Goal: Book appointment/travel/reservation

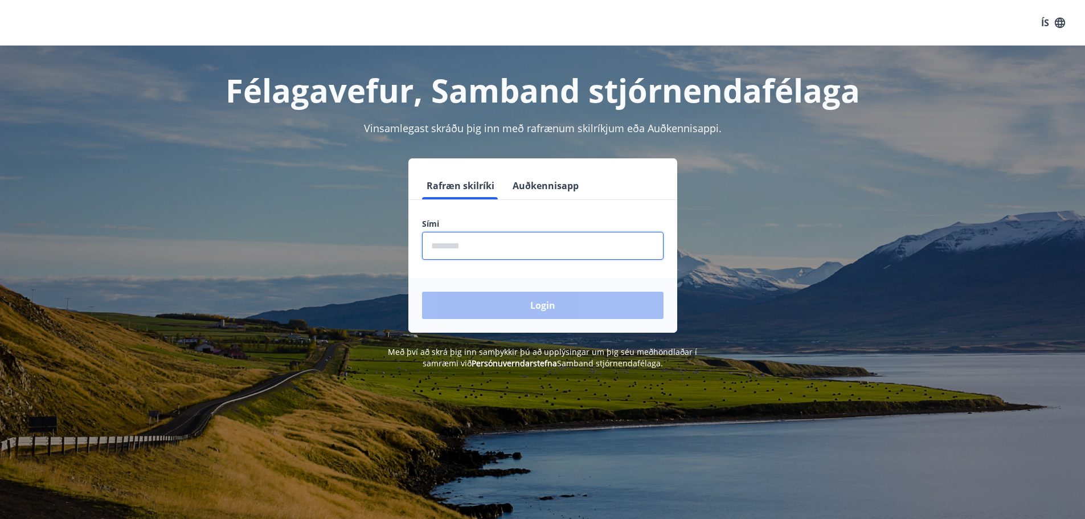
click at [504, 250] on input "phone" at bounding box center [543, 246] width 242 height 28
type input "********"
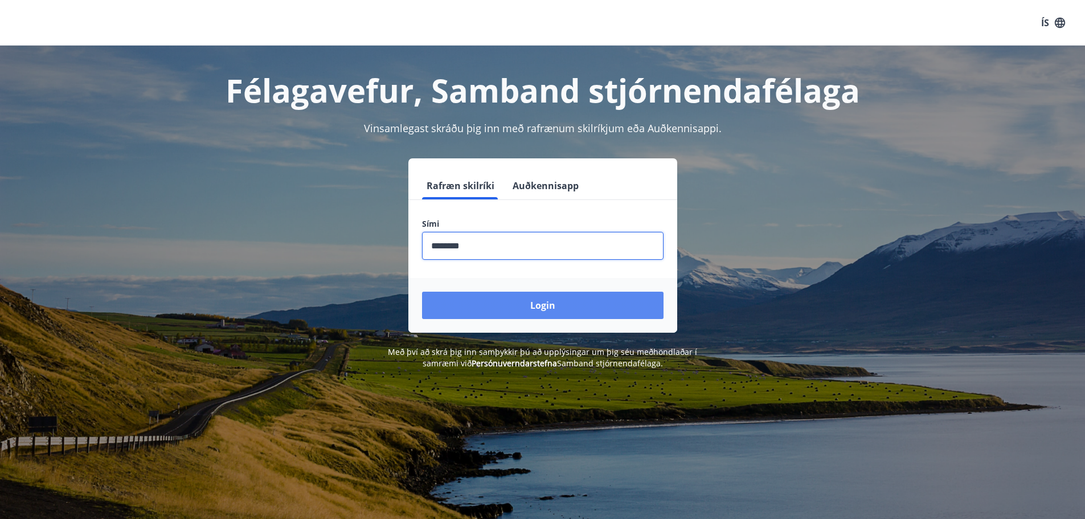
click at [513, 305] on button "Login" at bounding box center [543, 305] width 242 height 27
click at [513, 305] on form "Rafræn skilríki Auðkennisapp Sími ​ Login" at bounding box center [543, 252] width 269 height 161
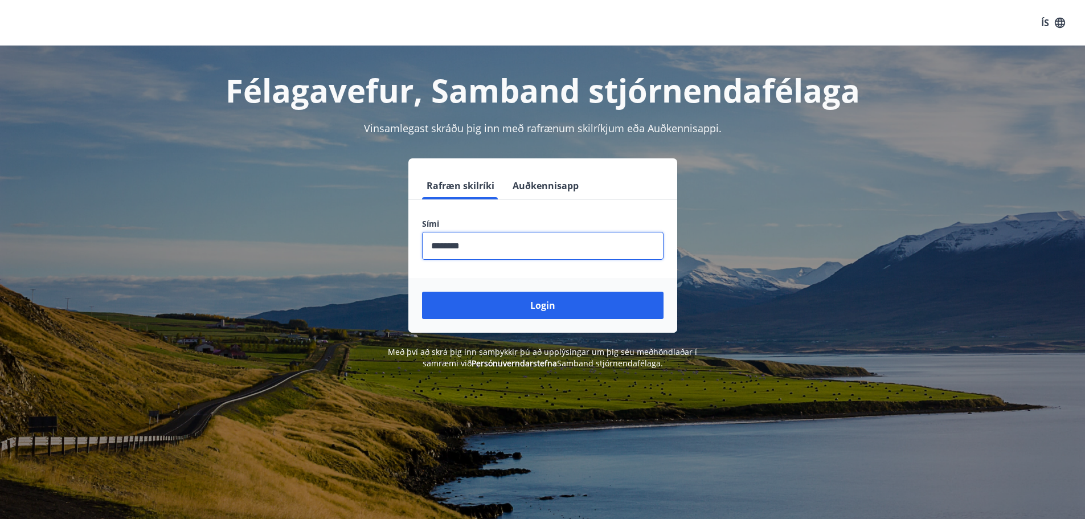
click at [513, 306] on form "Rafræn skilríki Auðkennisapp Sími ​ Login" at bounding box center [543, 252] width 269 height 161
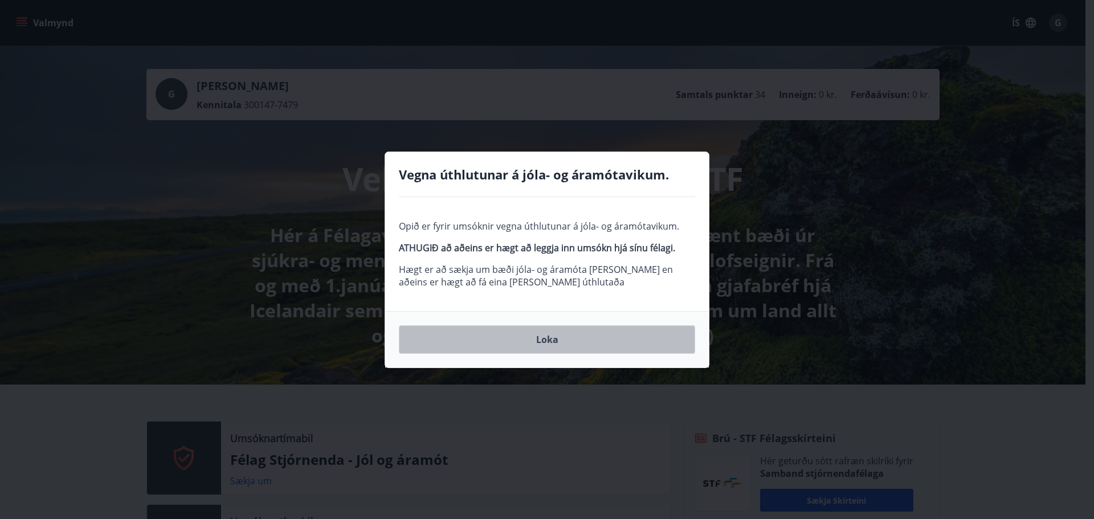
click at [549, 334] on button "Loka" at bounding box center [547, 339] width 296 height 28
click at [549, 334] on p "Hér á Félagavefnum getur þú sótt um styrki rafrænt bæði úr sjúkra- og menntasjó…" at bounding box center [539, 285] width 602 height 125
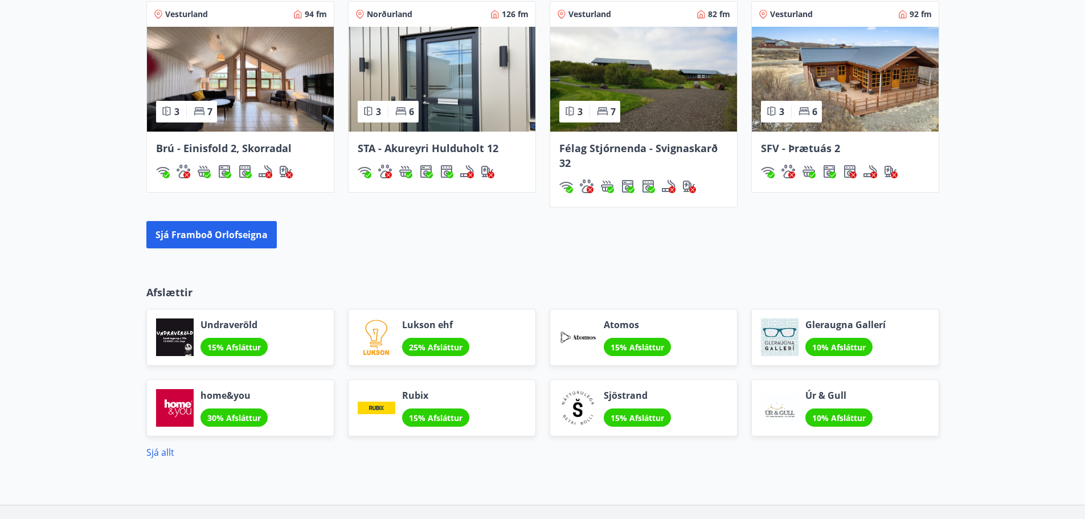
scroll to position [1310, 0]
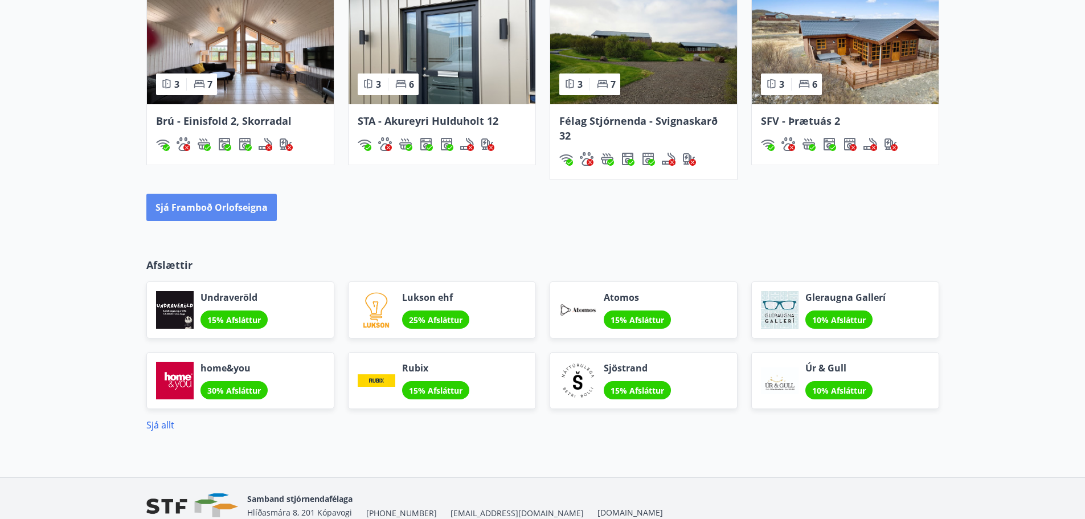
click at [221, 215] on button "Sjá framboð orlofseigna" at bounding box center [211, 207] width 130 height 27
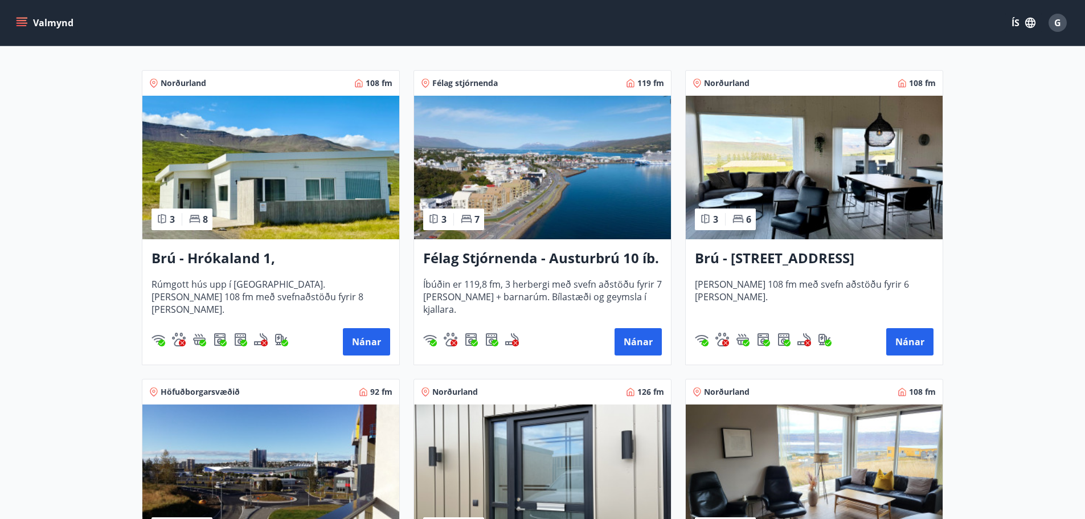
scroll to position [171, 0]
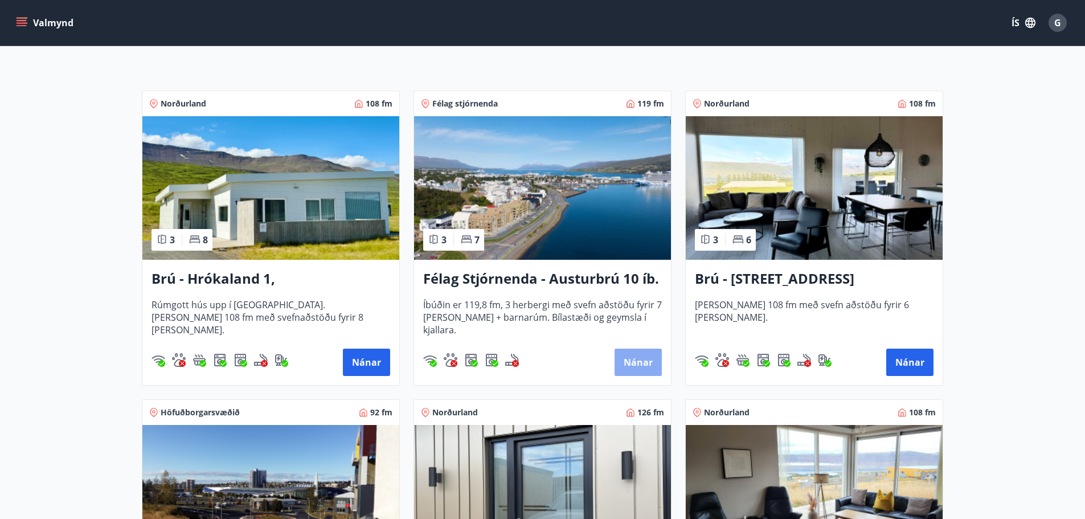
click at [623, 365] on button "Nánar" at bounding box center [638, 362] width 47 height 27
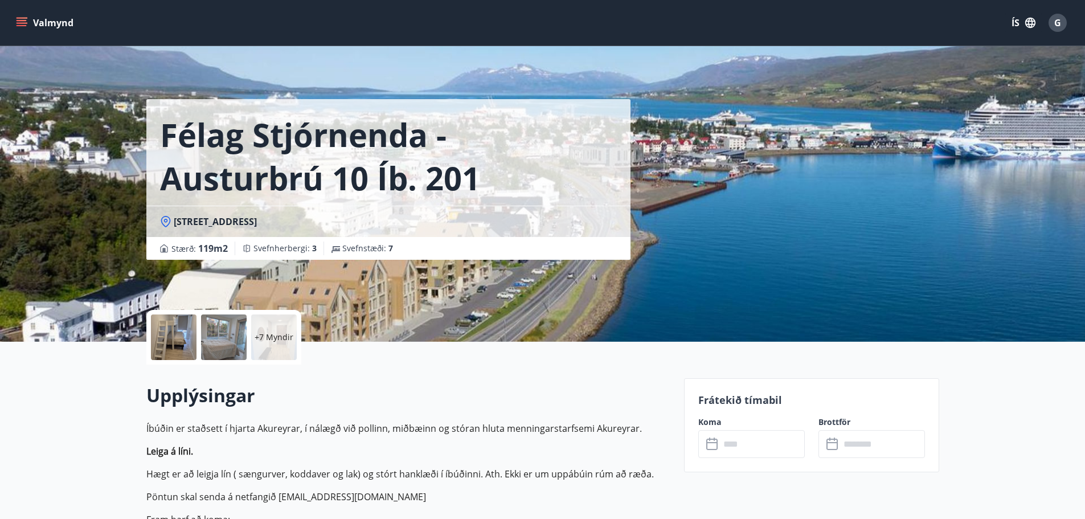
click at [728, 284] on div "Félag Stjórnenda - Austurbrú 10 íb. 201 Austurbrú 10, 600 Akureyri Stærð : 119 …" at bounding box center [542, 171] width 793 height 342
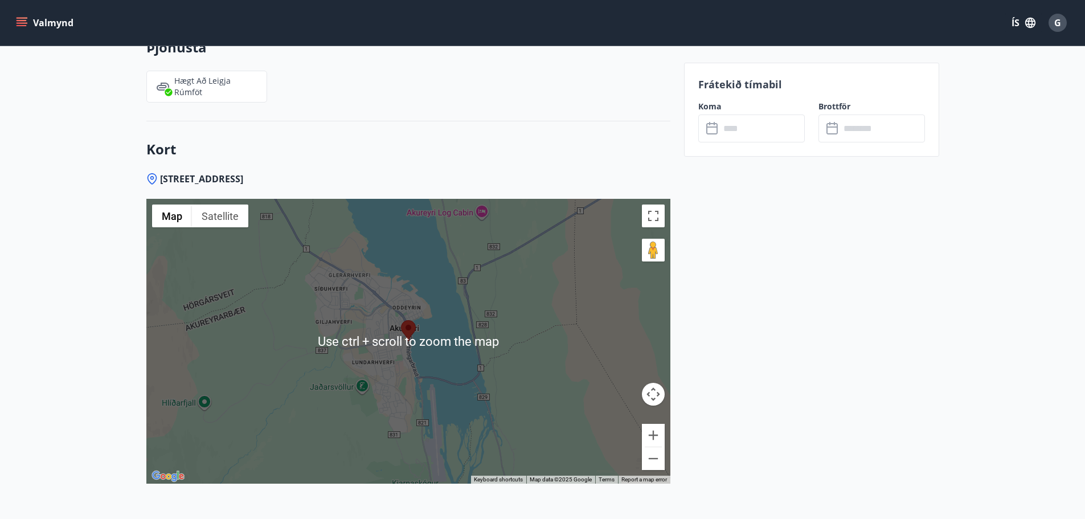
scroll to position [1766, 0]
click at [384, 368] on div at bounding box center [408, 340] width 524 height 285
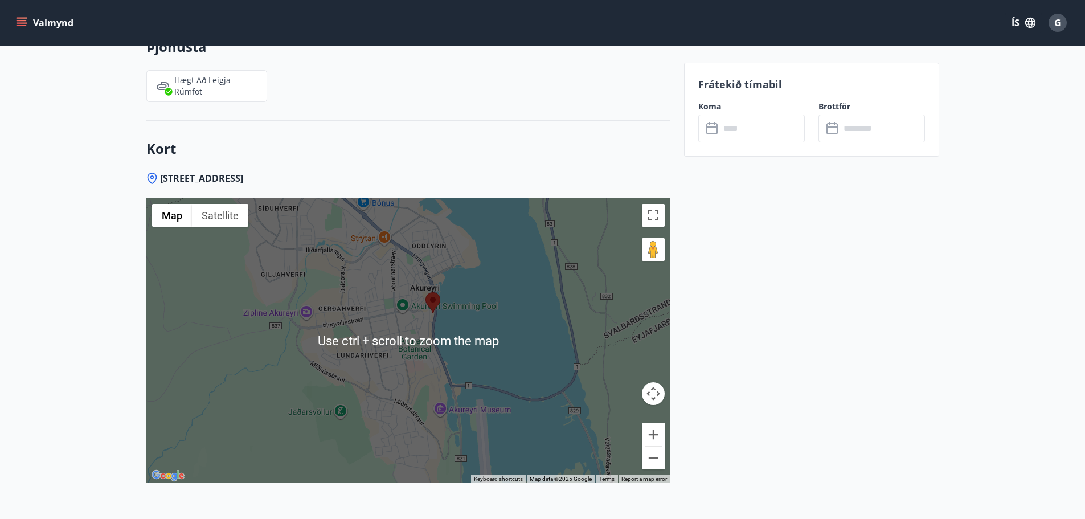
click at [383, 372] on div at bounding box center [408, 340] width 524 height 285
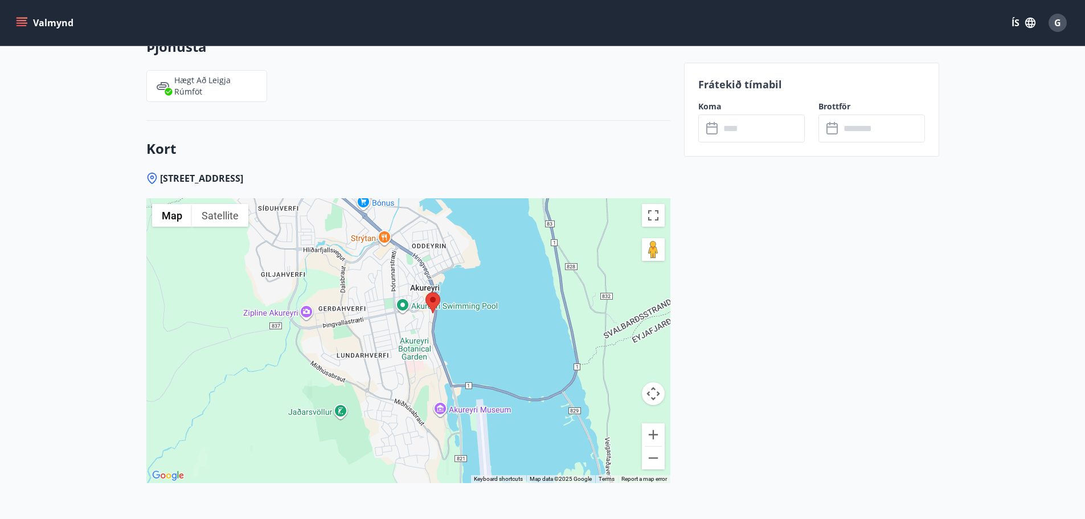
click at [367, 352] on div at bounding box center [408, 340] width 524 height 285
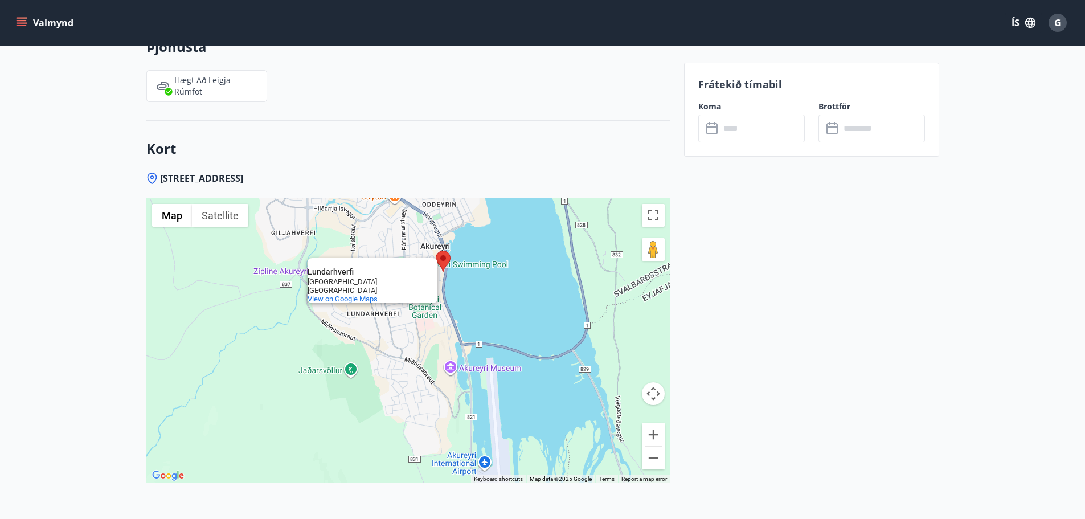
drag, startPoint x: 367, startPoint y: 352, endPoint x: 379, endPoint y: 308, distance: 44.8
click at [379, 308] on div "Lundarhverfi Lundarhverfi 600 Akureyri Iceland View on Google Maps" at bounding box center [408, 340] width 524 height 285
click at [379, 308] on div at bounding box center [372, 306] width 14 height 7
click at [465, 288] on div "Lundarhverfi Lundarhverfi 600 Akureyri Iceland View on Google Maps" at bounding box center [408, 340] width 524 height 285
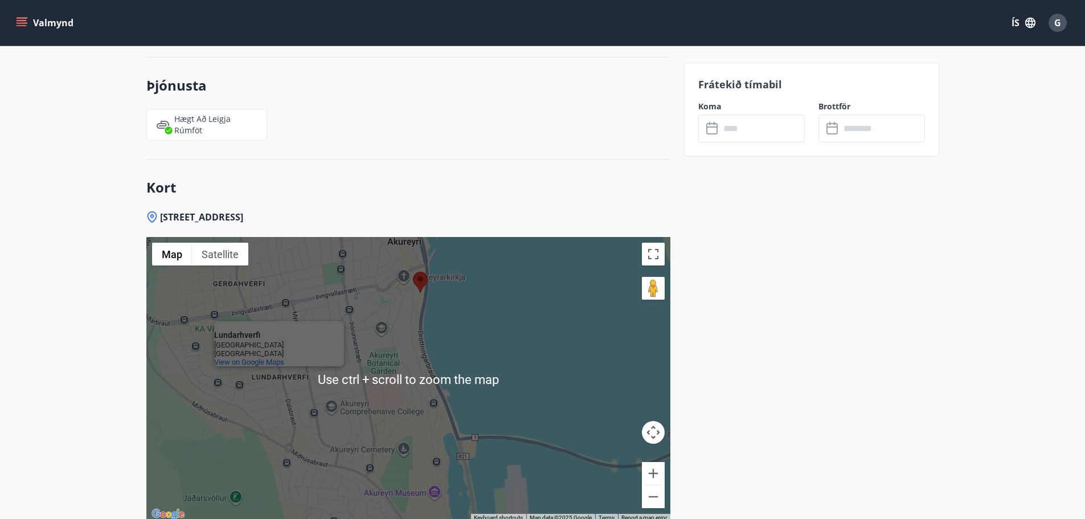
scroll to position [1709, 0]
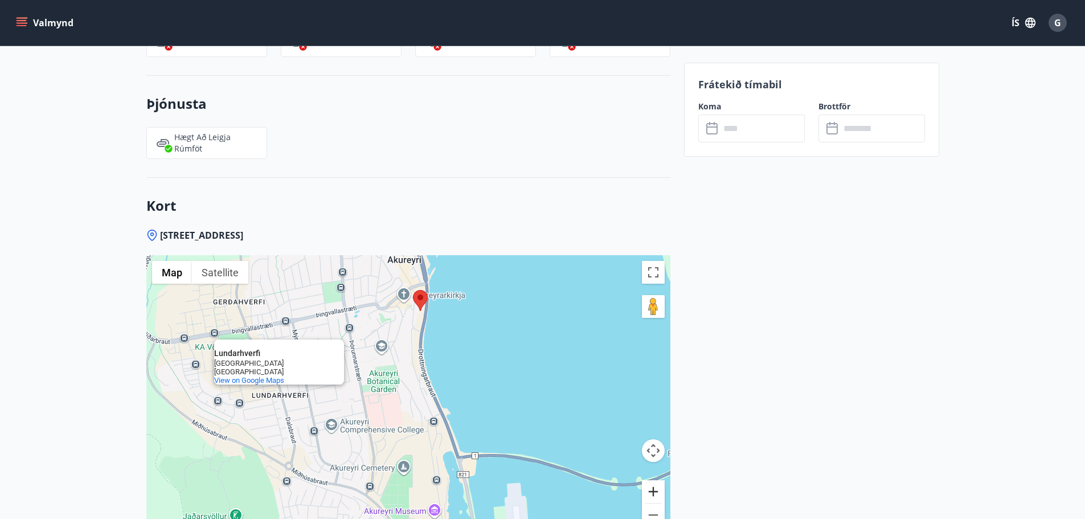
click at [655, 489] on button "Zoom in" at bounding box center [653, 491] width 23 height 23
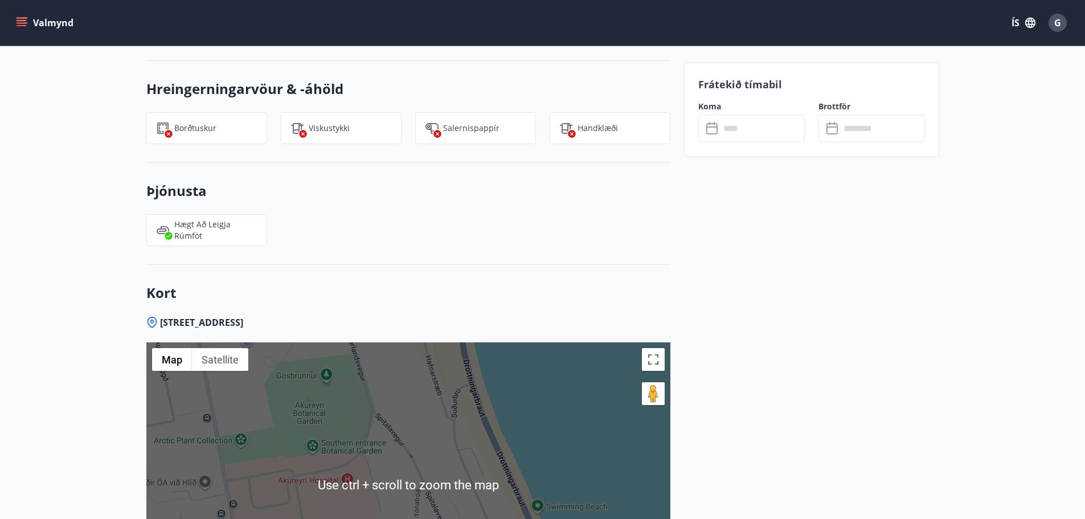
scroll to position [1595, 0]
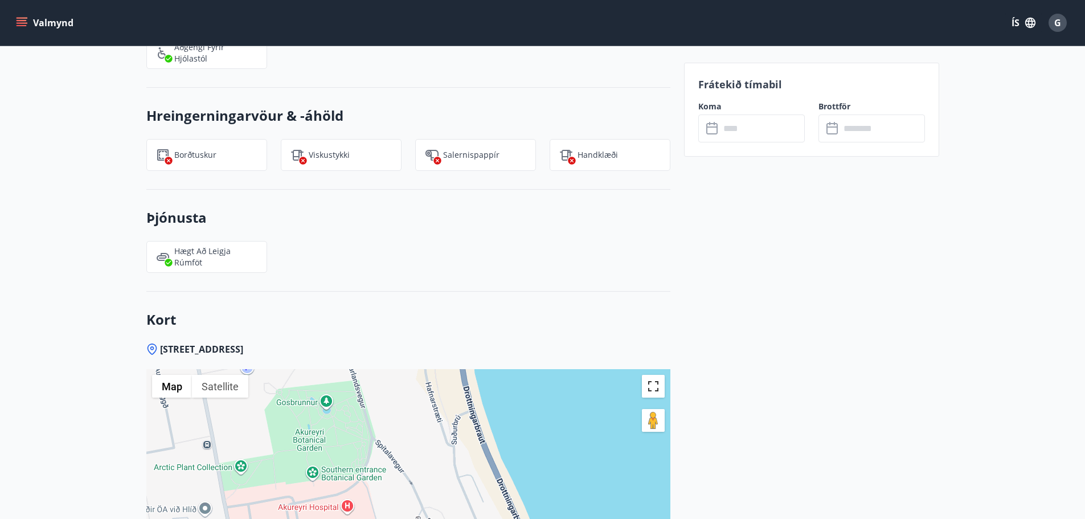
click at [652, 388] on button "Toggle fullscreen view" at bounding box center [653, 386] width 23 height 23
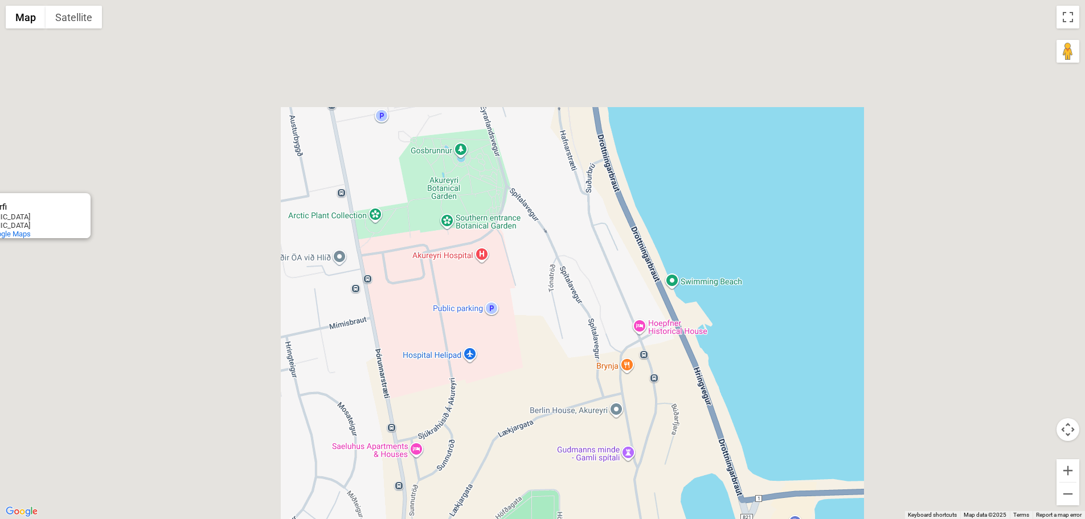
click at [652, 457] on div "Lundarhverfi Lundarhverfi 600 Akureyri Iceland View on Google Maps" at bounding box center [542, 259] width 1085 height 519
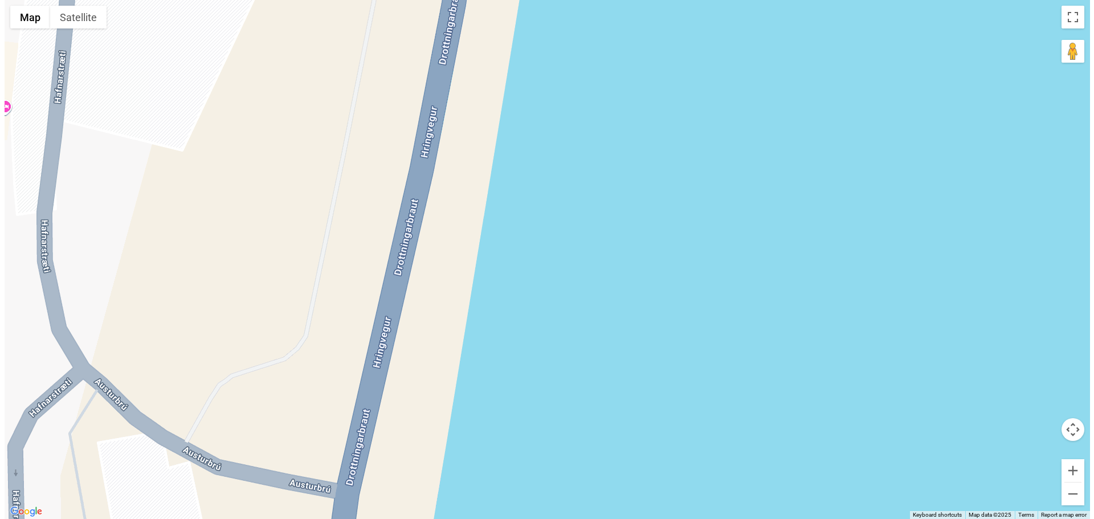
scroll to position [1872, 0]
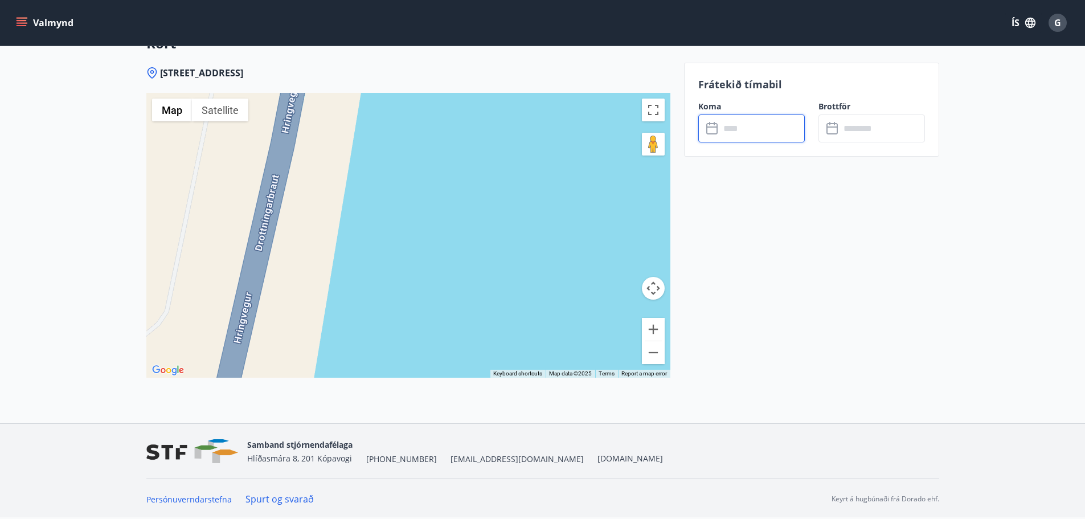
click at [721, 126] on input "text" at bounding box center [762, 129] width 85 height 28
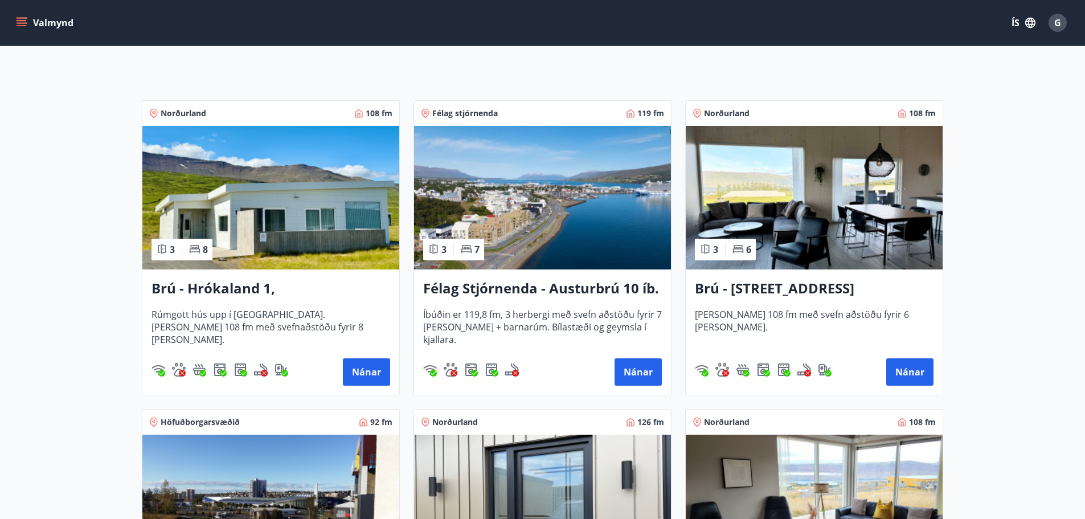
scroll to position [171, 0]
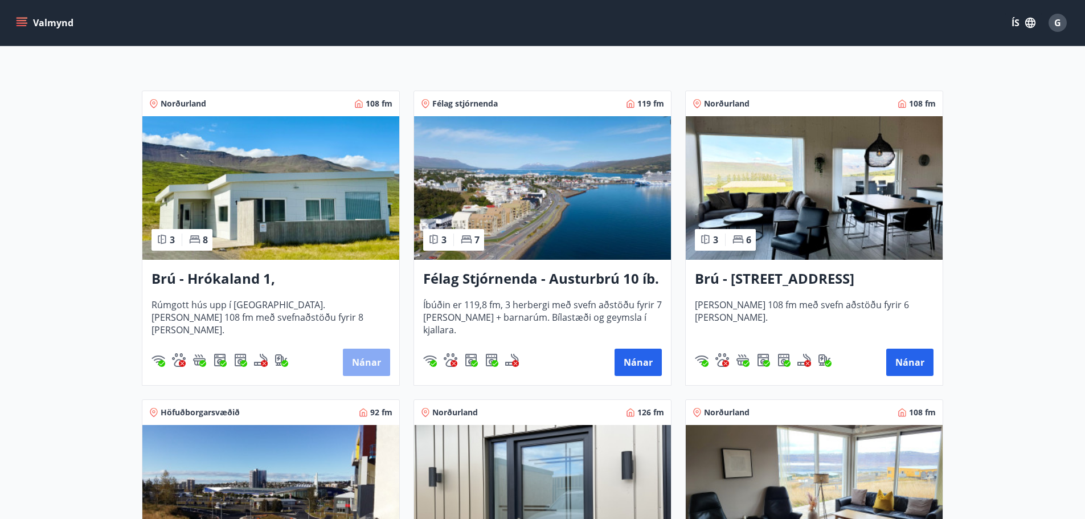
click at [377, 367] on button "Nánar" at bounding box center [366, 362] width 47 height 27
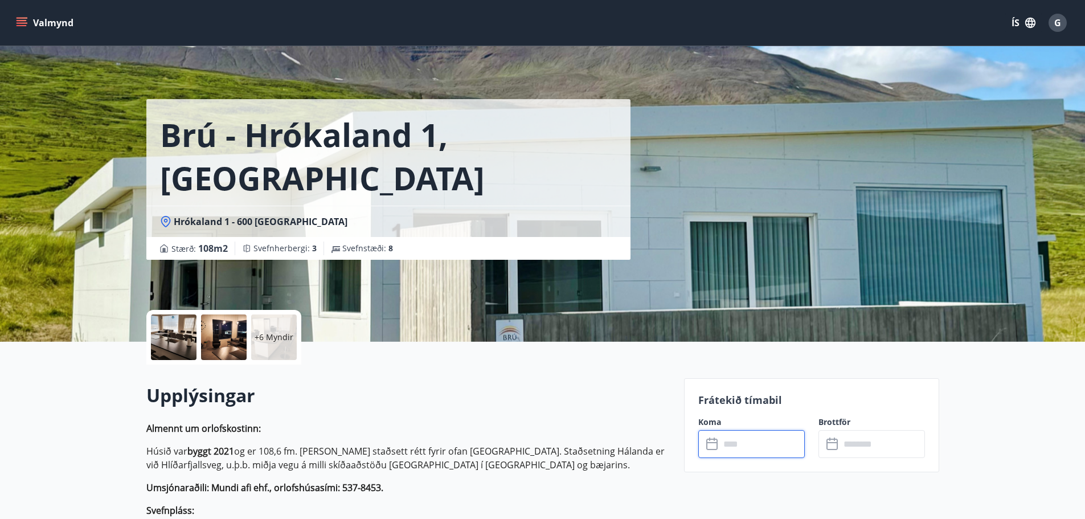
click at [730, 440] on input "text" at bounding box center [762, 444] width 85 height 28
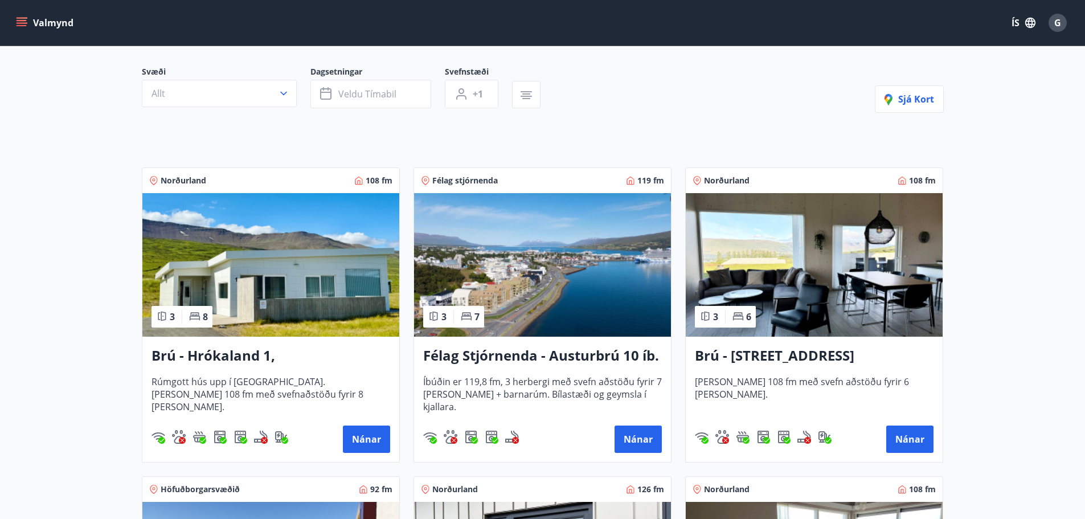
scroll to position [114, 0]
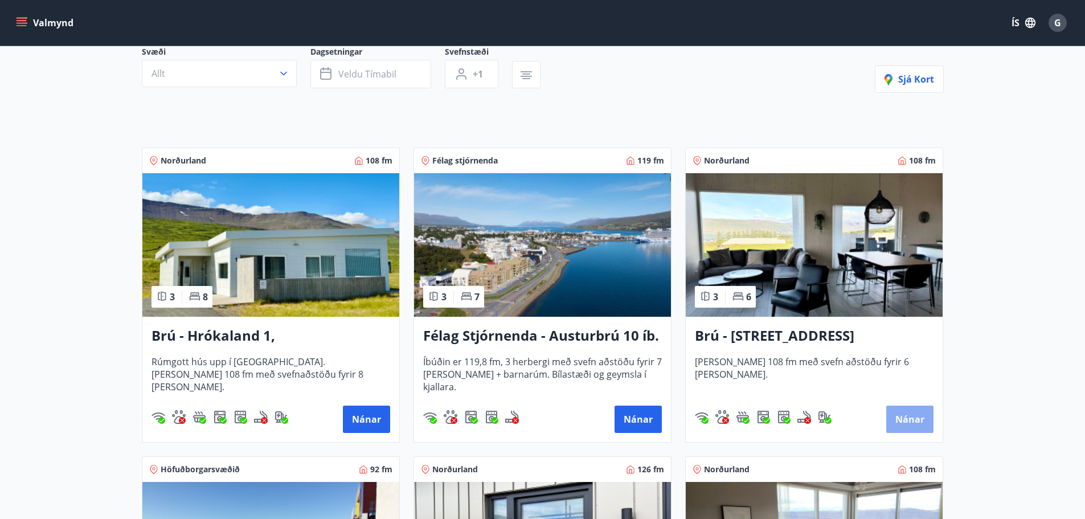
click at [919, 418] on button "Nánar" at bounding box center [910, 419] width 47 height 27
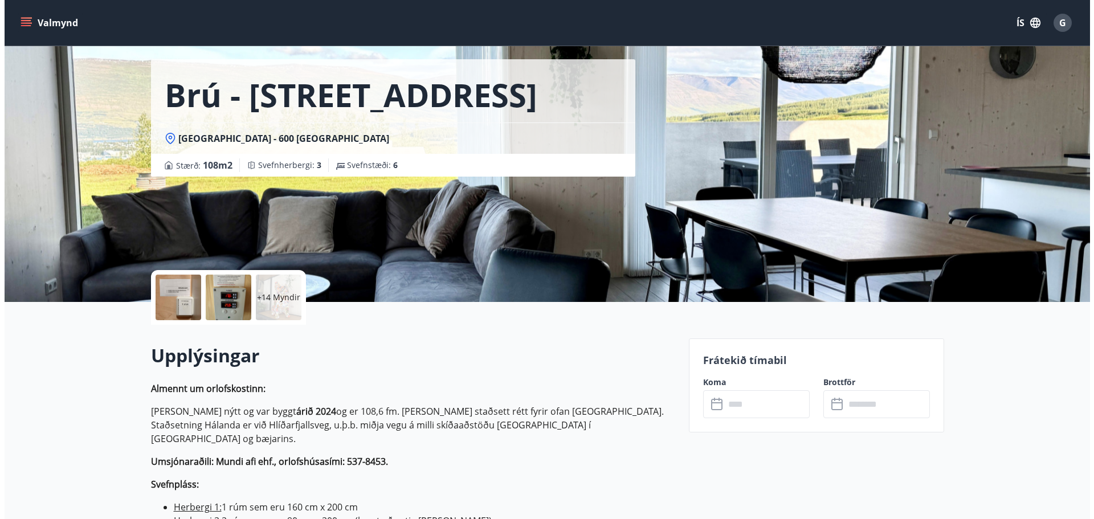
scroll to position [114, 0]
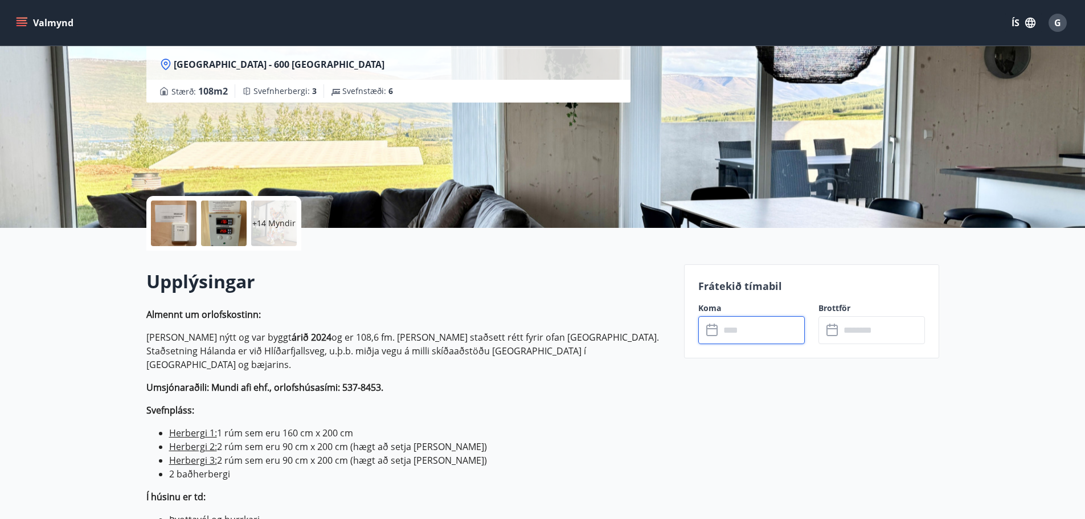
click at [737, 334] on input "text" at bounding box center [762, 330] width 85 height 28
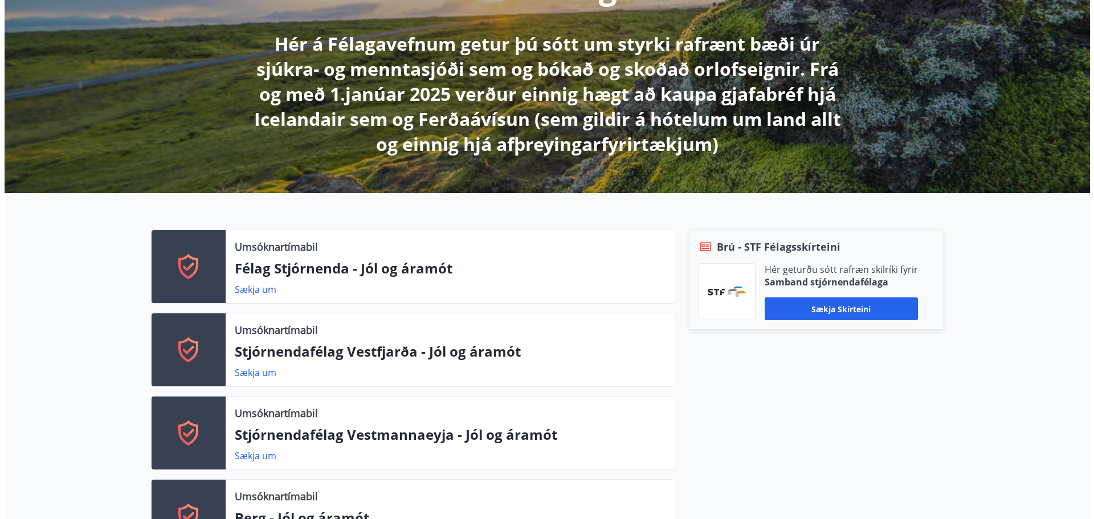
scroll to position [228, 0]
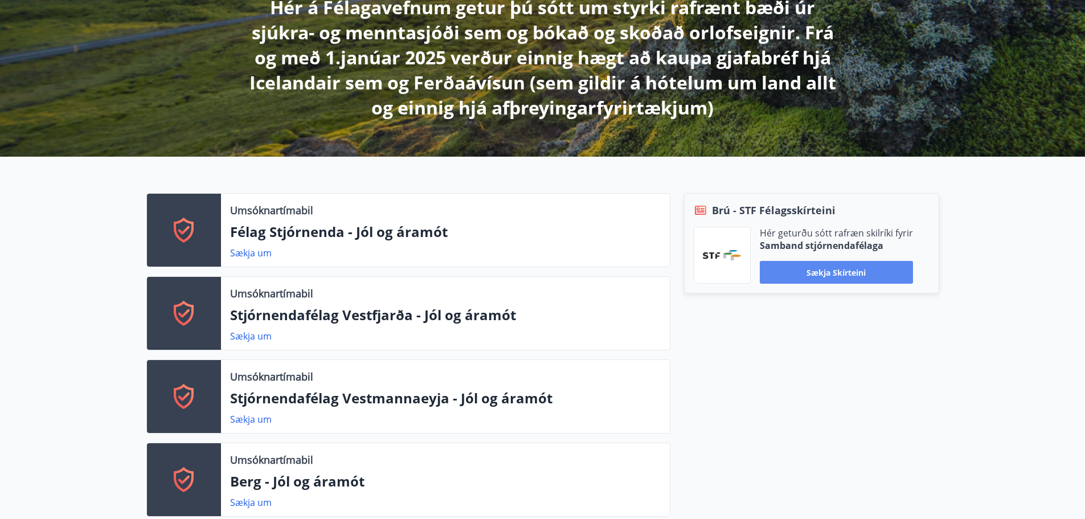
click at [818, 273] on button "Sækja skírteini" at bounding box center [836, 272] width 153 height 23
click at [818, 273] on div "Sækja skírteini" at bounding box center [836, 272] width 153 height 23
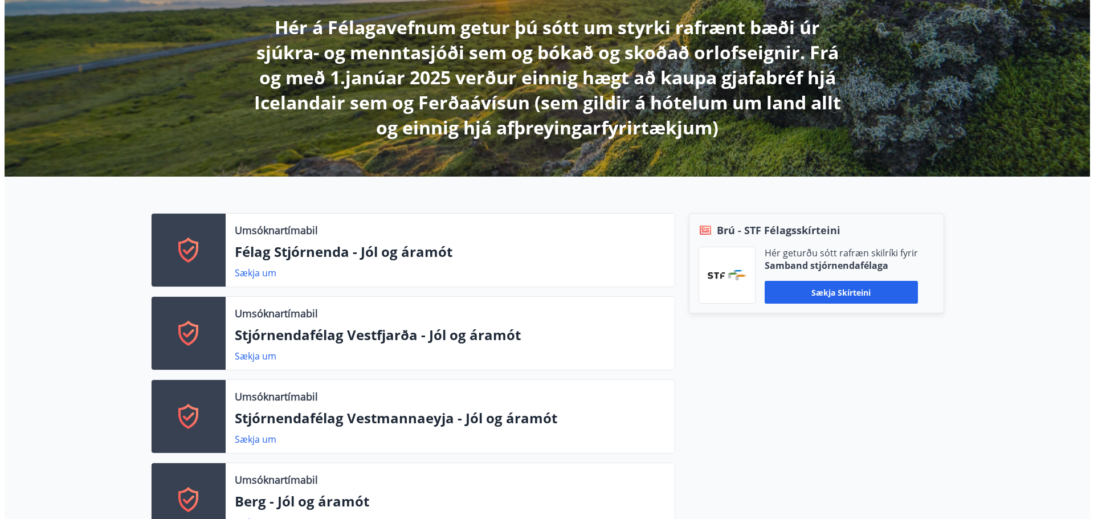
scroll to position [228, 0]
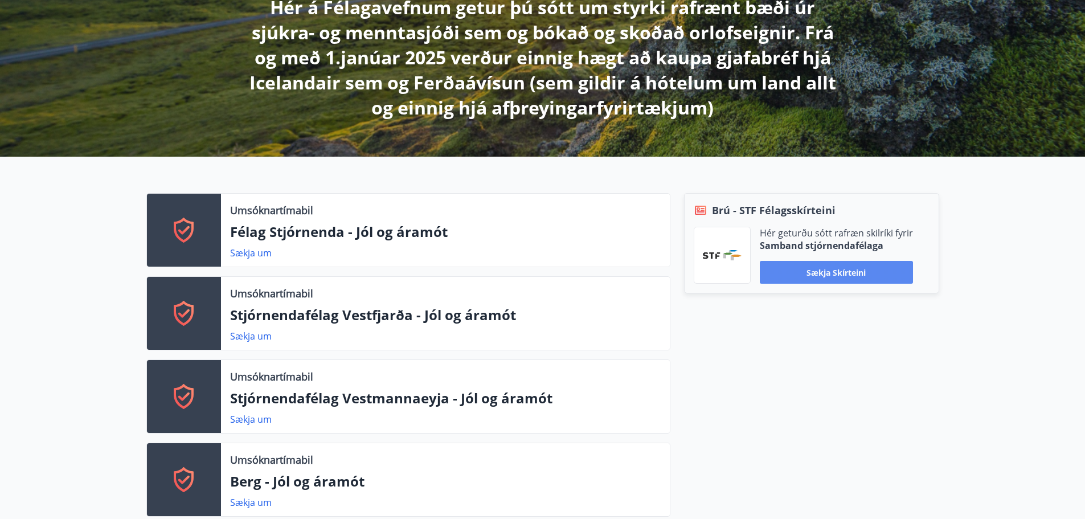
click at [815, 271] on button "Sækja skírteini" at bounding box center [836, 272] width 153 height 23
click at [815, 271] on div "Sækja skírteini" at bounding box center [836, 272] width 153 height 23
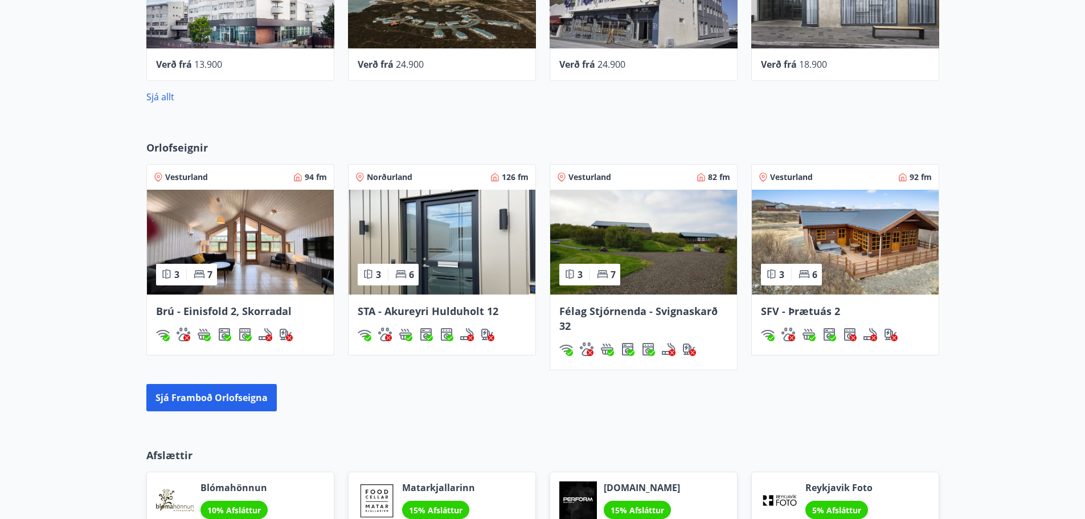
scroll to position [1140, 0]
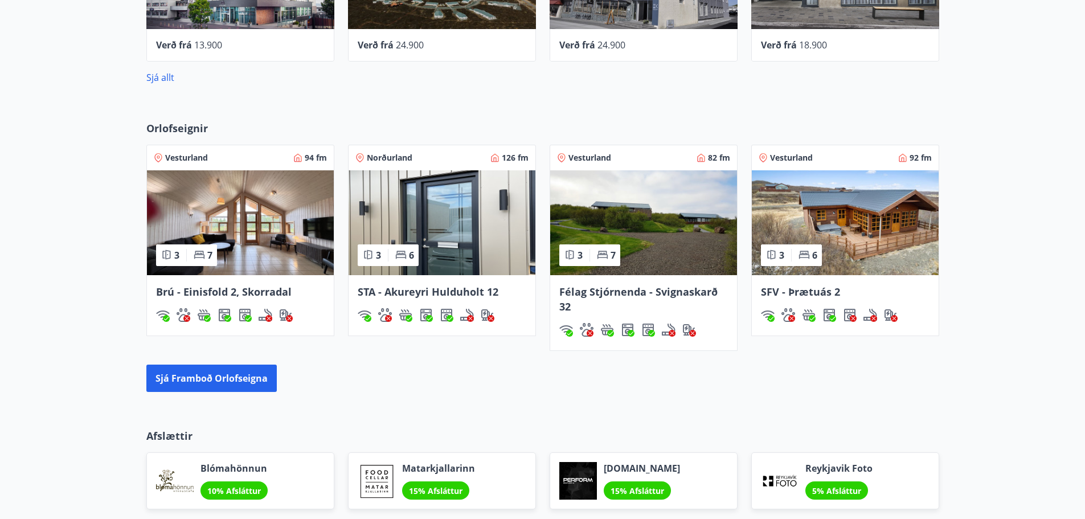
click at [464, 225] on img at bounding box center [442, 222] width 187 height 105
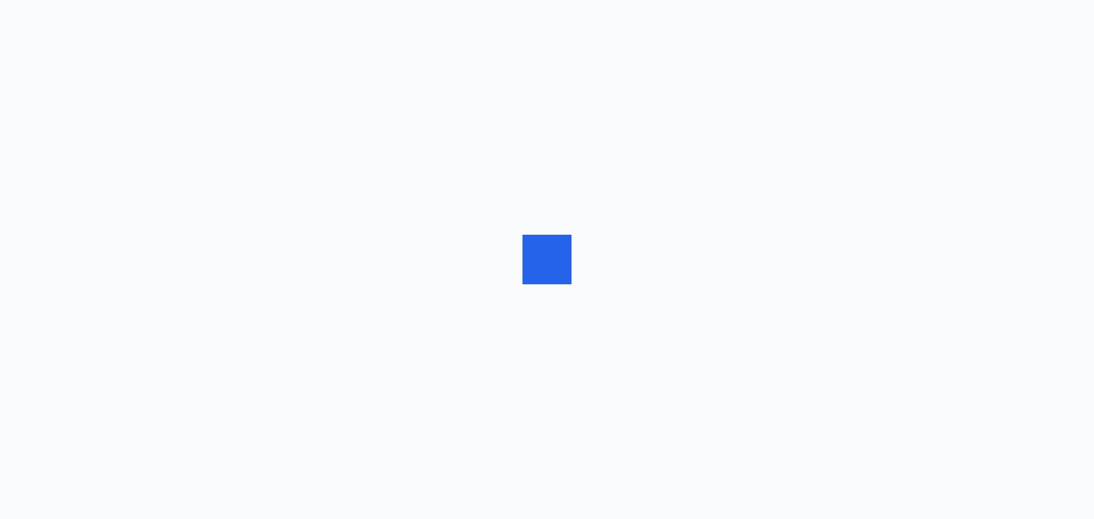
click at [464, 225] on div at bounding box center [547, 259] width 1094 height 519
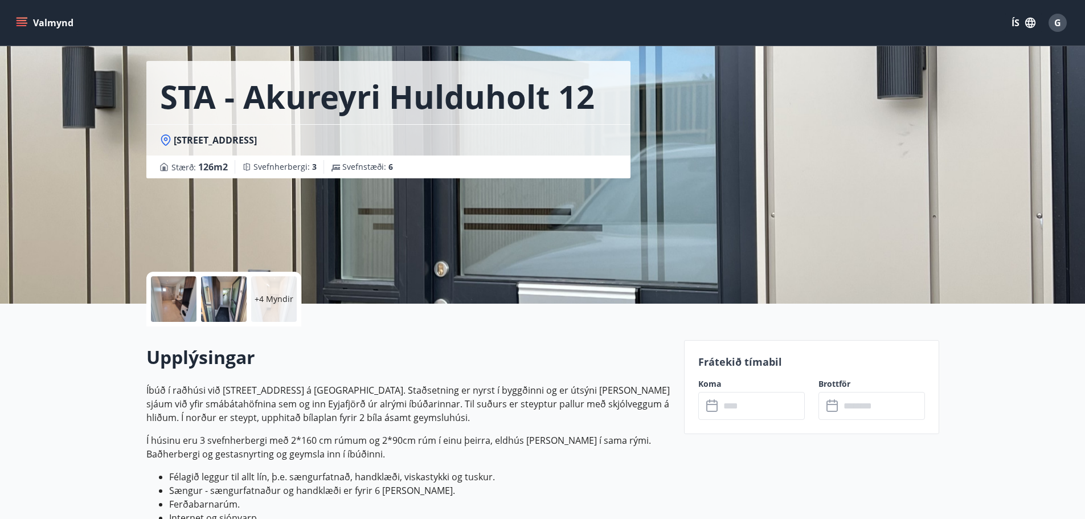
scroll to position [57, 0]
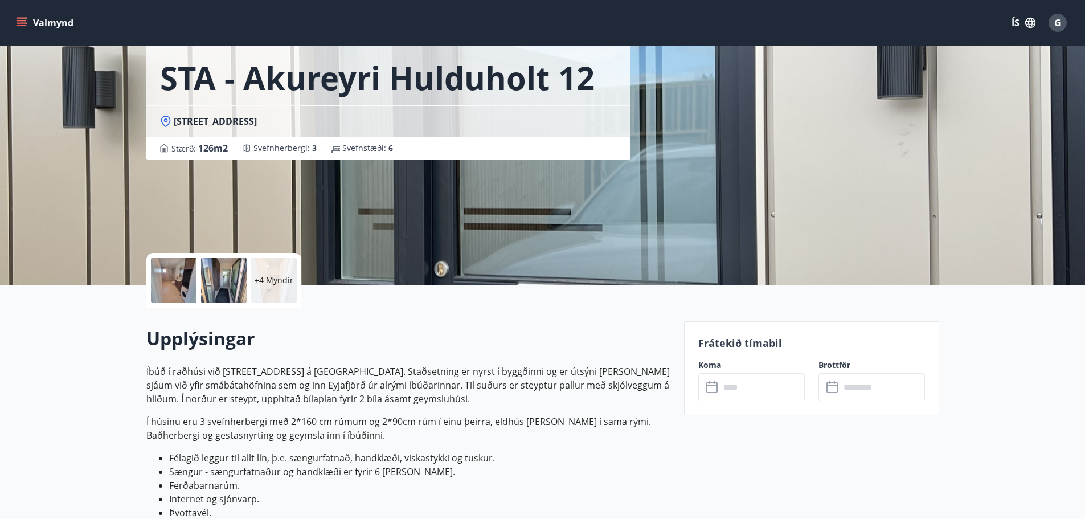
click at [717, 390] on icon at bounding box center [712, 387] width 11 height 11
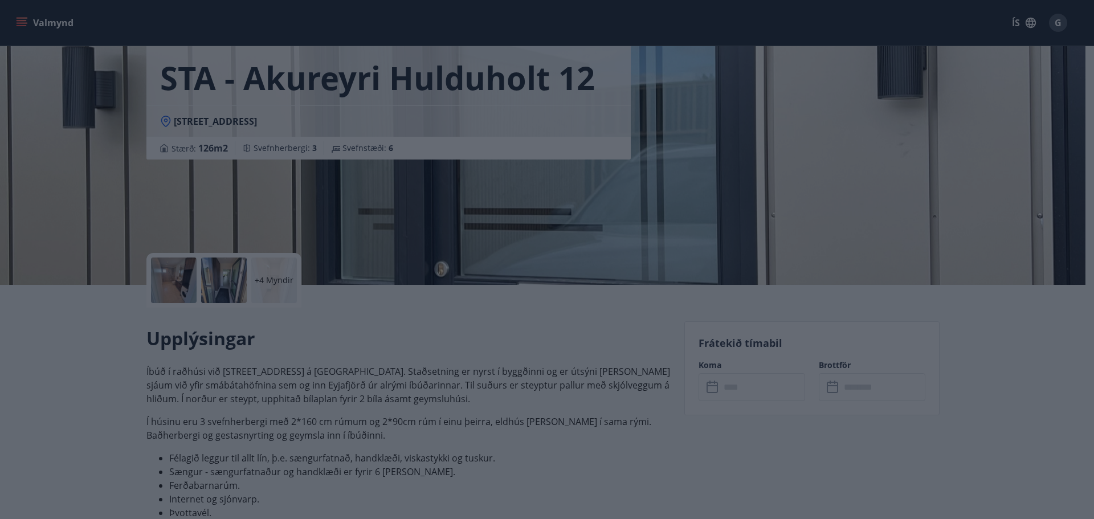
click at [717, 390] on div "Hreinsa Taka Frá" at bounding box center [547, 259] width 1094 height 519
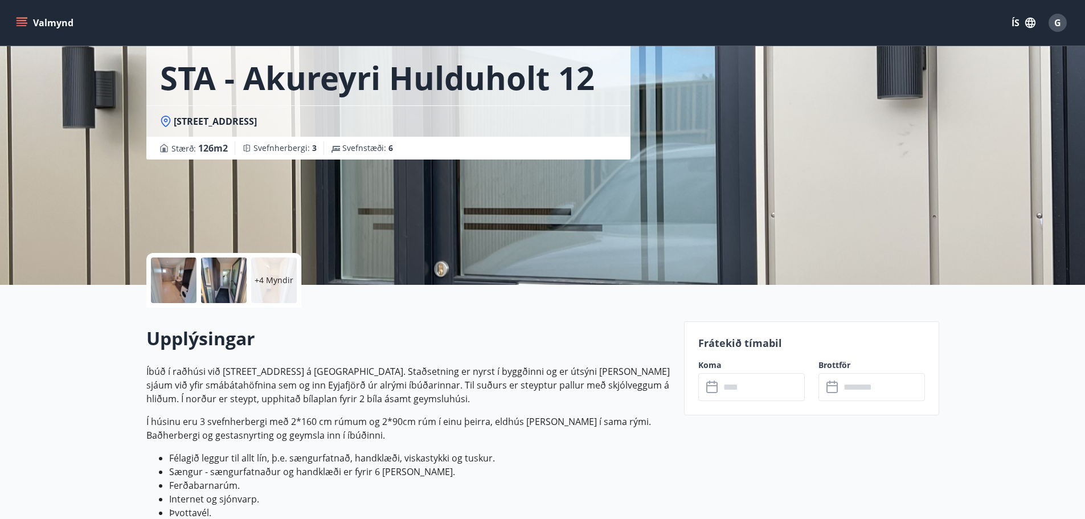
click at [718, 390] on icon at bounding box center [714, 388] width 14 height 14
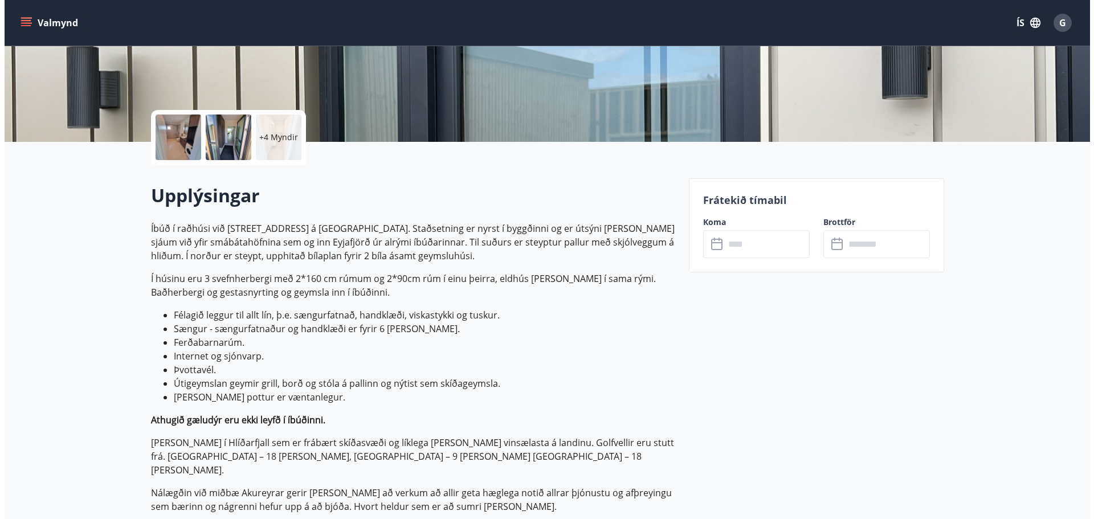
scroll to position [228, 0]
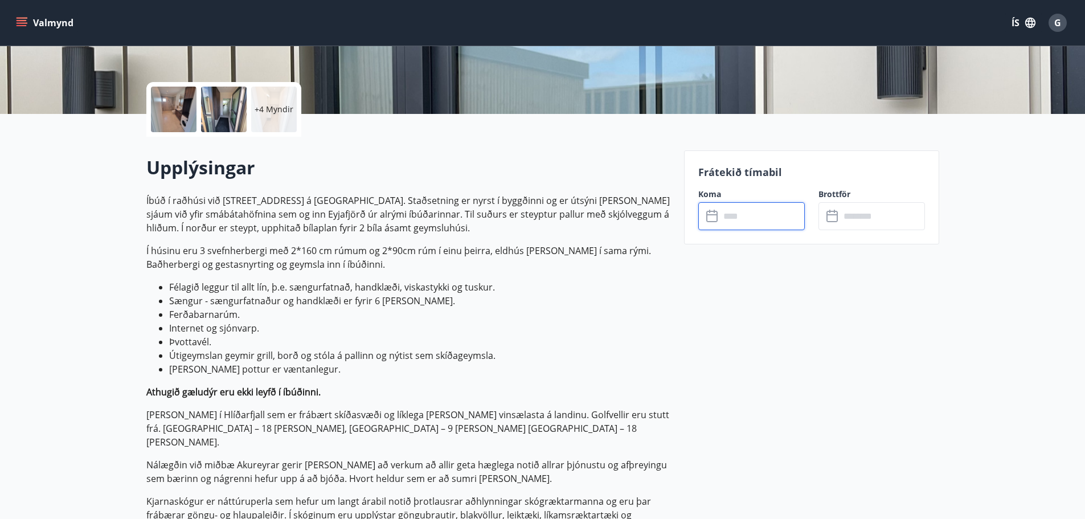
click at [731, 215] on input "text" at bounding box center [762, 216] width 85 height 28
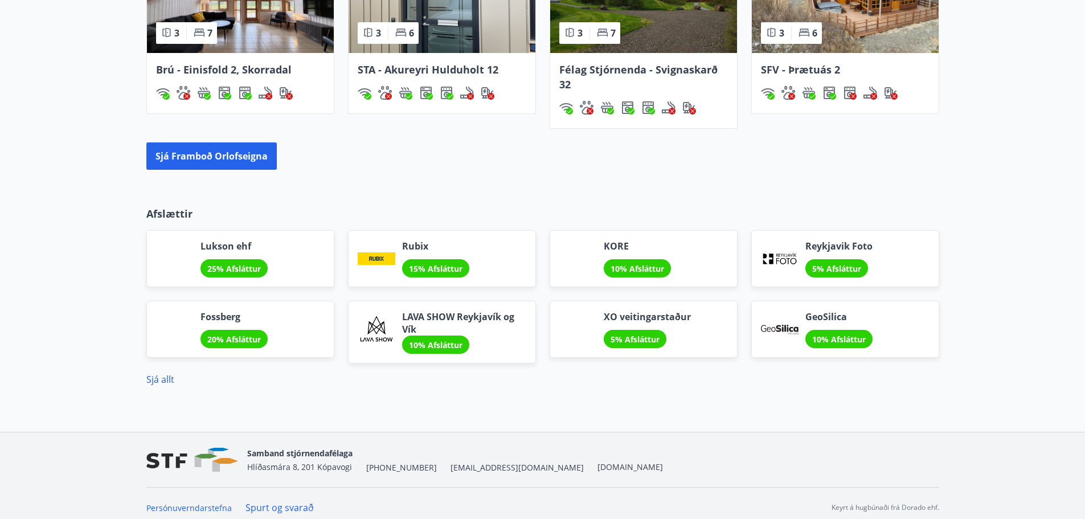
scroll to position [1367, 0]
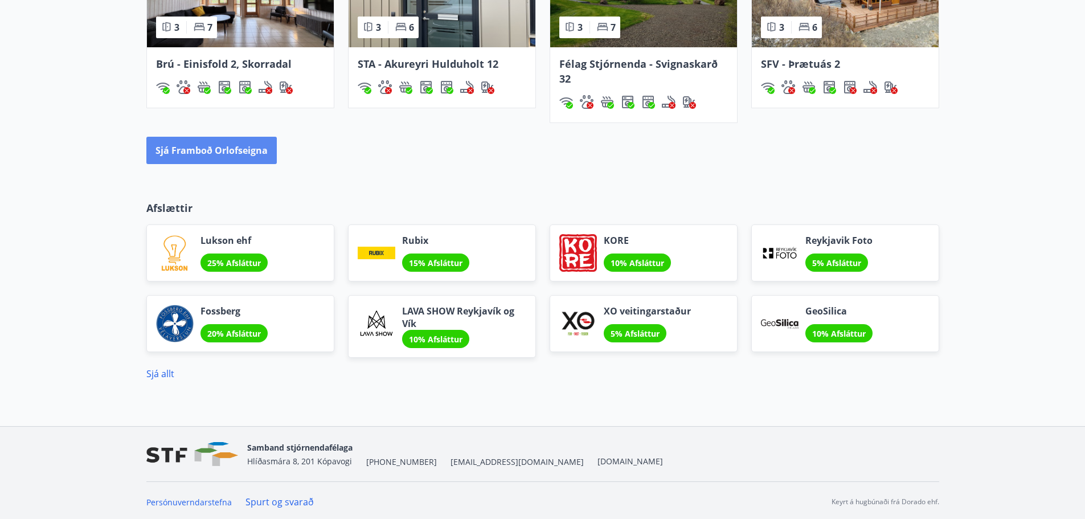
click at [207, 145] on button "Sjá framboð orlofseigna" at bounding box center [211, 150] width 130 height 27
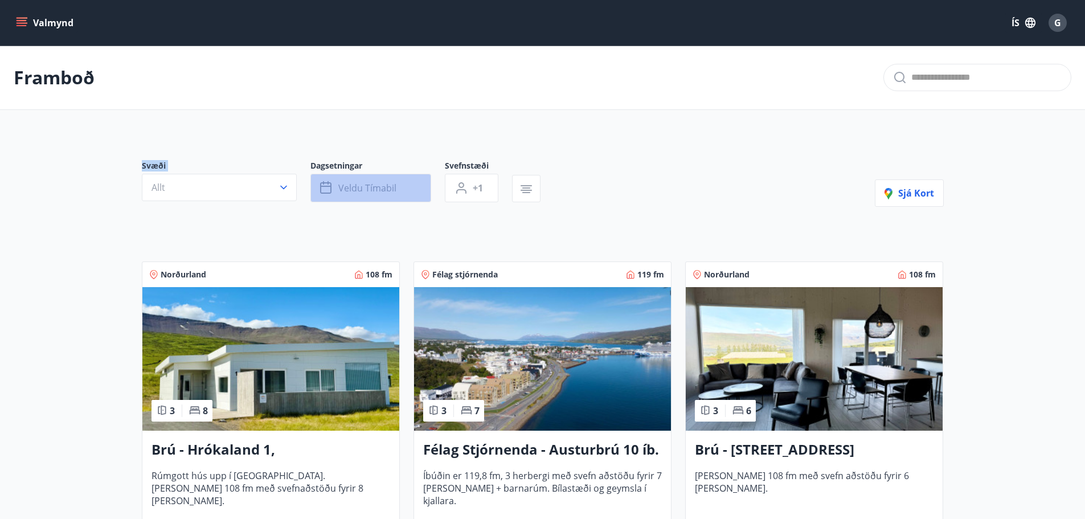
click at [348, 189] on span "Veldu tímabil" at bounding box center [367, 188] width 58 height 13
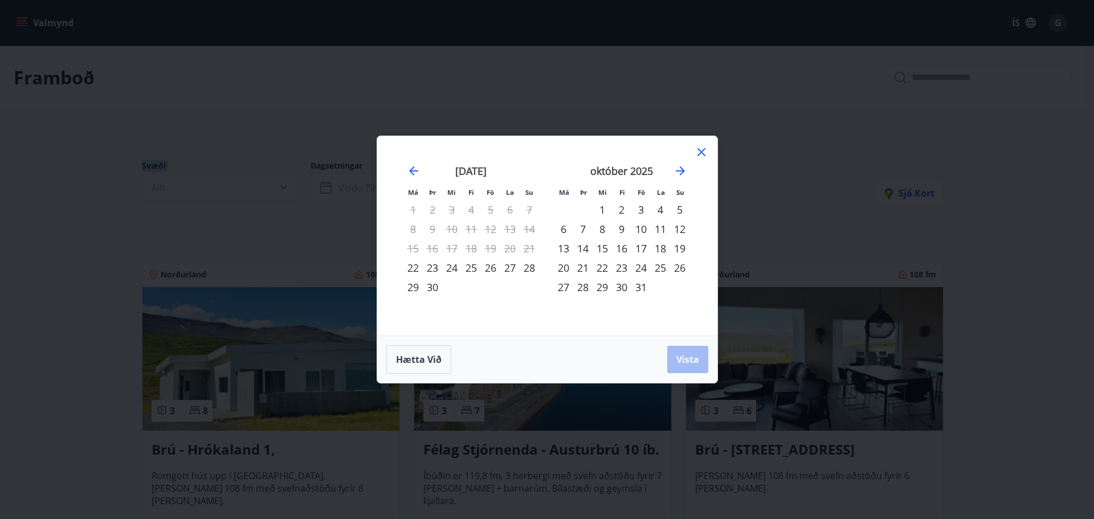
click at [414, 271] on div "22" at bounding box center [412, 267] width 19 height 19
click at [430, 266] on div "23" at bounding box center [432, 267] width 19 height 19
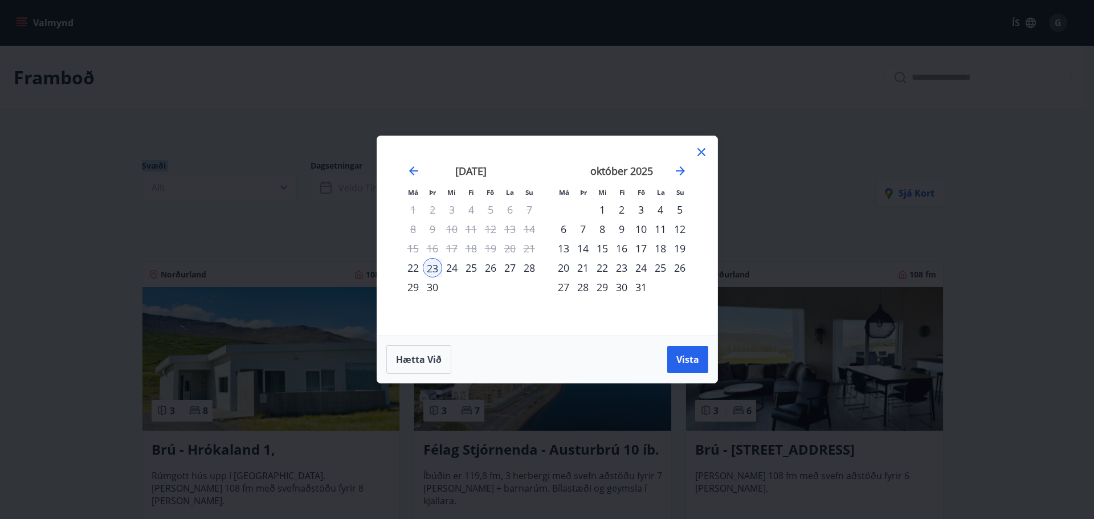
click at [526, 268] on div "28" at bounding box center [529, 267] width 19 height 19
click at [680, 365] on span "Vista" at bounding box center [687, 359] width 23 height 13
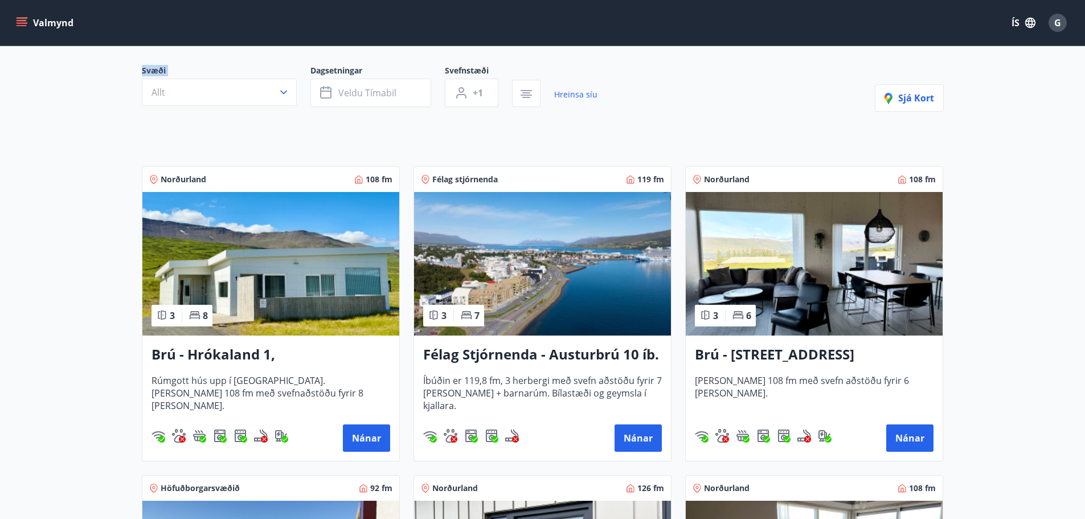
scroll to position [114, 0]
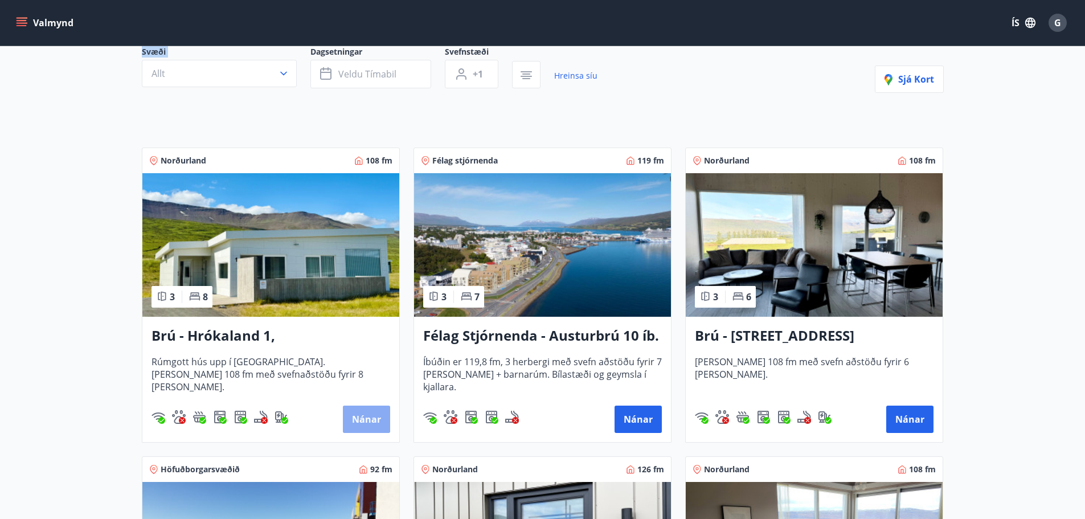
click at [364, 412] on button "Nánar" at bounding box center [366, 419] width 47 height 27
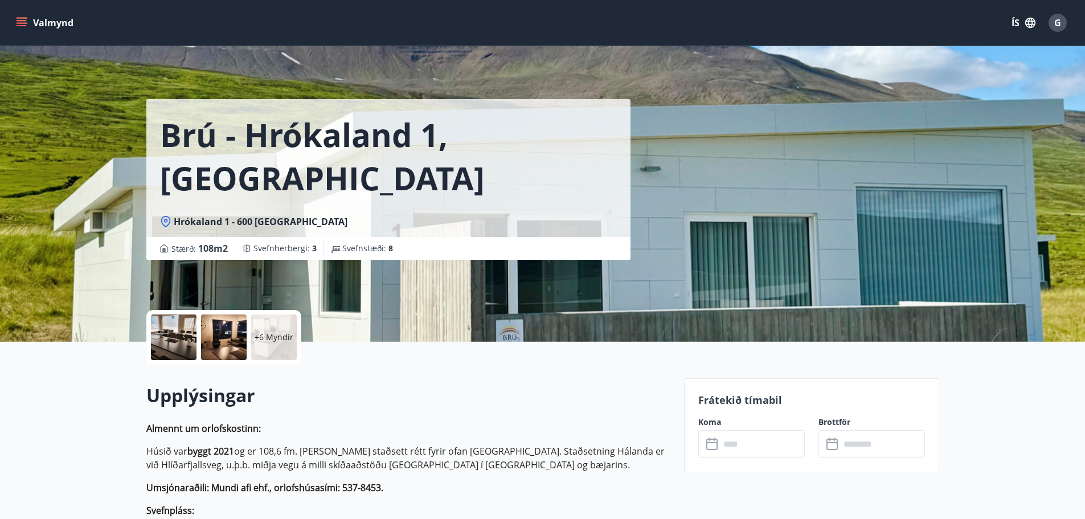
click at [721, 448] on input "text" at bounding box center [762, 444] width 85 height 28
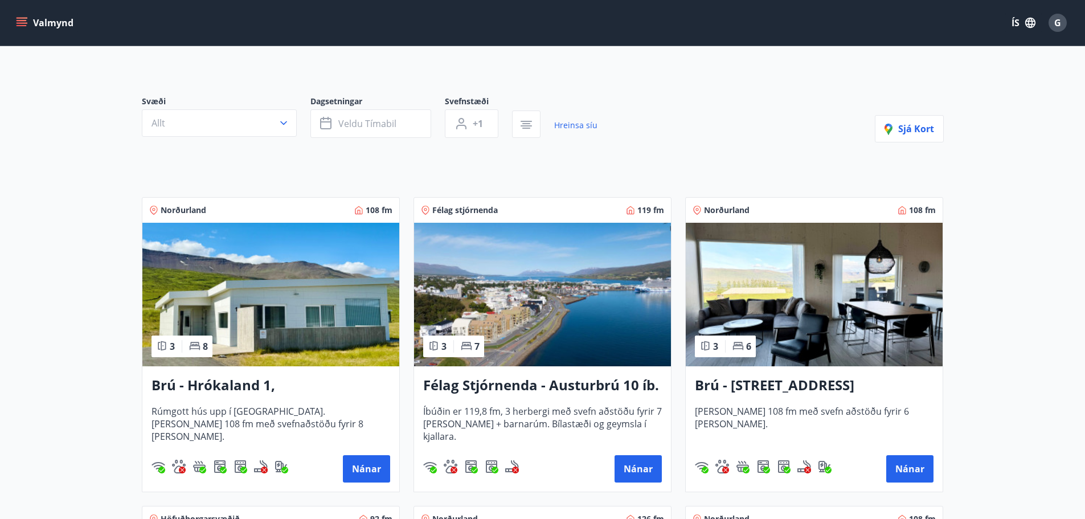
scroll to position [114, 0]
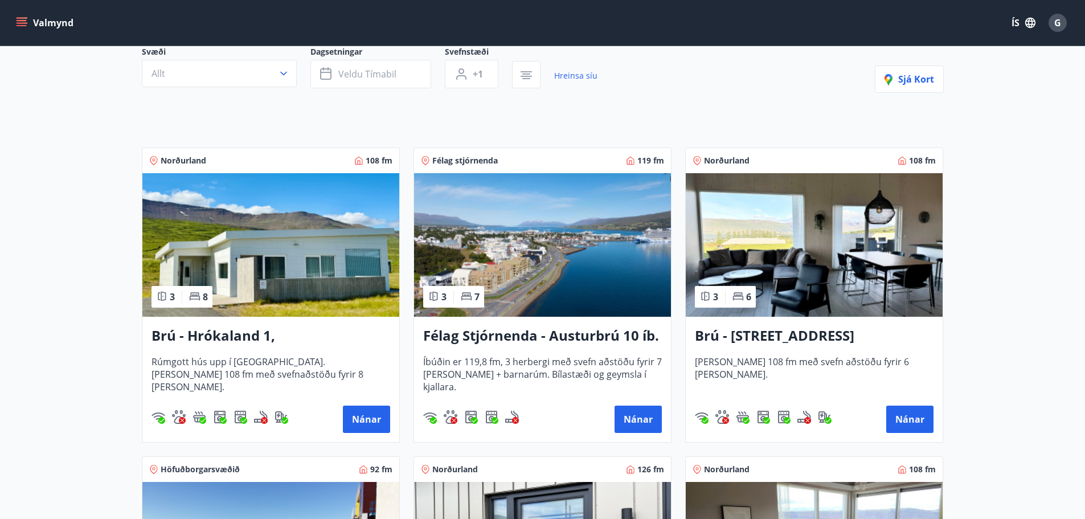
click at [768, 336] on h3 "Brú - Hyrnuland 14, Akureyri" at bounding box center [814, 336] width 239 height 21
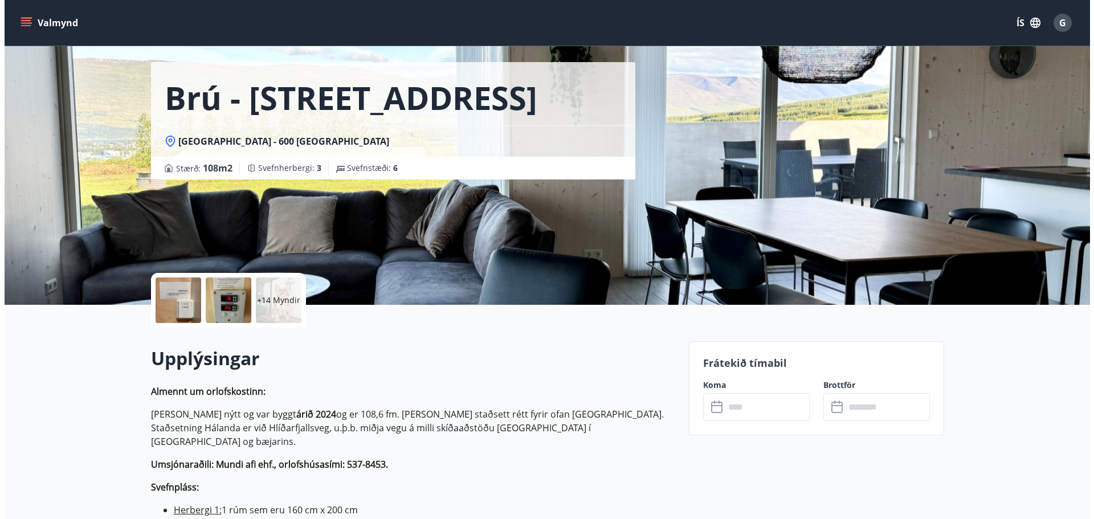
scroll to position [57, 0]
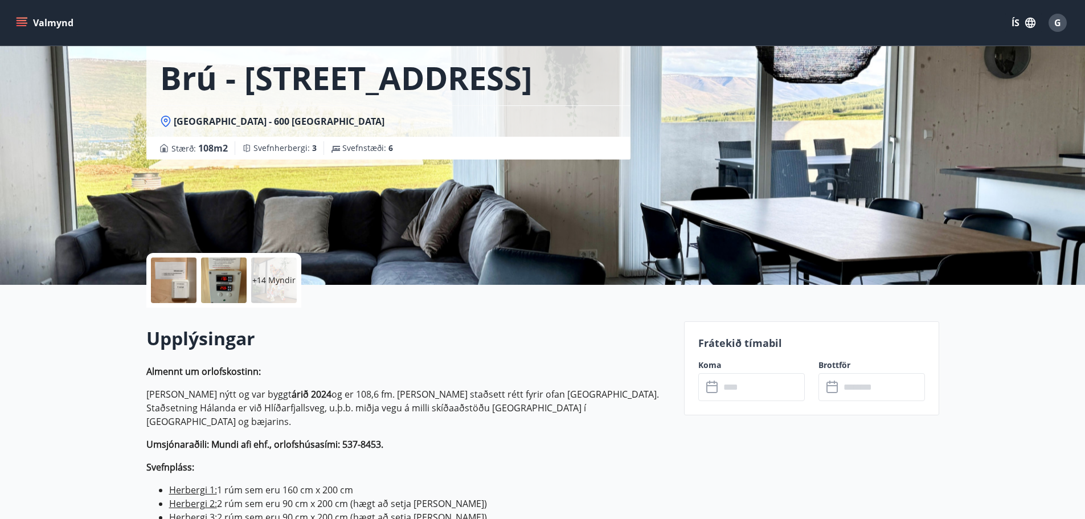
click at [711, 385] on icon at bounding box center [714, 388] width 14 height 14
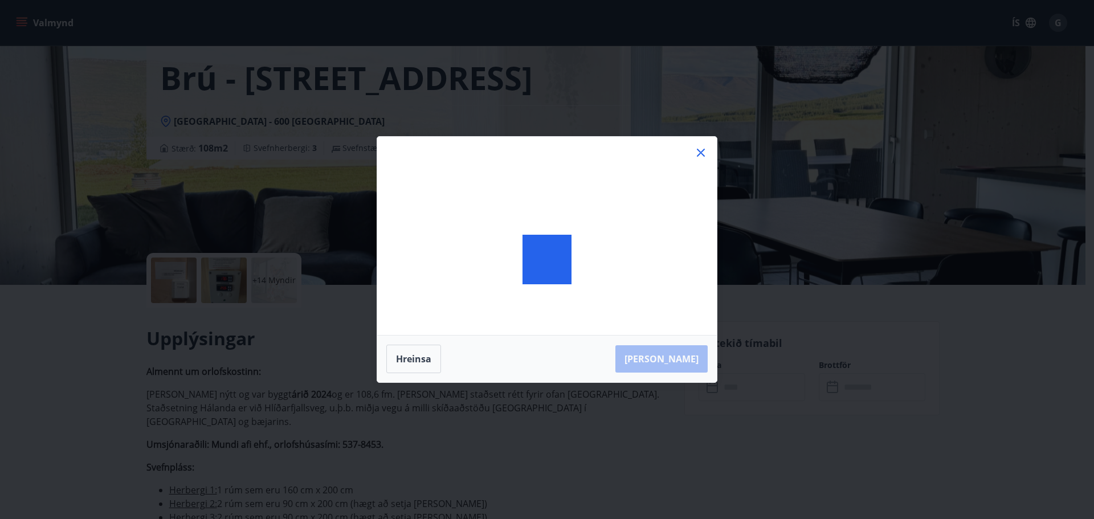
click at [711, 385] on div "Hreinsa Taka Frá" at bounding box center [547, 259] width 1094 height 519
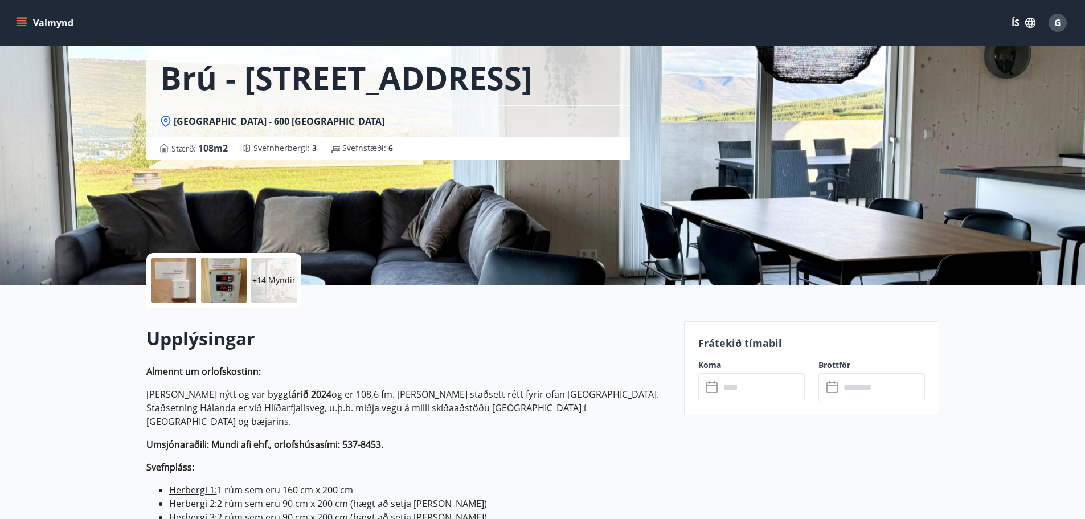
click at [710, 385] on icon at bounding box center [714, 388] width 14 height 14
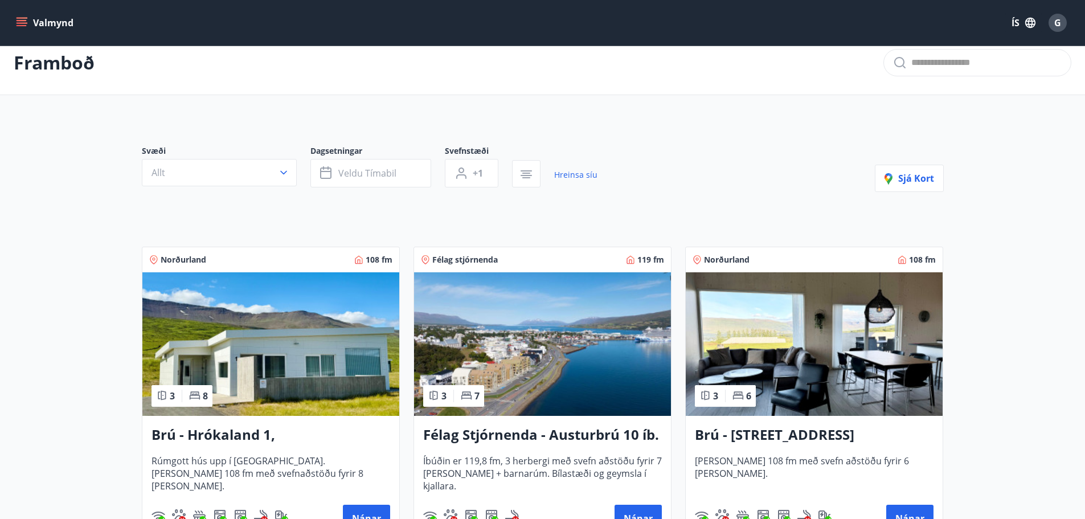
scroll to position [57, 0]
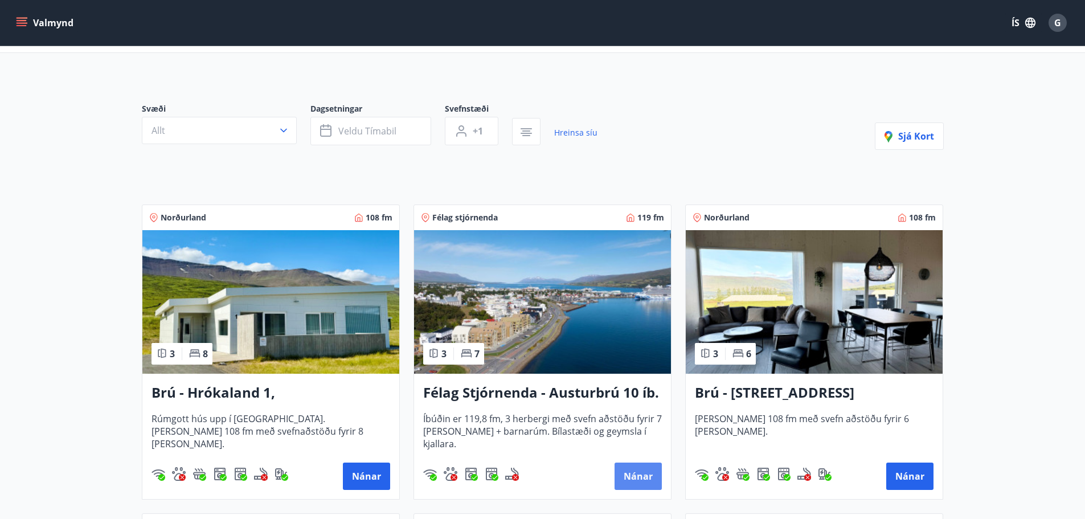
click at [627, 477] on button "Nánar" at bounding box center [638, 476] width 47 height 27
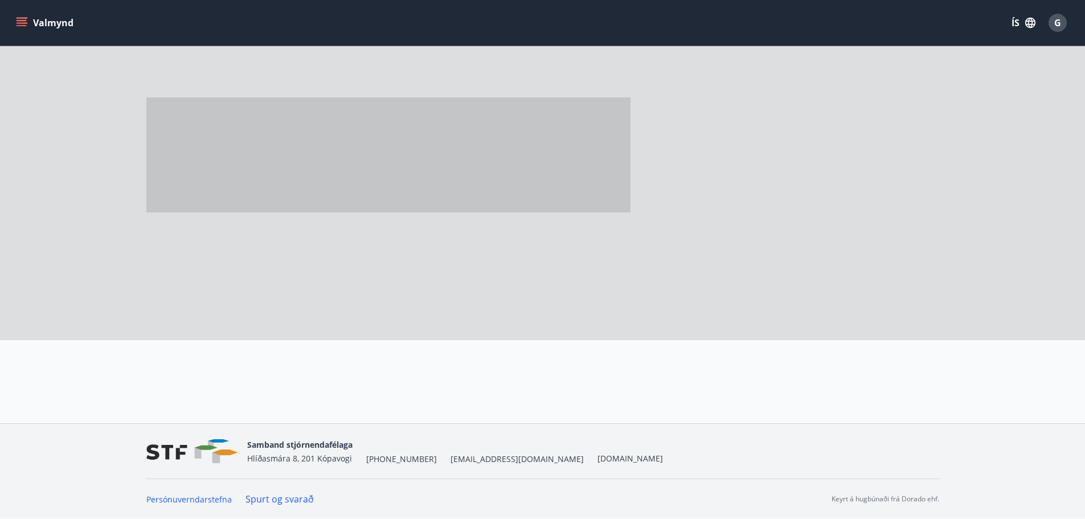
click at [627, 477] on div "Samband stjórnendafélaga Hlíðasmára 8, 201 Kópavogi +354 553-5040 stf@stf.is ww…" at bounding box center [542, 451] width 793 height 55
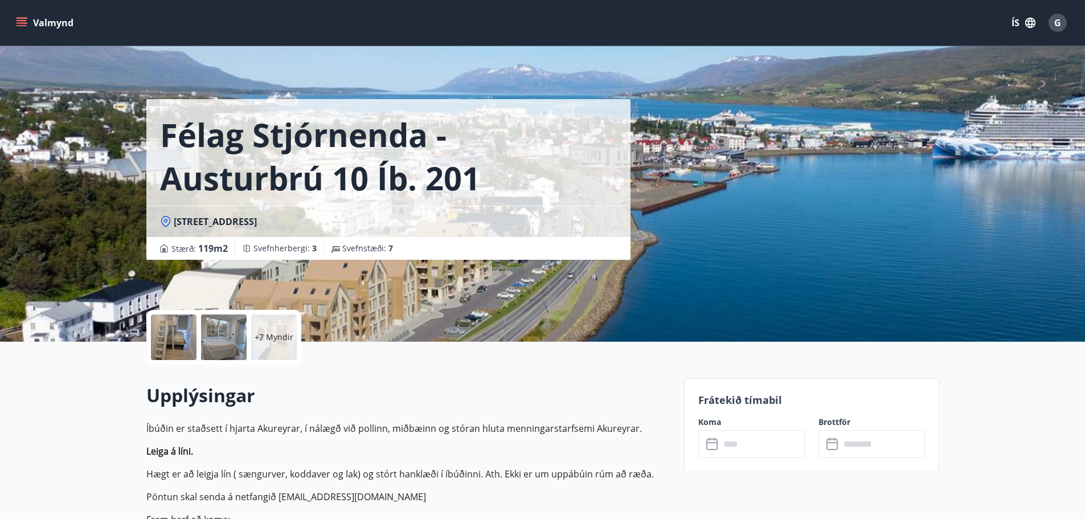
click at [731, 451] on input "text" at bounding box center [762, 444] width 85 height 28
click at [729, 448] on input "text" at bounding box center [762, 444] width 85 height 28
click at [726, 445] on input "text" at bounding box center [762, 444] width 85 height 28
click at [730, 441] on input "text" at bounding box center [762, 444] width 85 height 28
click at [710, 438] on icon at bounding box center [714, 445] width 14 height 14
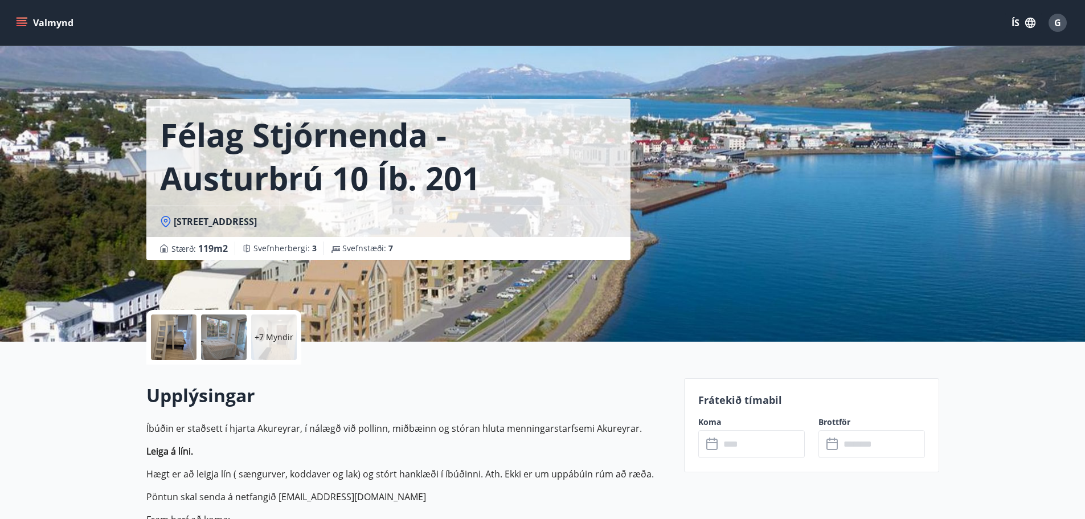
click at [710, 438] on icon at bounding box center [714, 445] width 14 height 14
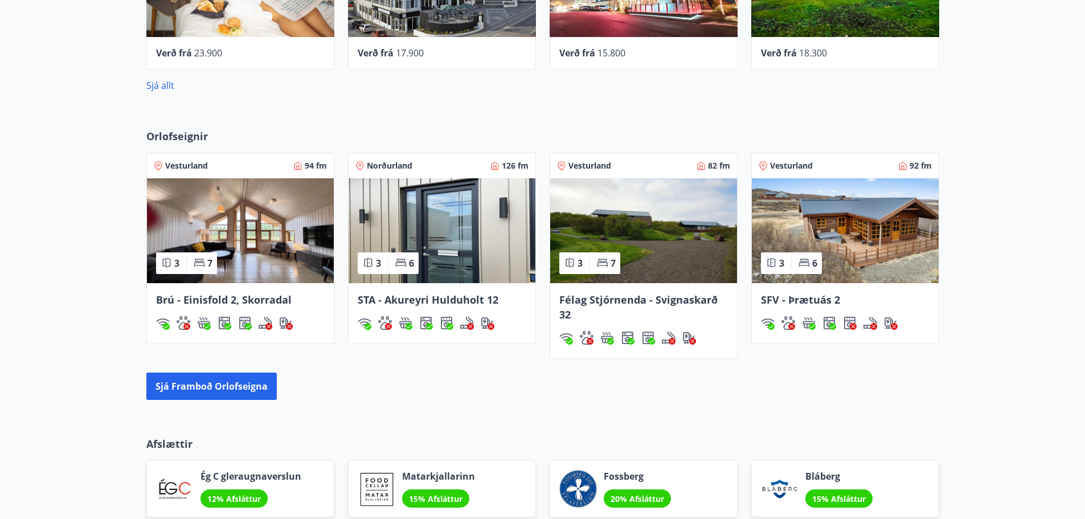
scroll to position [1130, 0]
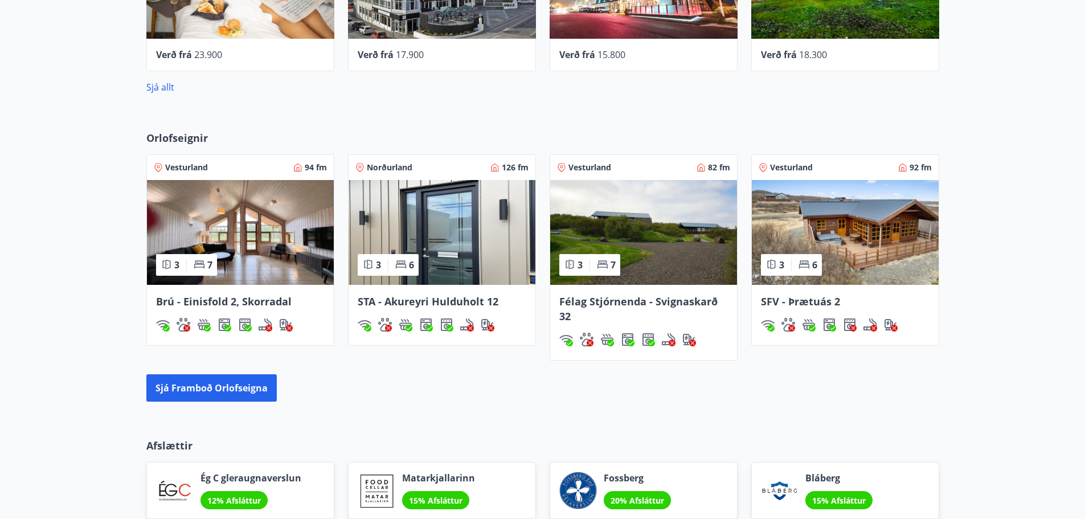
click at [656, 102] on div "29 Samstarfsaðilar í Ferðaávísun Center Hotels Verð frá 23.900 Keahótel Verð fr…" at bounding box center [542, 2] width 1085 height 220
click at [449, 300] on span "STA - Akureyri Hulduholt 12" at bounding box center [428, 302] width 141 height 14
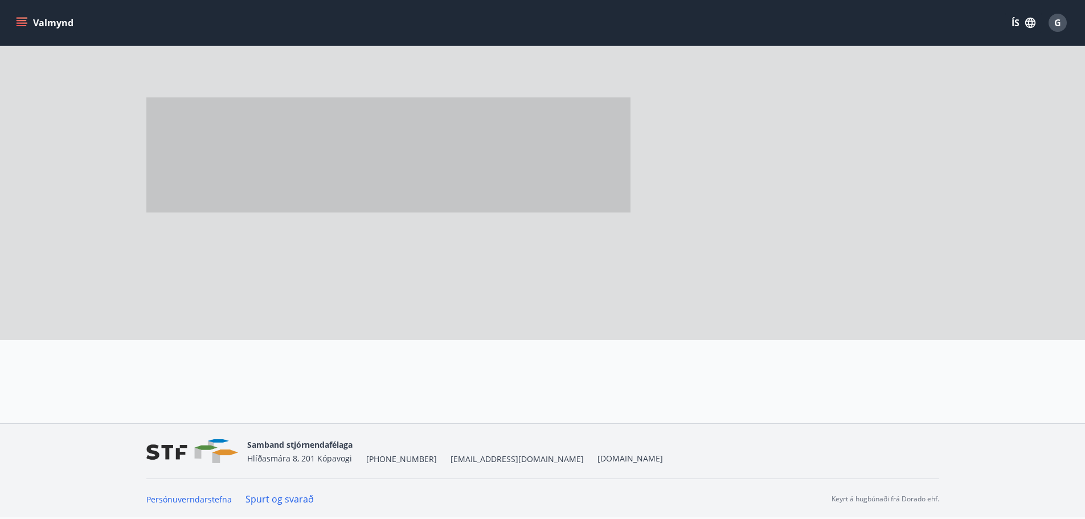
click at [449, 300] on div at bounding box center [410, 169] width 529 height 342
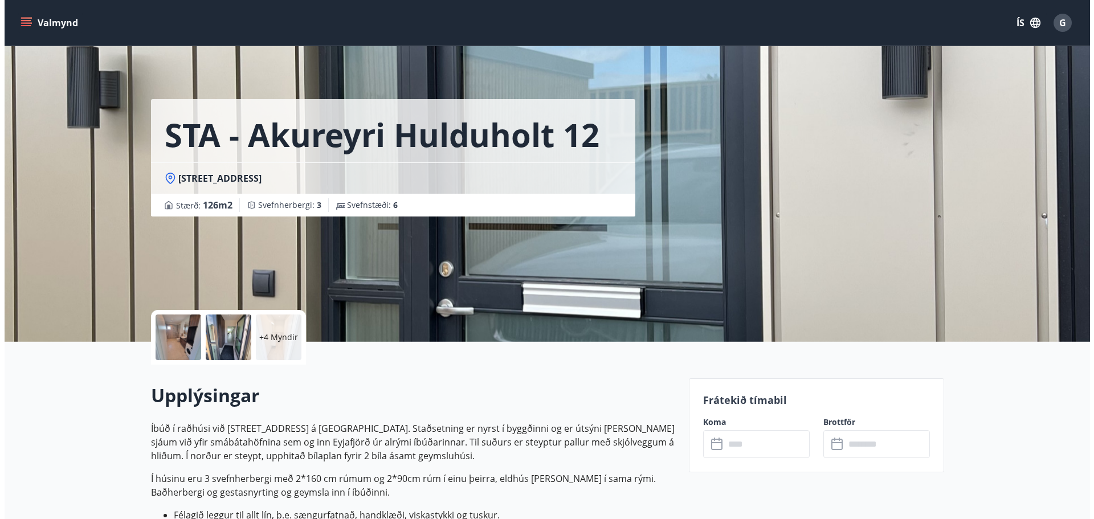
scroll to position [57, 0]
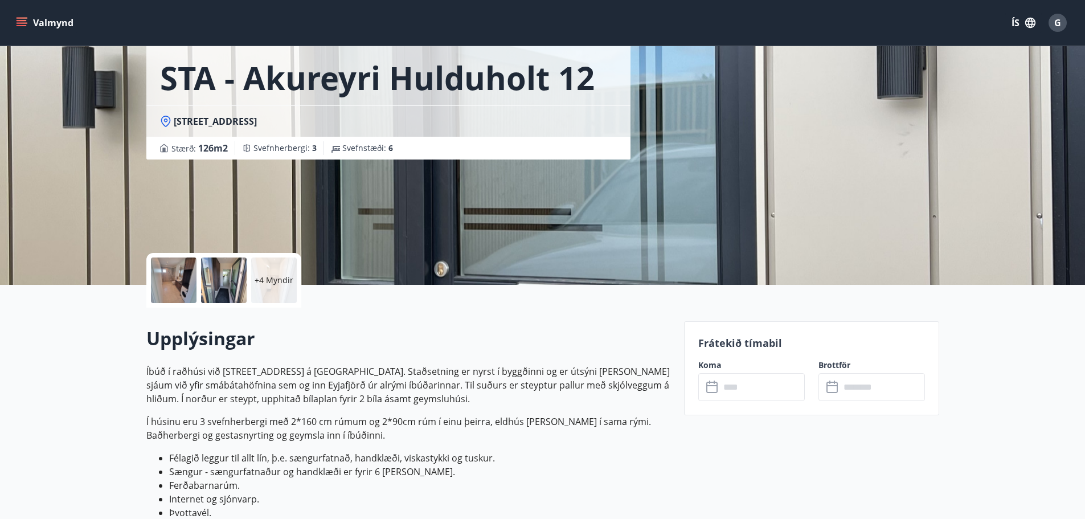
click at [734, 385] on input "text" at bounding box center [762, 387] width 85 height 28
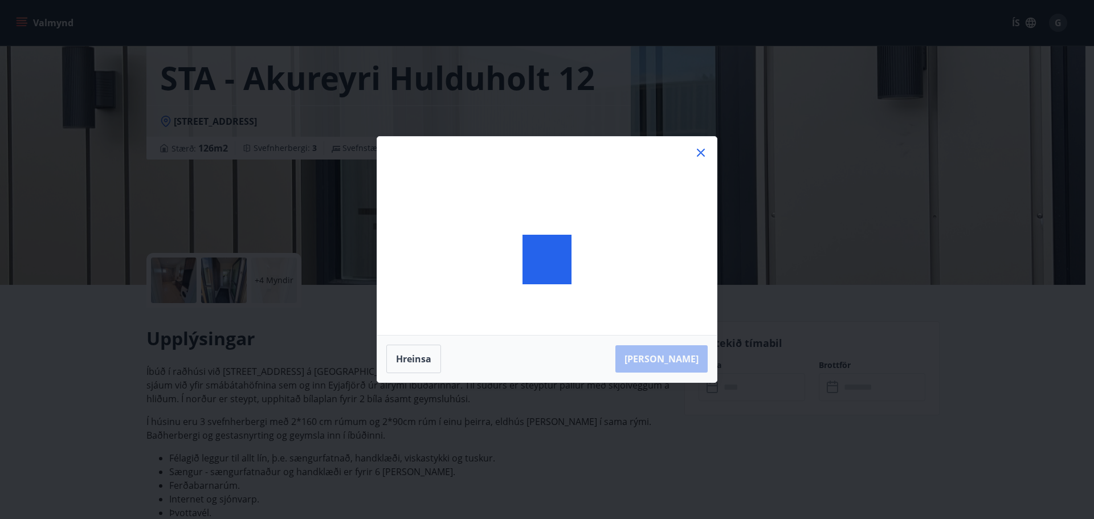
click at [734, 385] on div "Hreinsa Taka Frá" at bounding box center [547, 259] width 1094 height 519
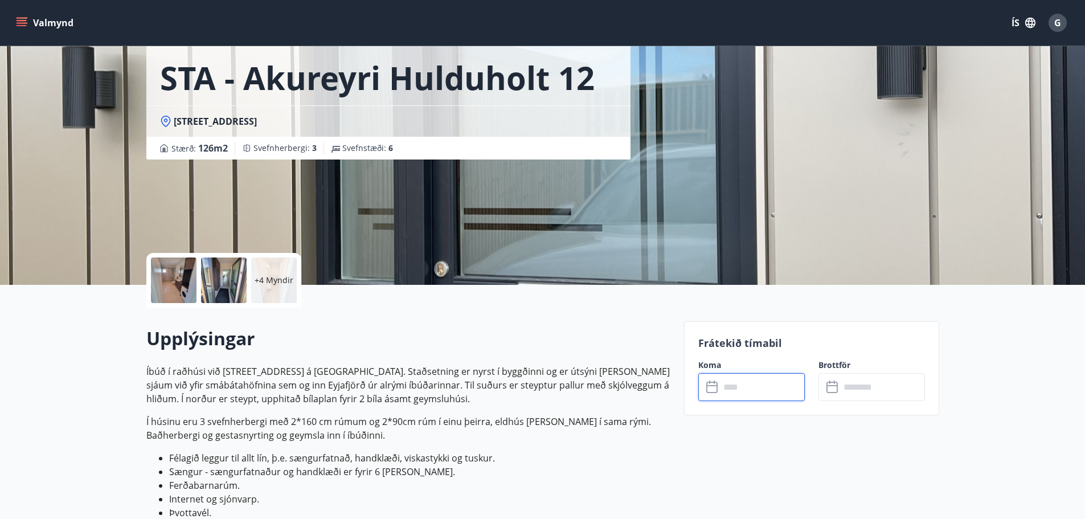
click at [734, 385] on input "text" at bounding box center [762, 387] width 85 height 28
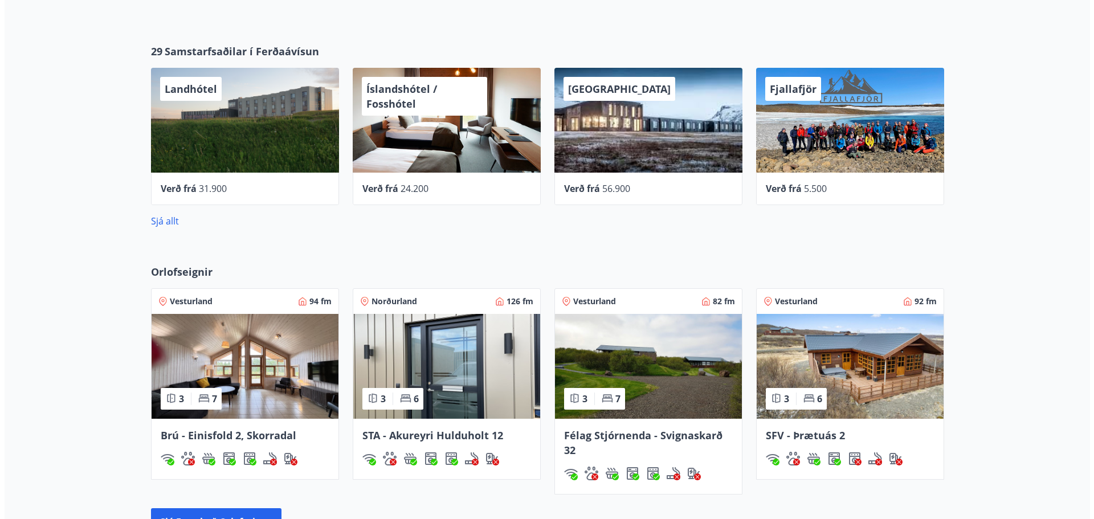
scroll to position [1009, 0]
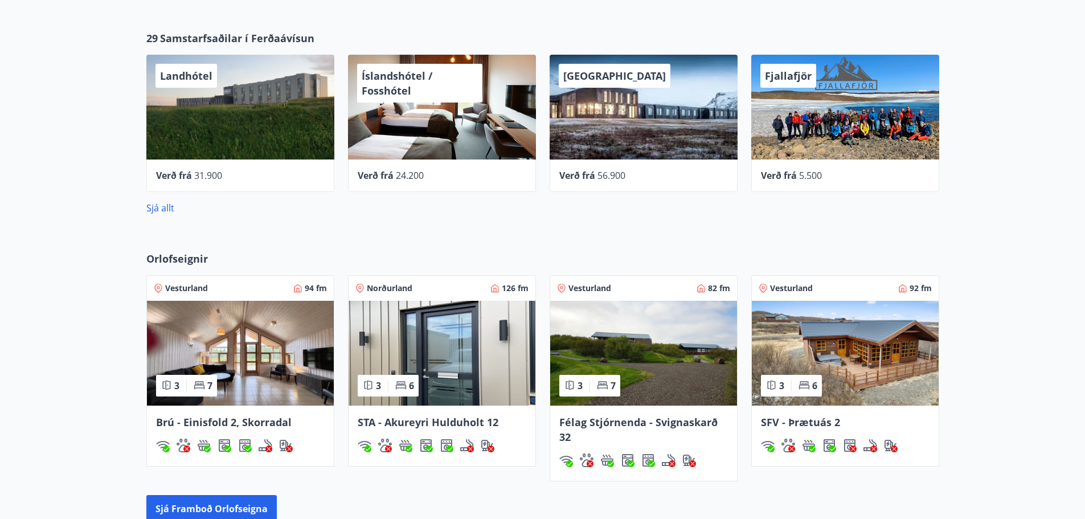
click at [403, 96] on span "Íslandshótel / Fosshótel" at bounding box center [397, 83] width 71 height 28
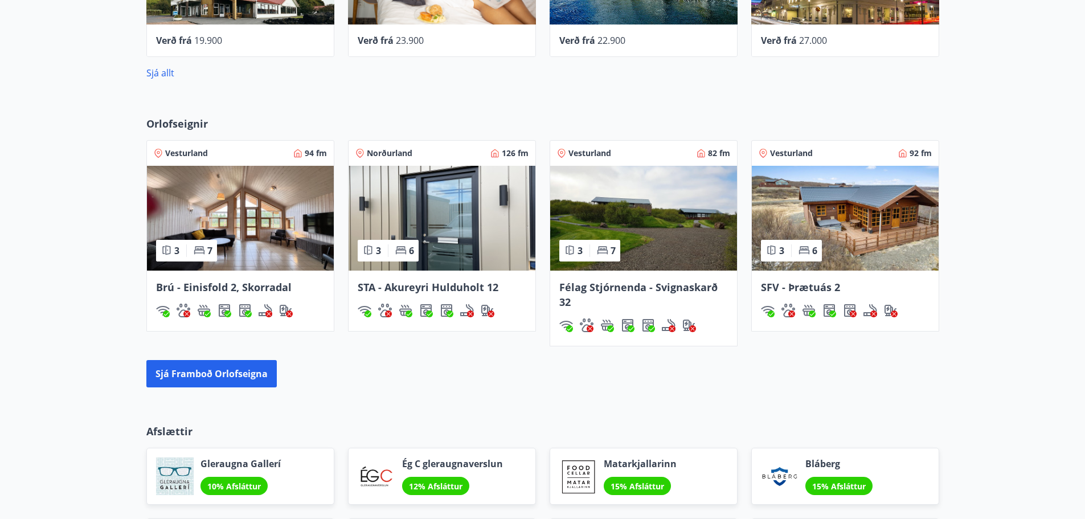
scroll to position [1137, 0]
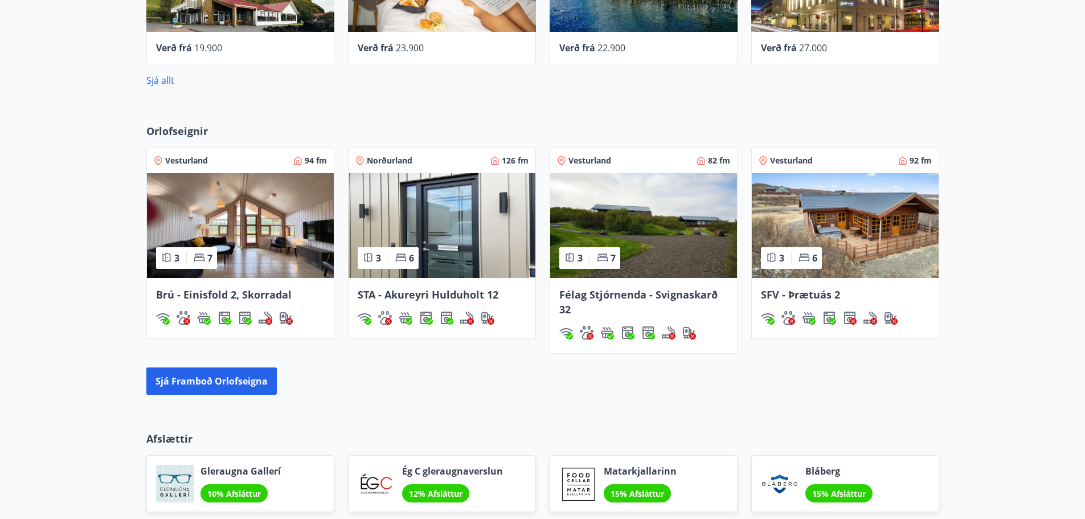
click at [415, 158] on div "Norðurland 126 fm" at bounding box center [442, 160] width 173 height 11
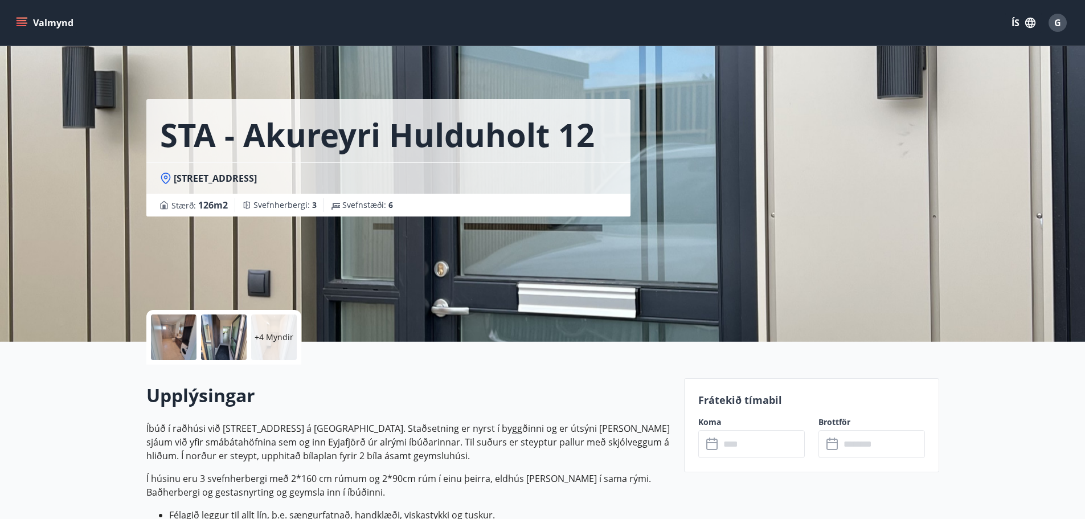
click at [713, 442] on icon at bounding box center [714, 445] width 14 height 14
click at [710, 441] on icon at bounding box center [714, 445] width 14 height 14
click at [712, 441] on icon at bounding box center [714, 445] width 14 height 14
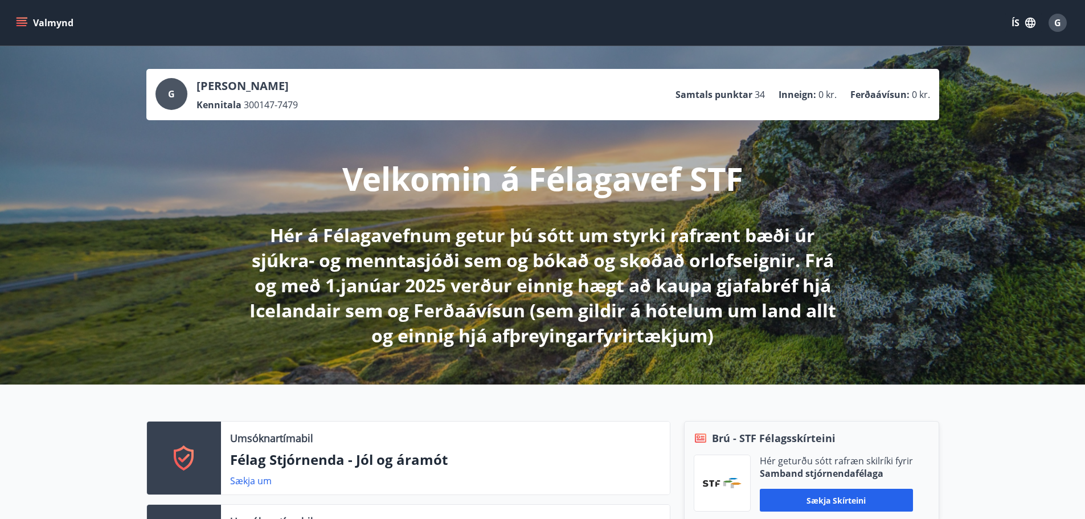
click at [170, 240] on div "G Guðmundur Gunnarsson Kennitala 300147-7479 Samtals punktar 34 Inneign : 0 kr.…" at bounding box center [542, 215] width 1085 height 338
click at [24, 21] on icon "menu" at bounding box center [22, 20] width 10 height 1
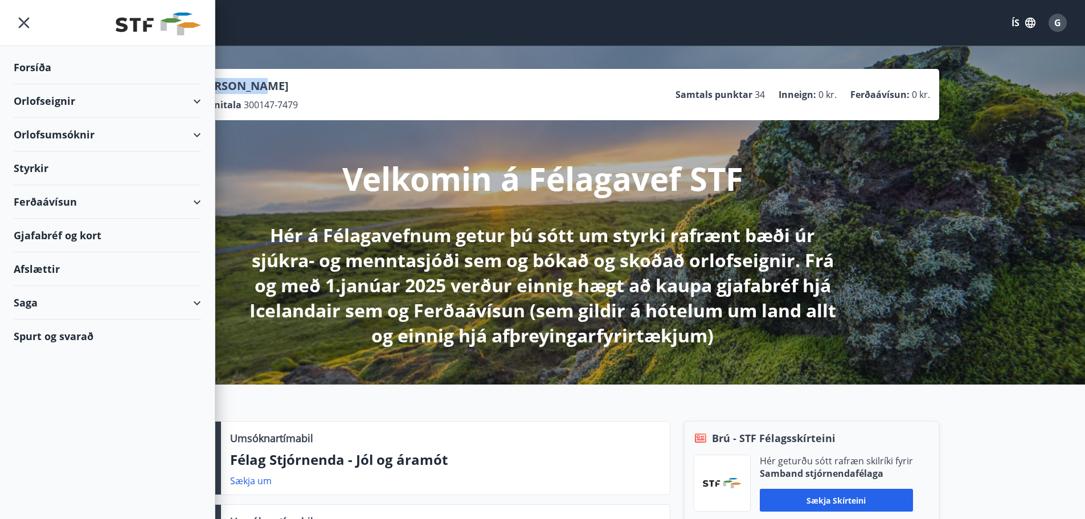
click at [20, 99] on div "Orlofseignir" at bounding box center [107, 101] width 187 height 34
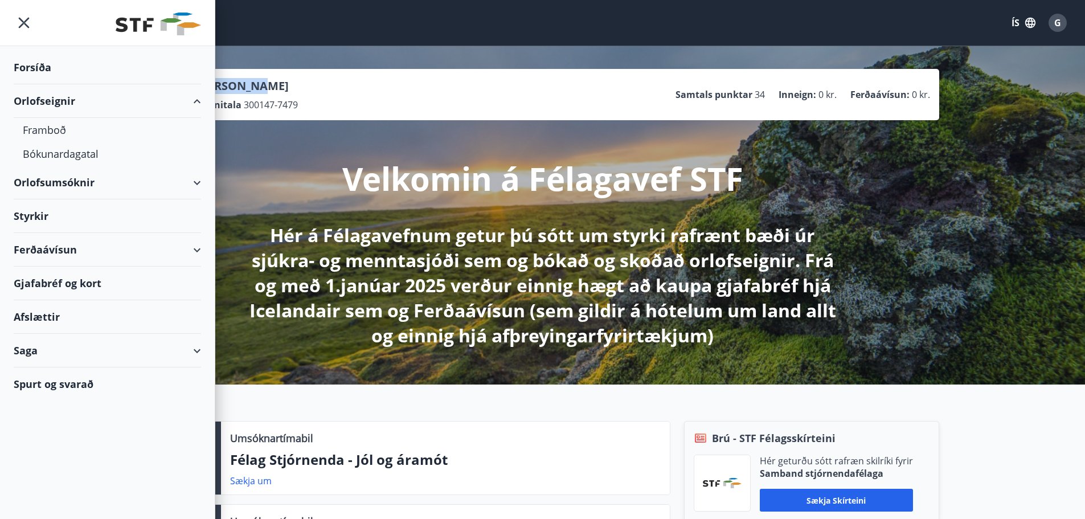
click at [20, 99] on div "Orlofseignir" at bounding box center [107, 101] width 187 height 34
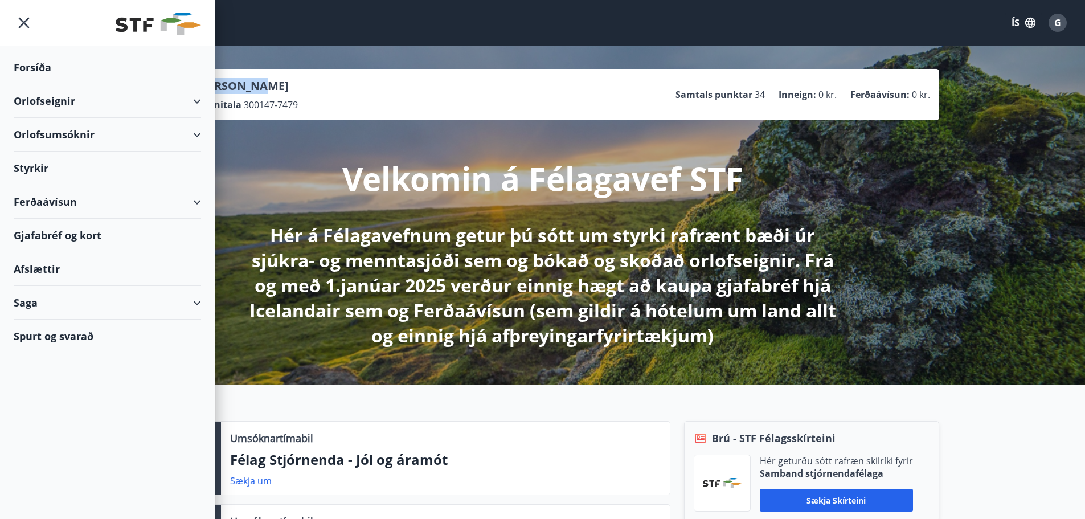
click at [21, 99] on div "Orlofseignir" at bounding box center [107, 101] width 187 height 34
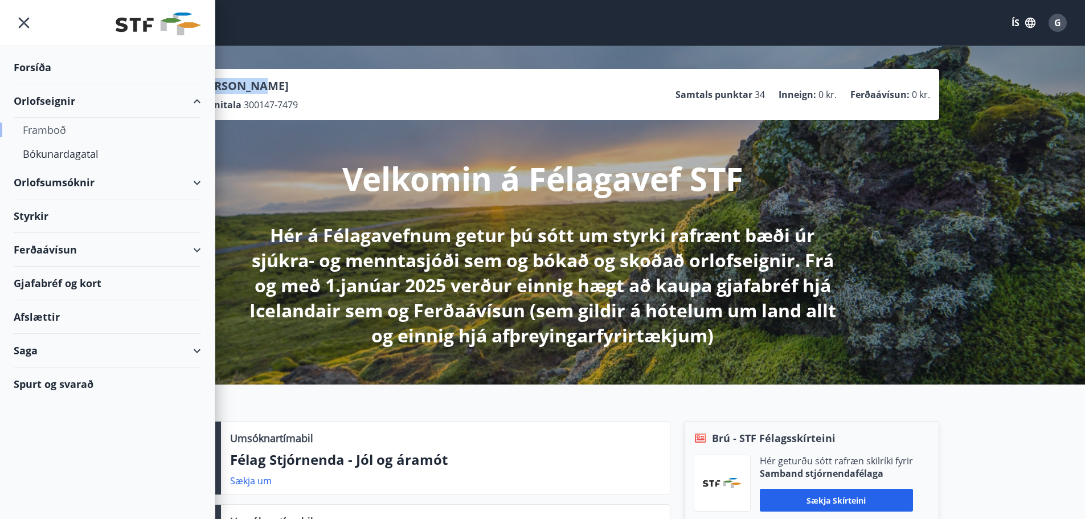
click at [39, 130] on div "Framboð" at bounding box center [107, 130] width 169 height 24
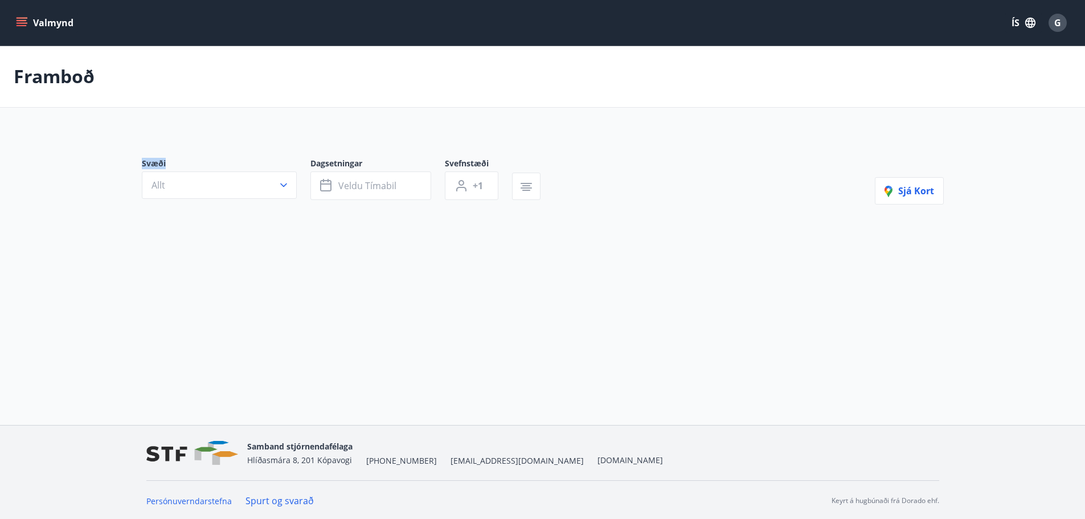
click at [39, 130] on main "Framboð Svæði Allt Dagsetningar Veldu tímabil Svefnstæði +1 Sjá kort" at bounding box center [542, 157] width 1085 height 223
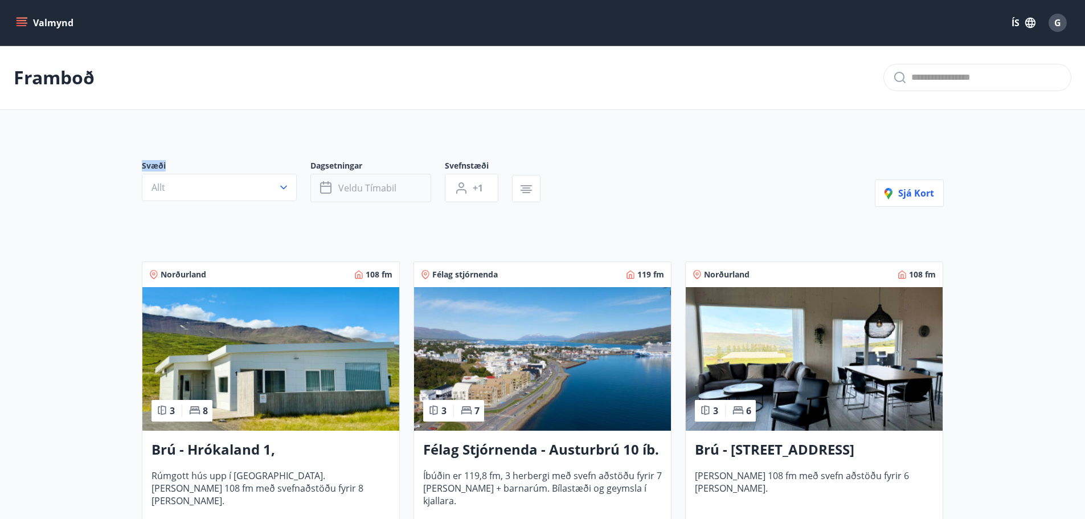
click at [361, 189] on span "Veldu tímabil" at bounding box center [367, 188] width 58 height 13
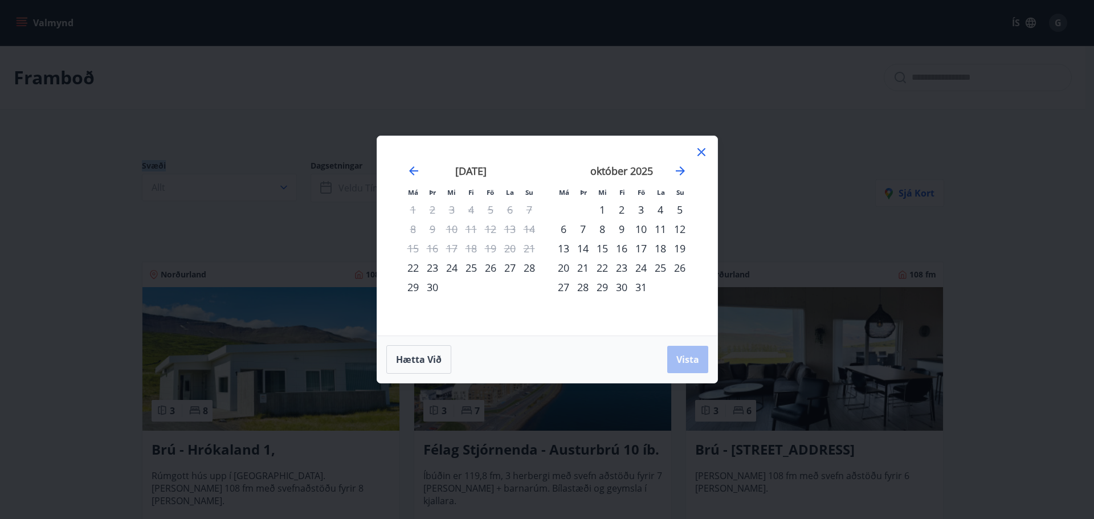
click at [447, 267] on div "24" at bounding box center [451, 267] width 19 height 19
click at [509, 267] on div "27" at bounding box center [509, 267] width 19 height 19
click at [434, 268] on div "23" at bounding box center [432, 267] width 19 height 19
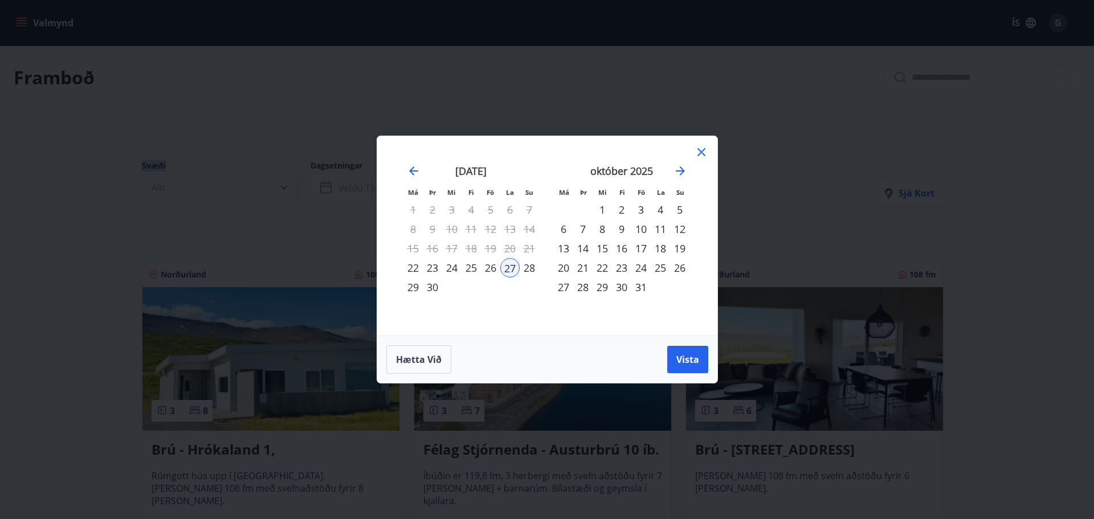
click at [434, 268] on div "23" at bounding box center [432, 267] width 19 height 19
click at [530, 268] on div "28" at bounding box center [529, 267] width 19 height 19
click at [665, 353] on div "Hætta við Vista" at bounding box center [547, 359] width 322 height 28
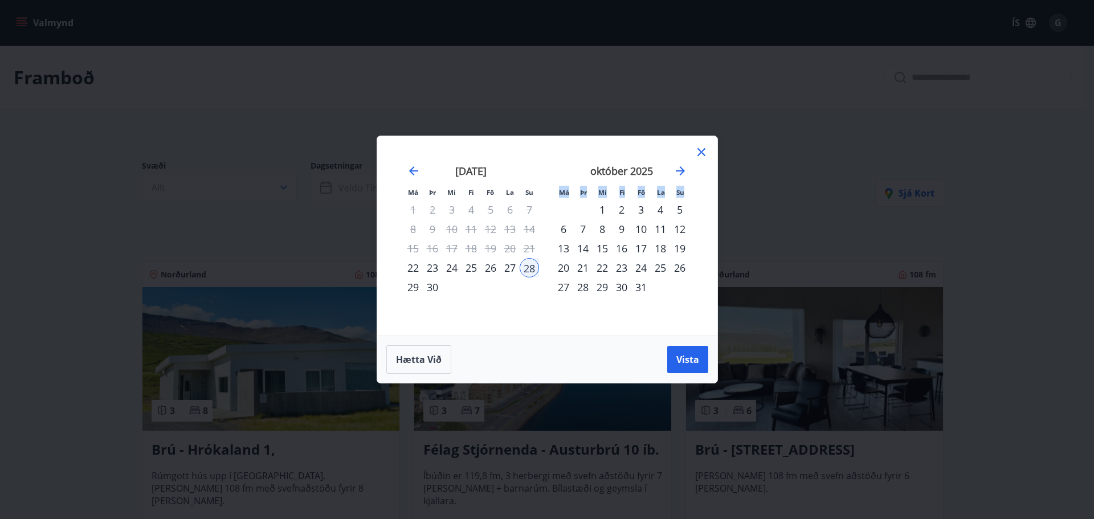
click at [665, 353] on div "Hætta við Vista" at bounding box center [547, 359] width 322 height 28
click at [679, 363] on span "Vista" at bounding box center [687, 359] width 23 height 13
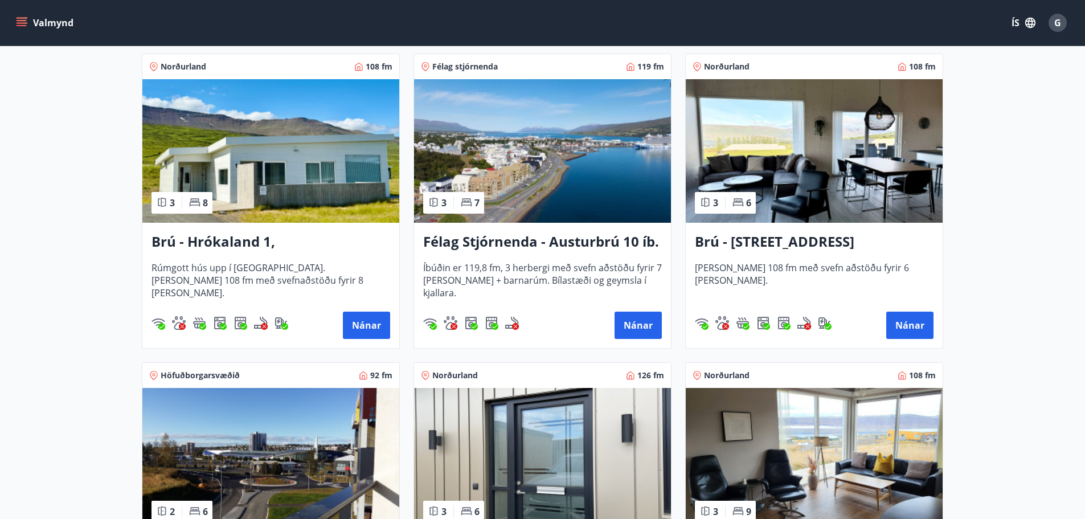
scroll to position [228, 0]
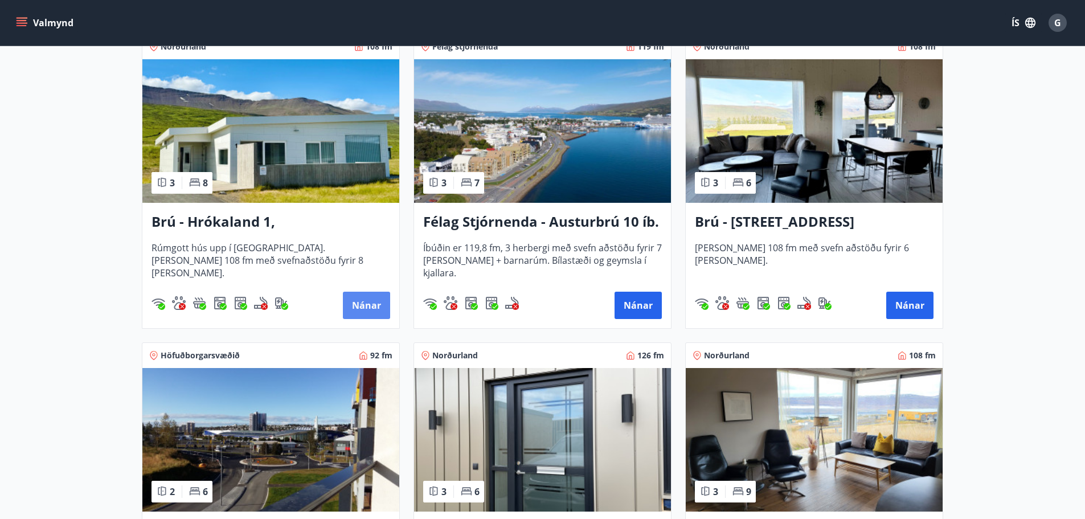
click at [360, 303] on button "Nánar" at bounding box center [366, 305] width 47 height 27
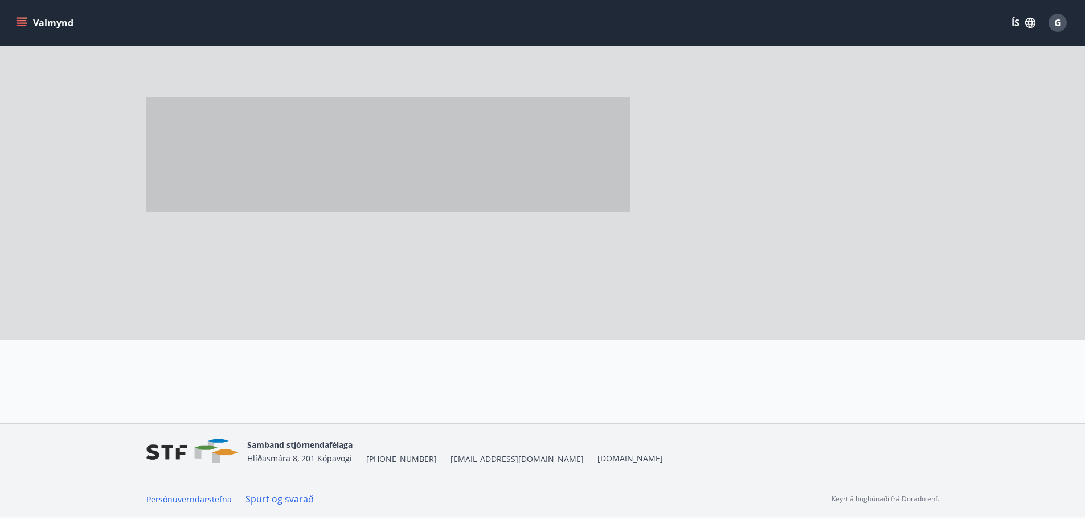
click at [360, 303] on div at bounding box center [410, 169] width 529 height 342
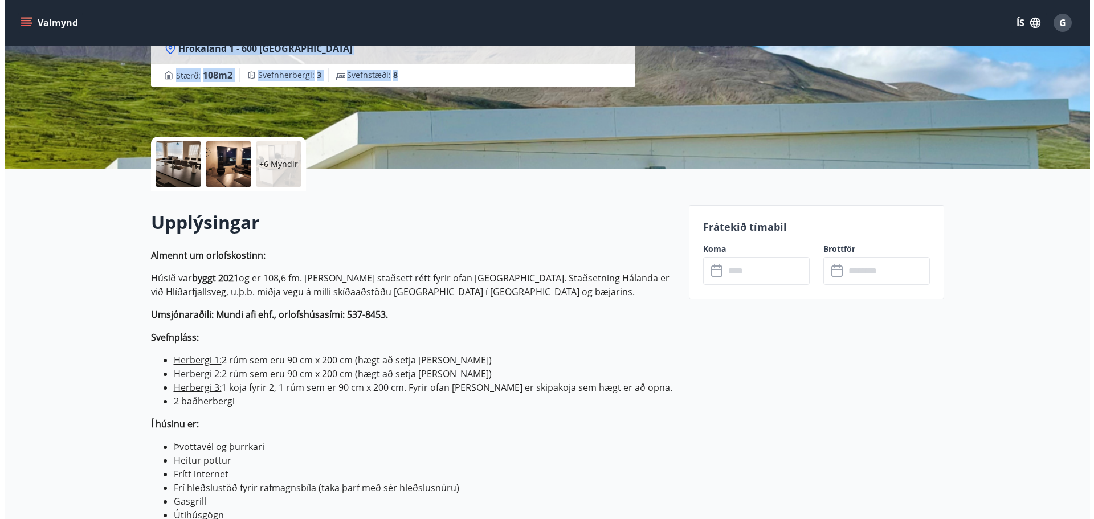
scroll to position [228, 0]
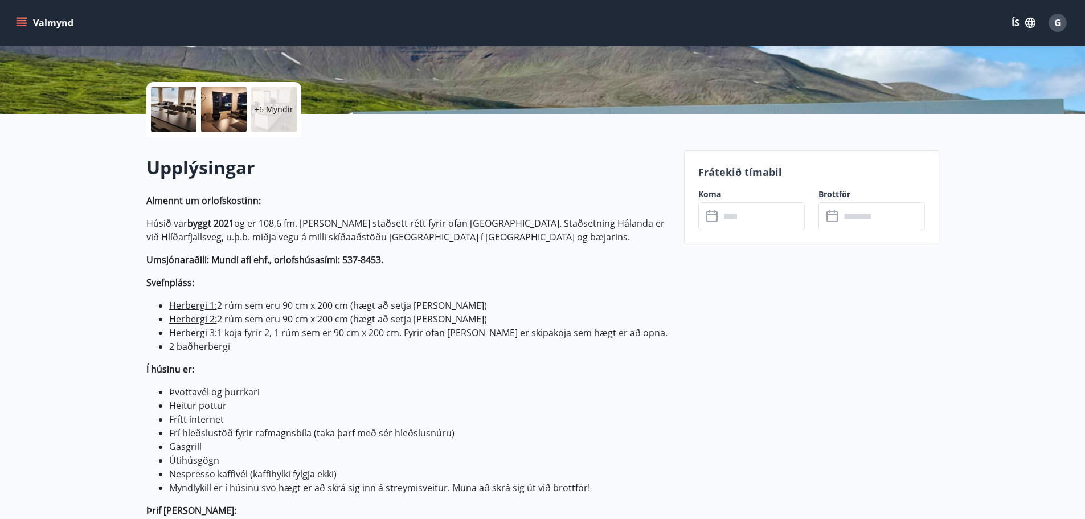
click at [715, 219] on icon at bounding box center [714, 217] width 14 height 14
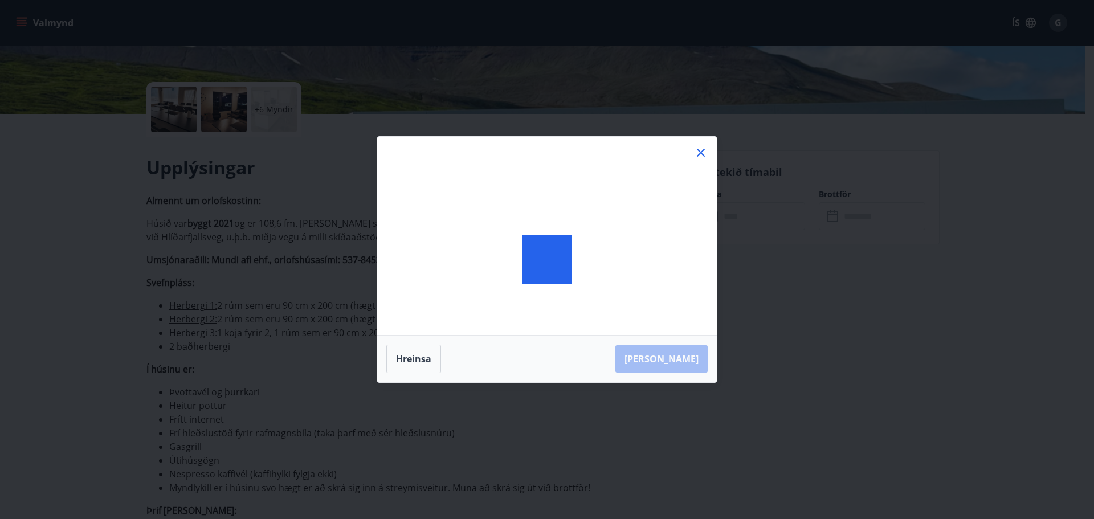
click at [715, 219] on div at bounding box center [547, 260] width 340 height 246
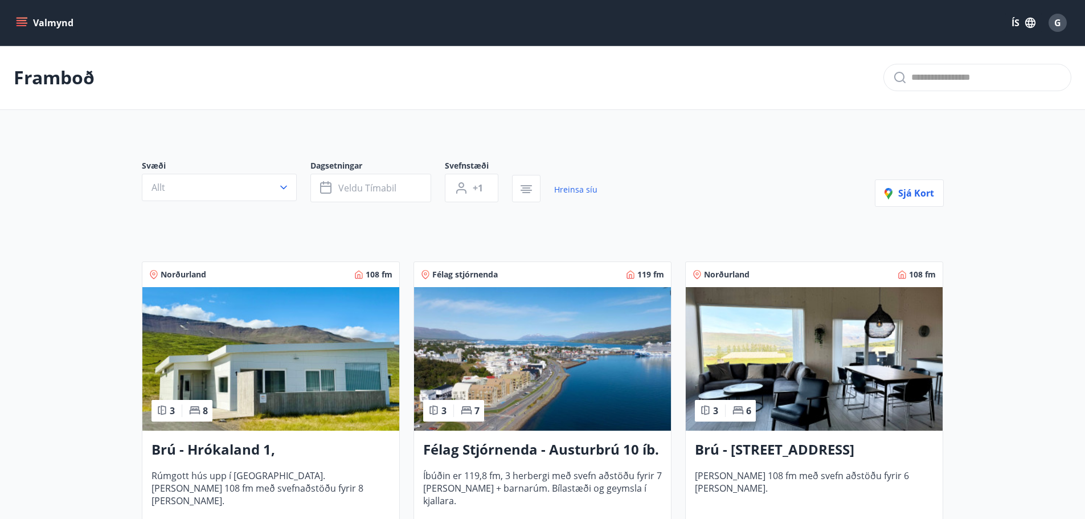
click at [484, 351] on img at bounding box center [542, 359] width 257 height 144
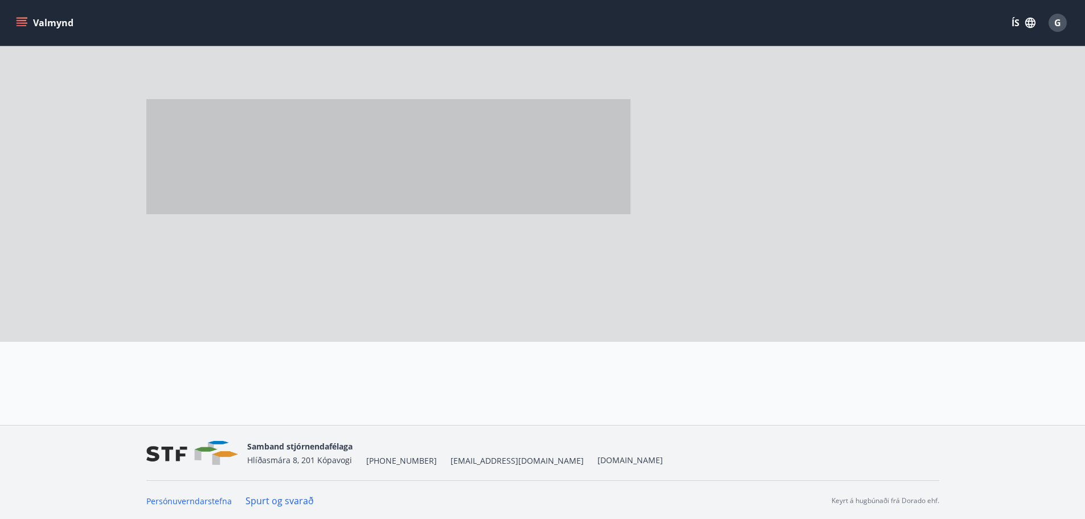
click at [484, 351] on div at bounding box center [402, 383] width 538 height 82
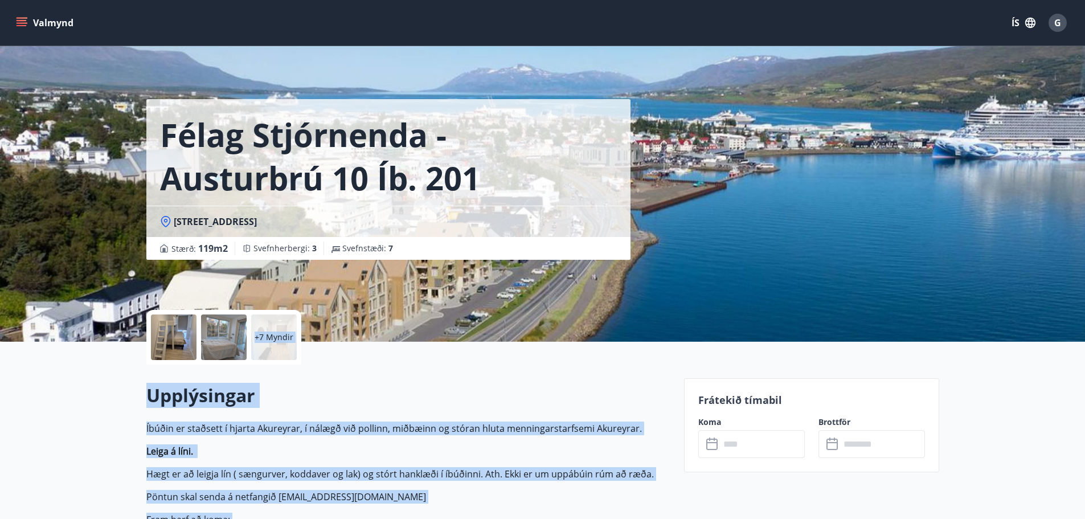
click at [477, 345] on div "+7 Myndir" at bounding box center [408, 337] width 524 height 55
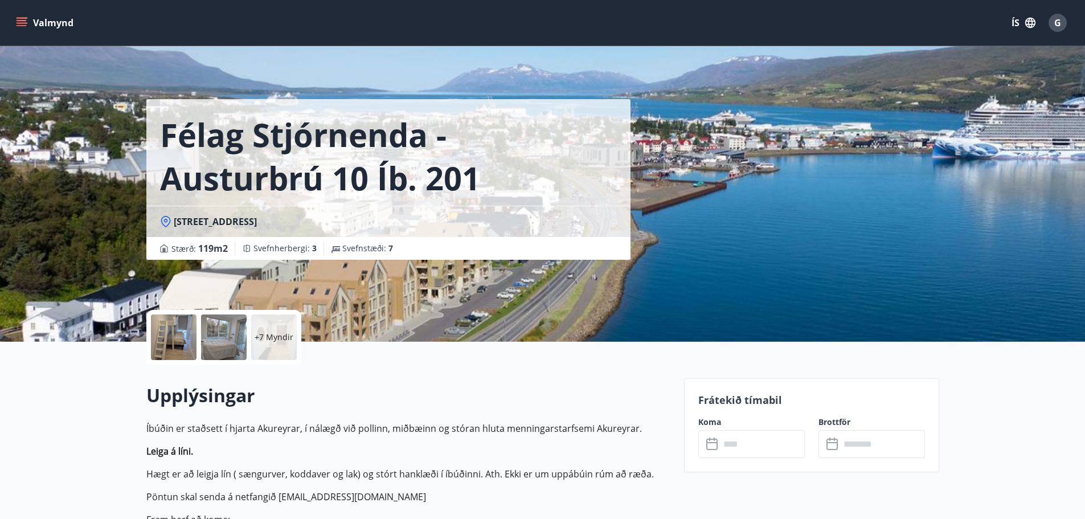
click at [709, 447] on icon at bounding box center [714, 445] width 14 height 14
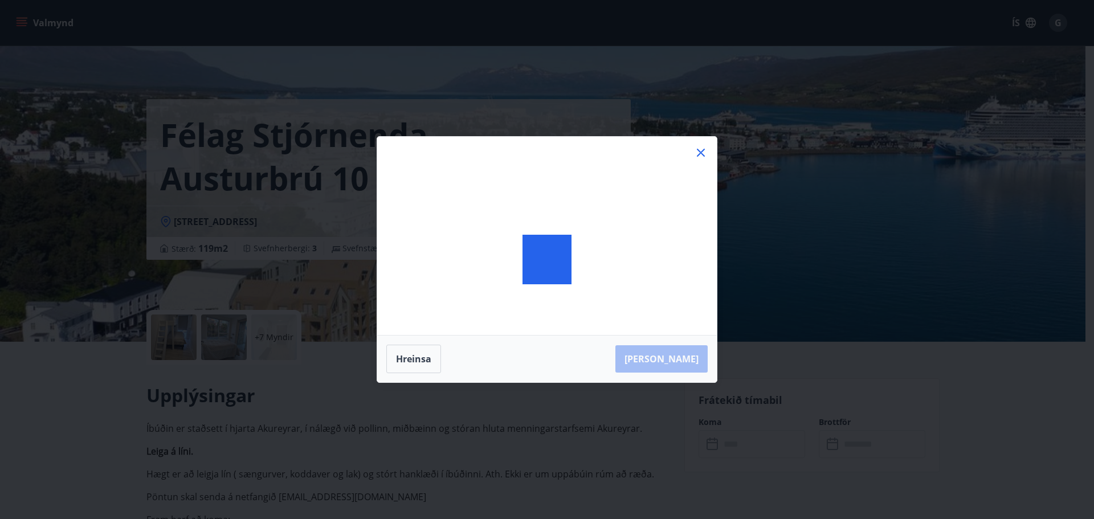
click at [709, 447] on div "Hreinsa Taka Frá" at bounding box center [547, 259] width 1094 height 519
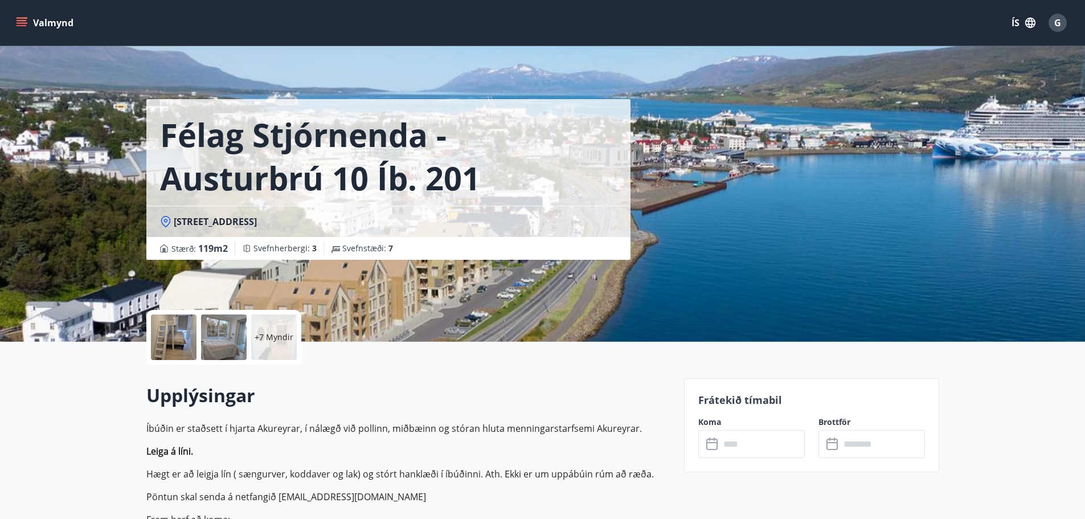
click at [709, 447] on icon at bounding box center [714, 445] width 14 height 14
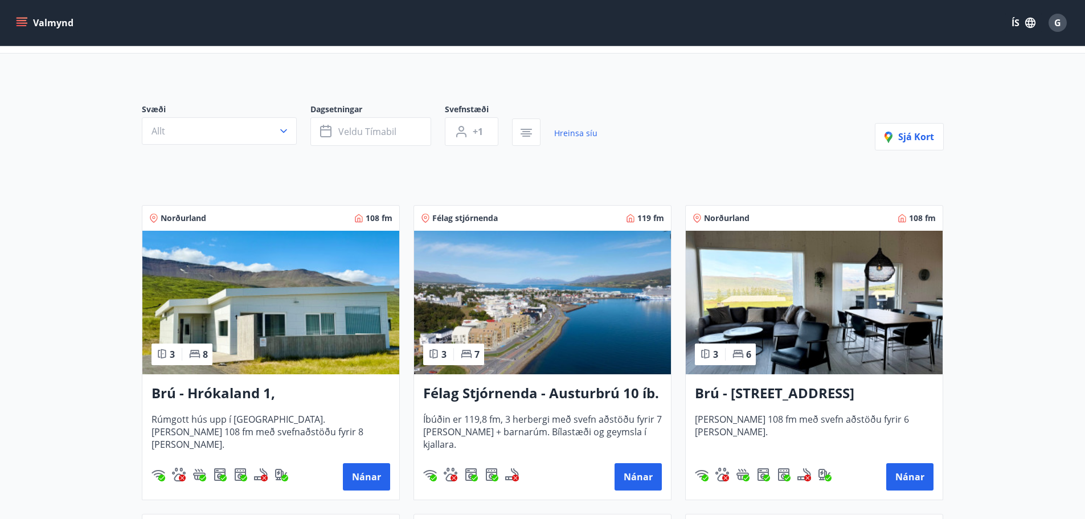
scroll to position [57, 0]
click at [897, 476] on button "Nánar" at bounding box center [910, 476] width 47 height 27
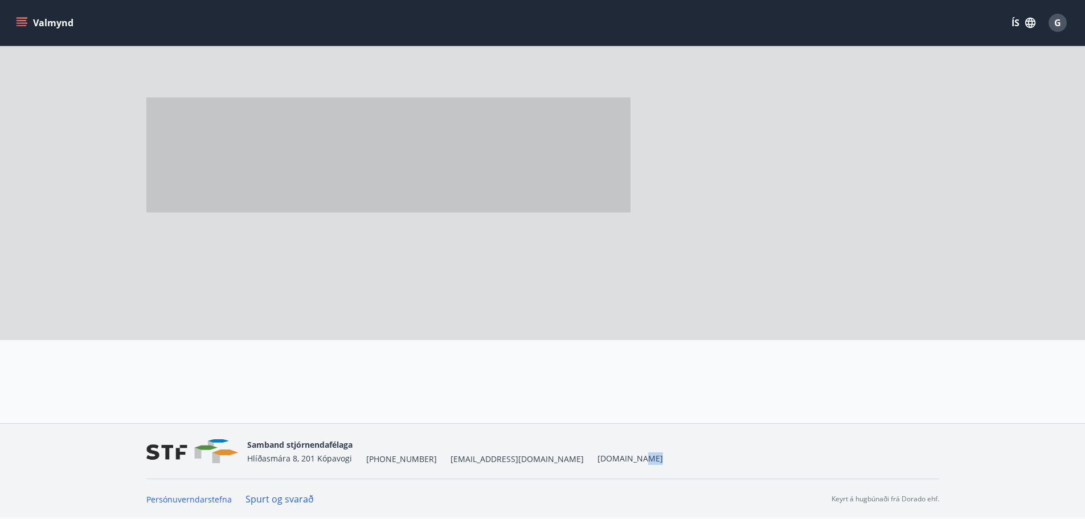
click at [897, 476] on div "Samband stjórnendafélaga Hlíðasmára 8, 201 Kópavogi +354 553-5040 stf@stf.is ww…" at bounding box center [542, 451] width 793 height 55
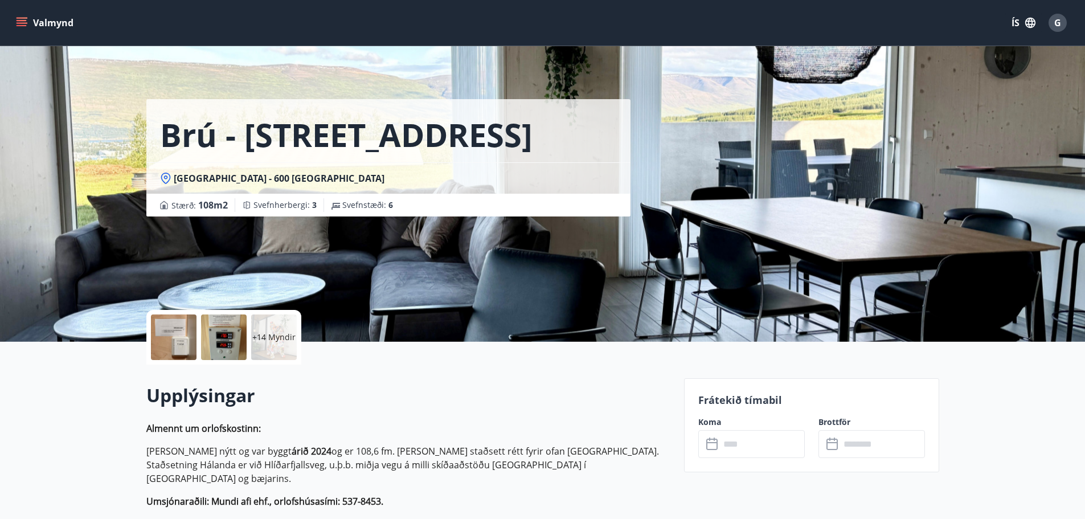
click at [710, 442] on icon at bounding box center [712, 442] width 11 height 1
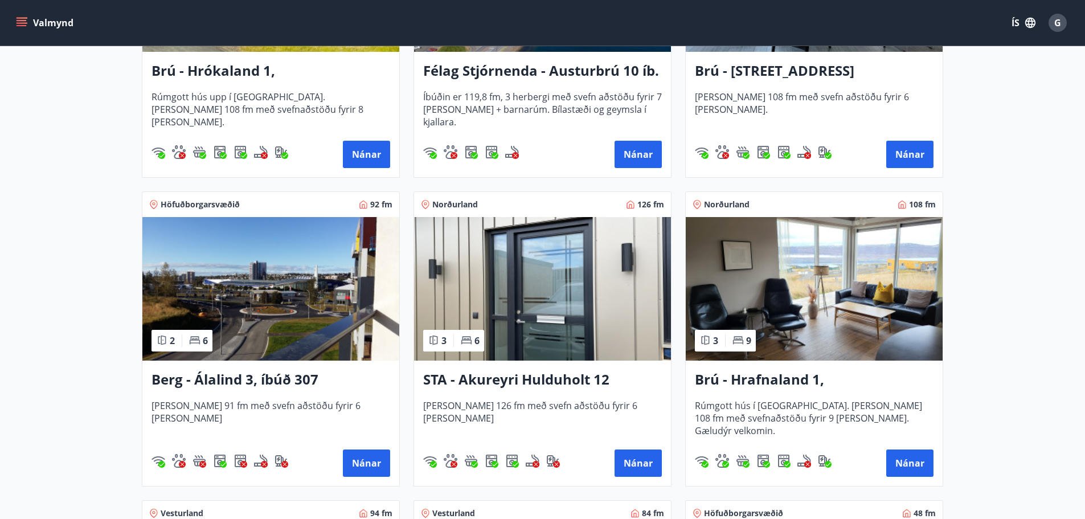
scroll to position [399, 0]
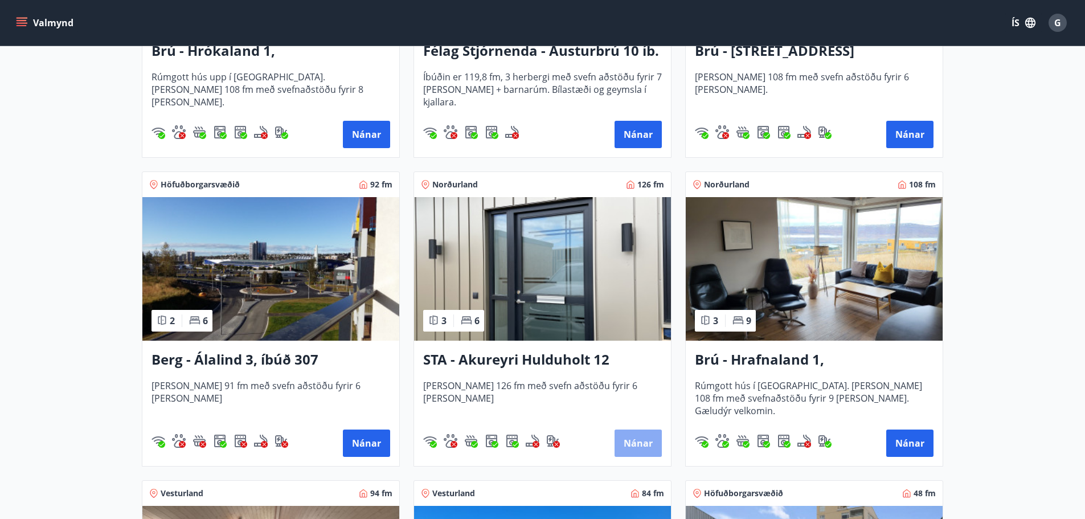
click at [623, 442] on button "Nánar" at bounding box center [638, 443] width 47 height 27
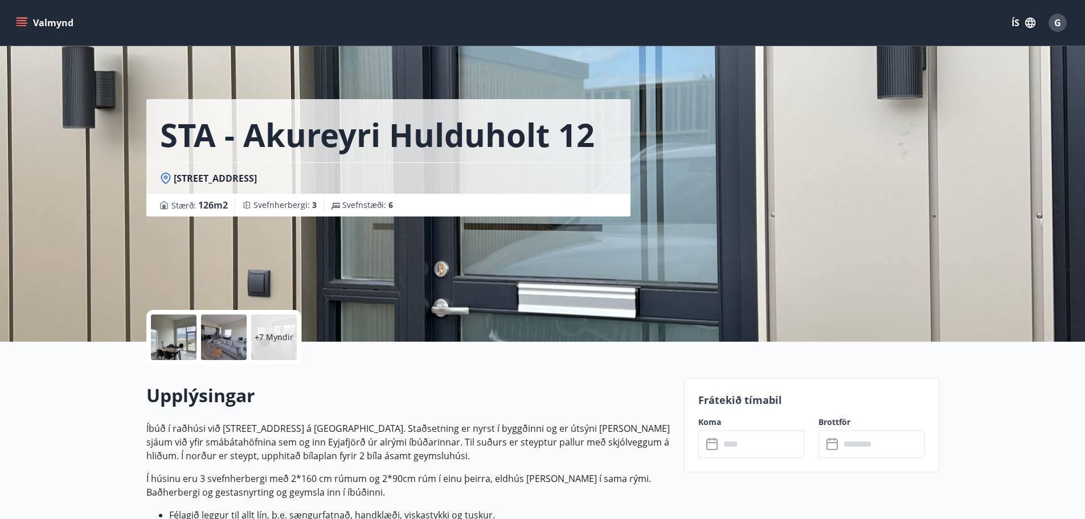
click at [709, 443] on icon at bounding box center [714, 445] width 14 height 14
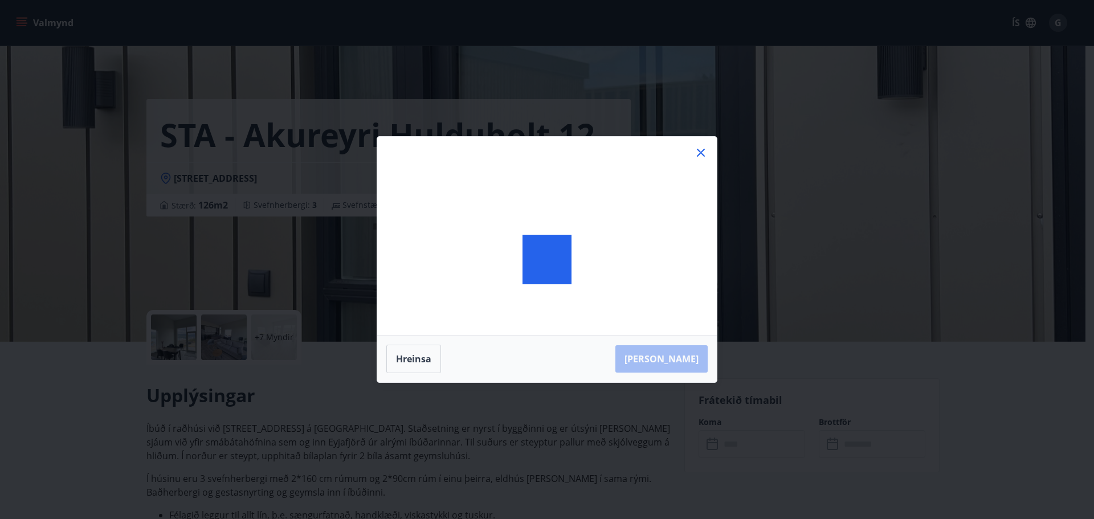
click at [709, 443] on div "Hreinsa Taka Frá" at bounding box center [547, 259] width 1094 height 519
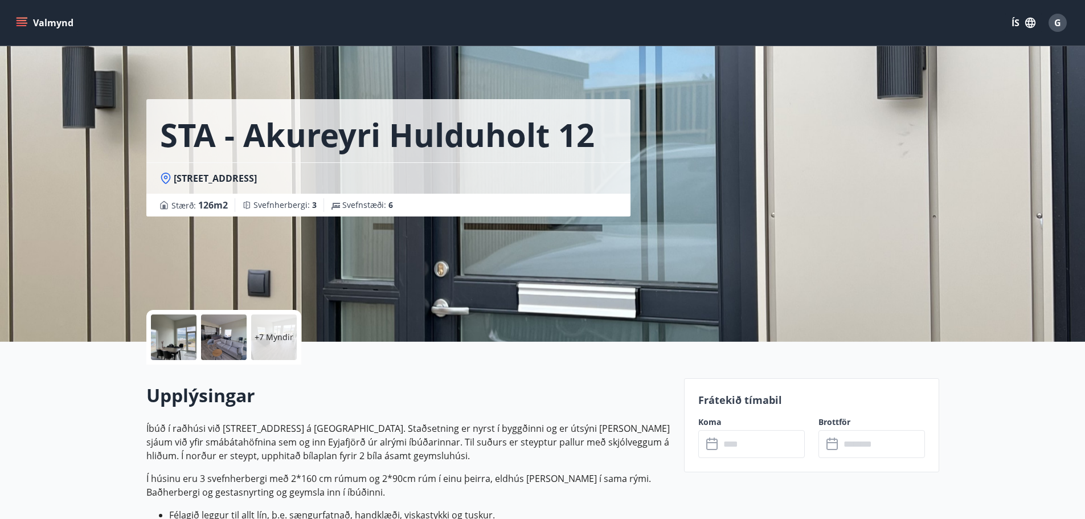
click at [709, 443] on icon at bounding box center [714, 445] width 14 height 14
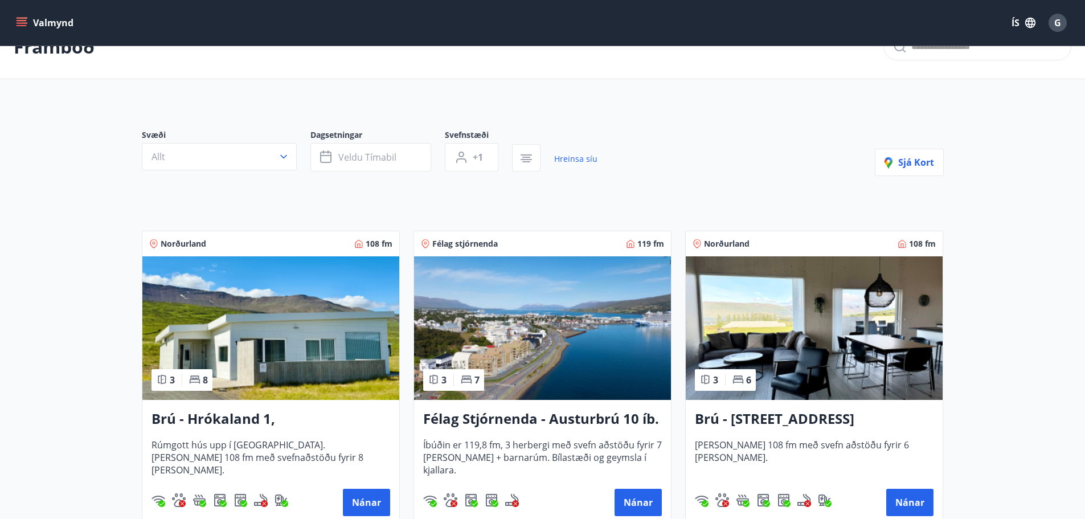
scroll to position [57, 0]
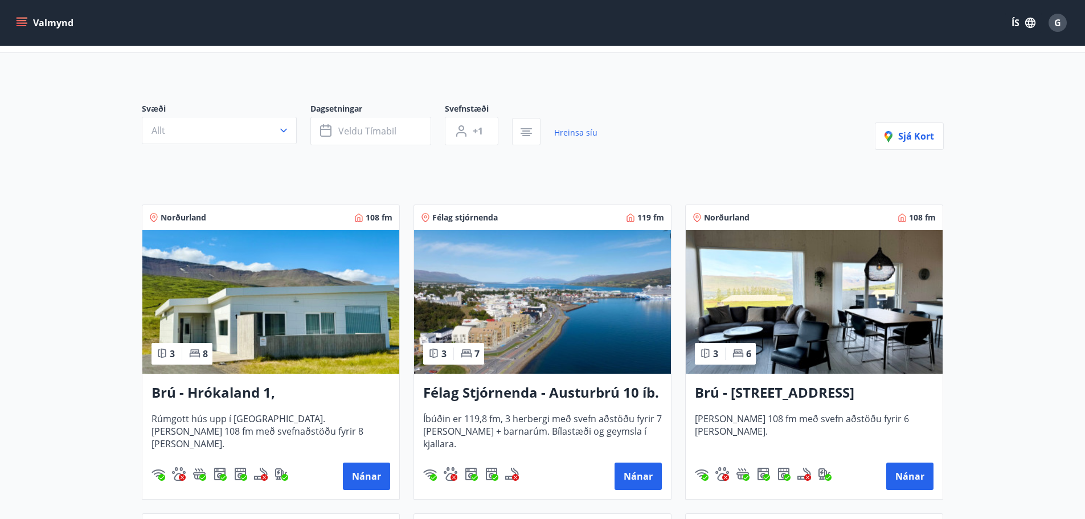
click at [572, 393] on h3 "Félag Stjórnenda - Austurbrú 10 íb. 201" at bounding box center [542, 393] width 239 height 21
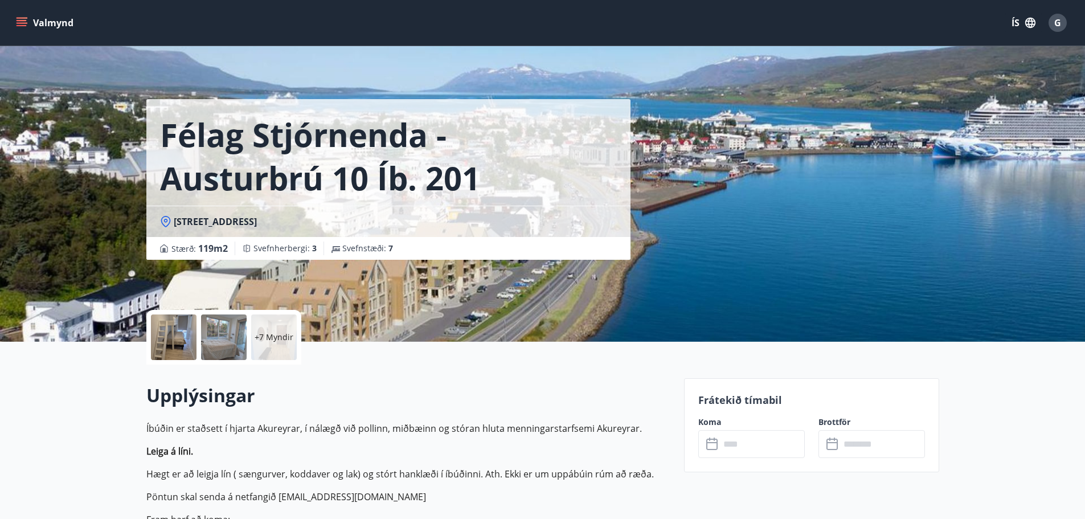
click at [716, 450] on icon at bounding box center [712, 444] width 11 height 11
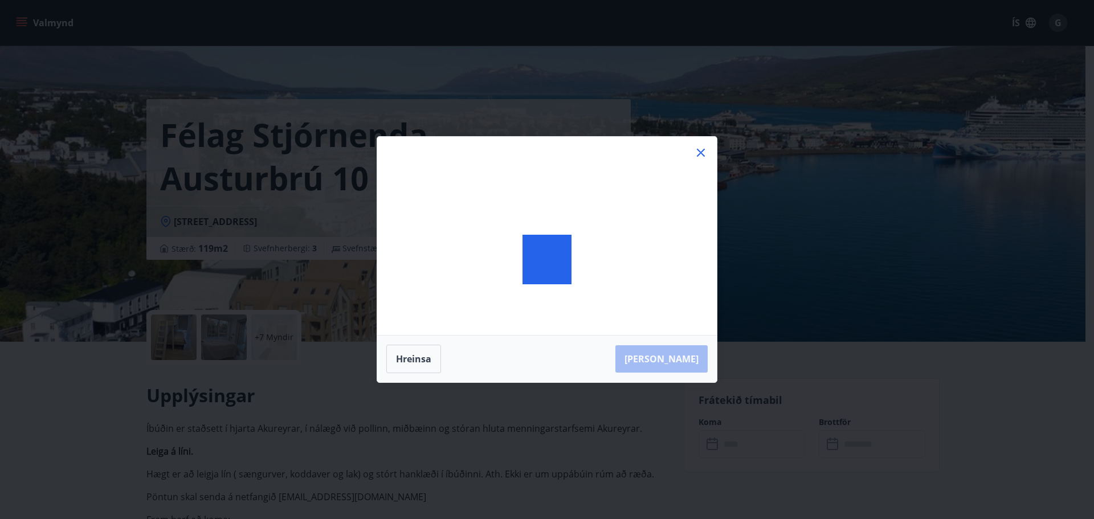
click at [716, 450] on div "Hreinsa Taka Frá" at bounding box center [547, 259] width 1094 height 519
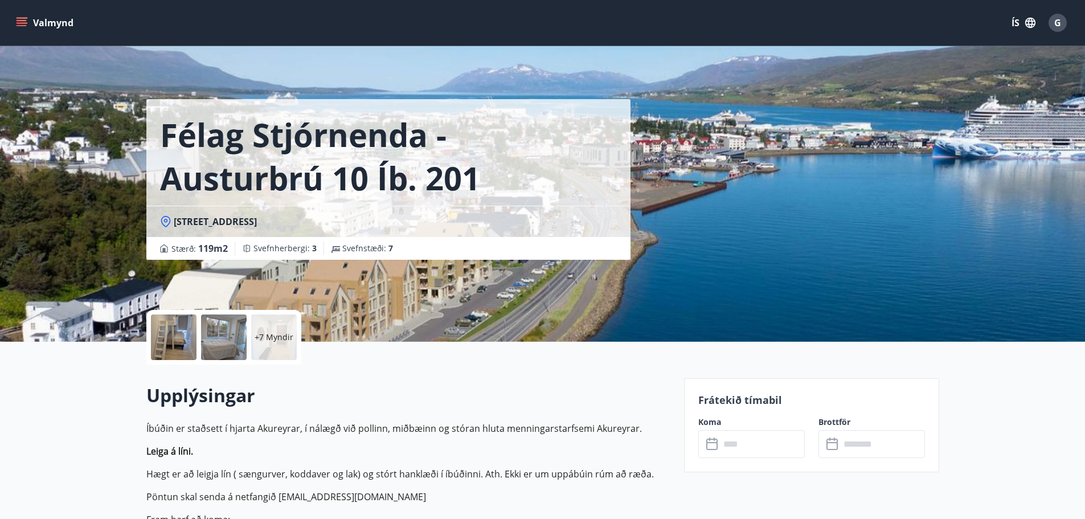
click at [709, 440] on icon at bounding box center [714, 445] width 14 height 14
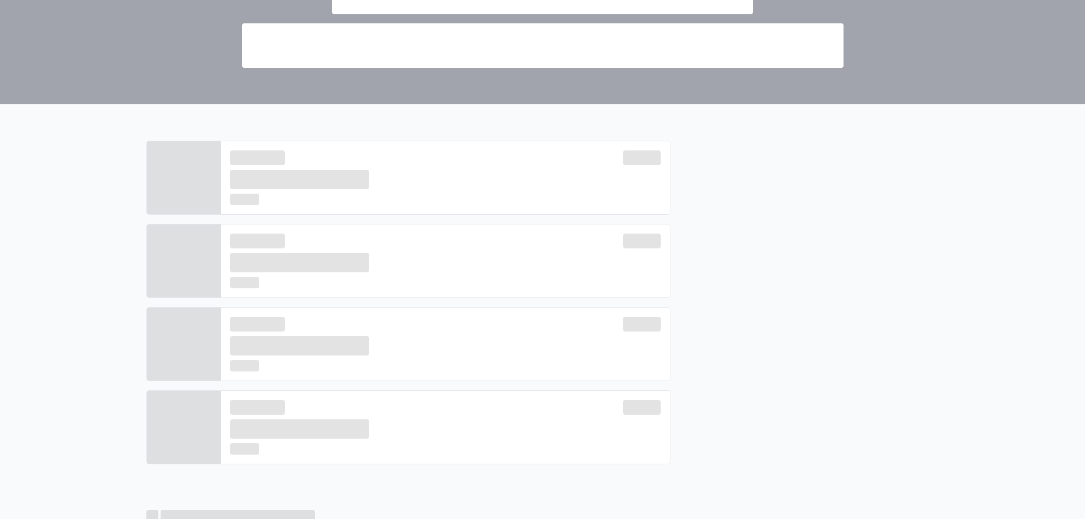
scroll to position [228, 0]
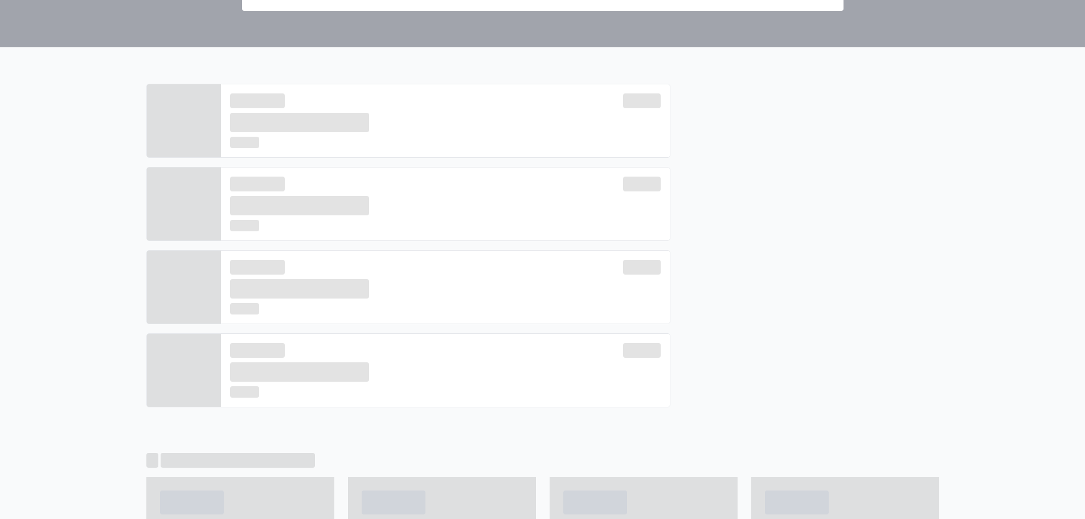
click at [792, 355] on div at bounding box center [805, 250] width 269 height 333
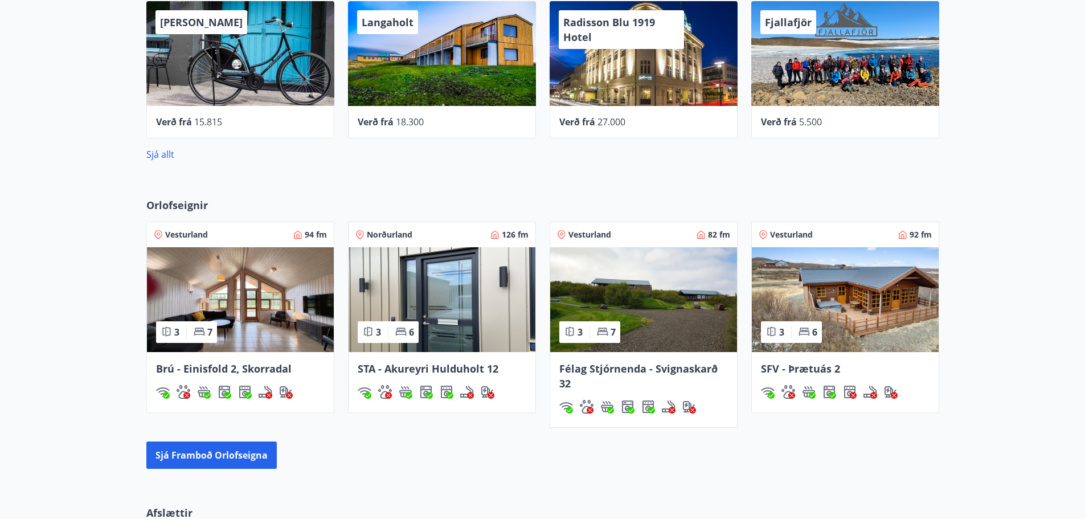
scroll to position [1083, 0]
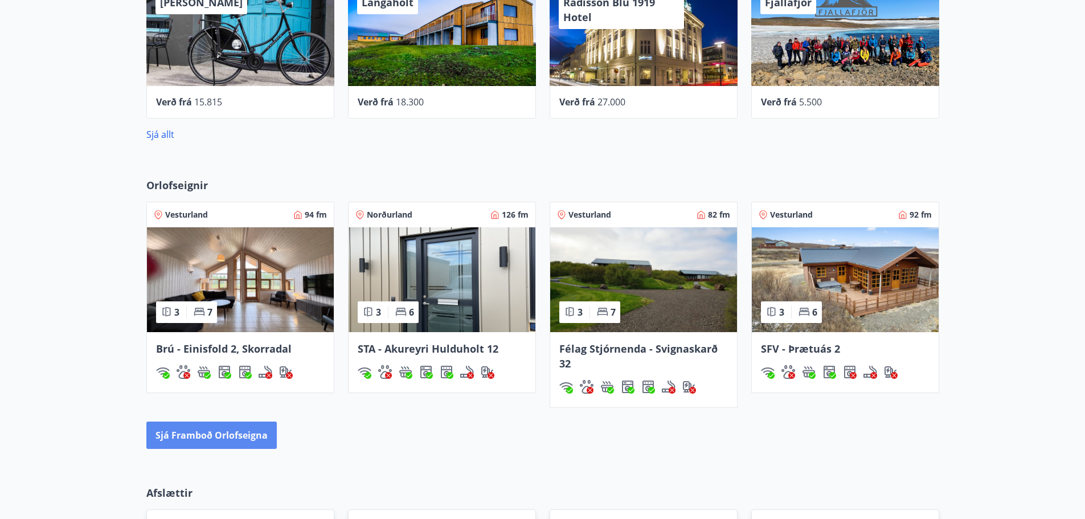
click at [247, 431] on button "Sjá framboð orlofseigna" at bounding box center [211, 435] width 130 height 27
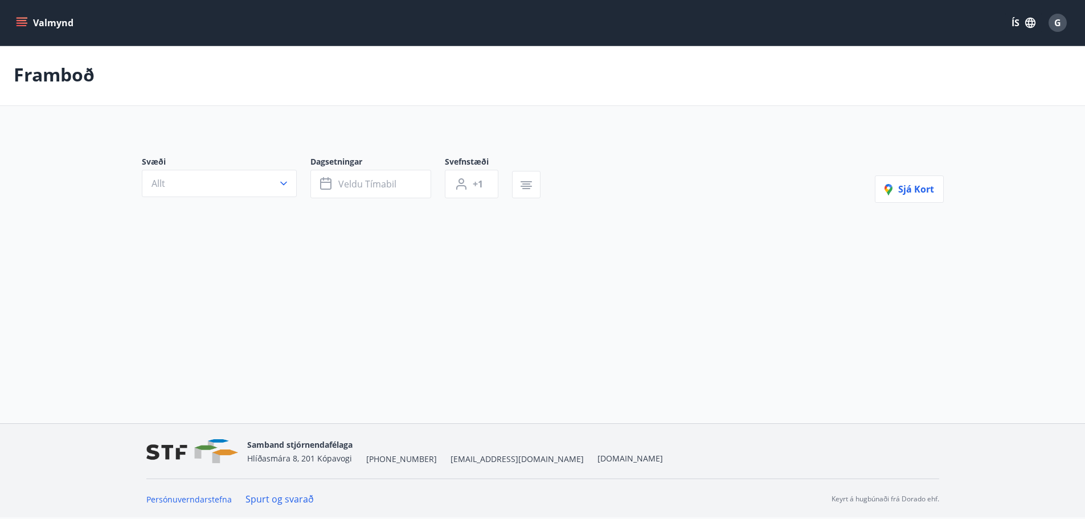
click at [247, 431] on div "Samband stjórnendafélaga Hlíðasmára 8, 201 Kópavogi +354 553-5040 stf@stf.is ww…" at bounding box center [542, 451] width 793 height 55
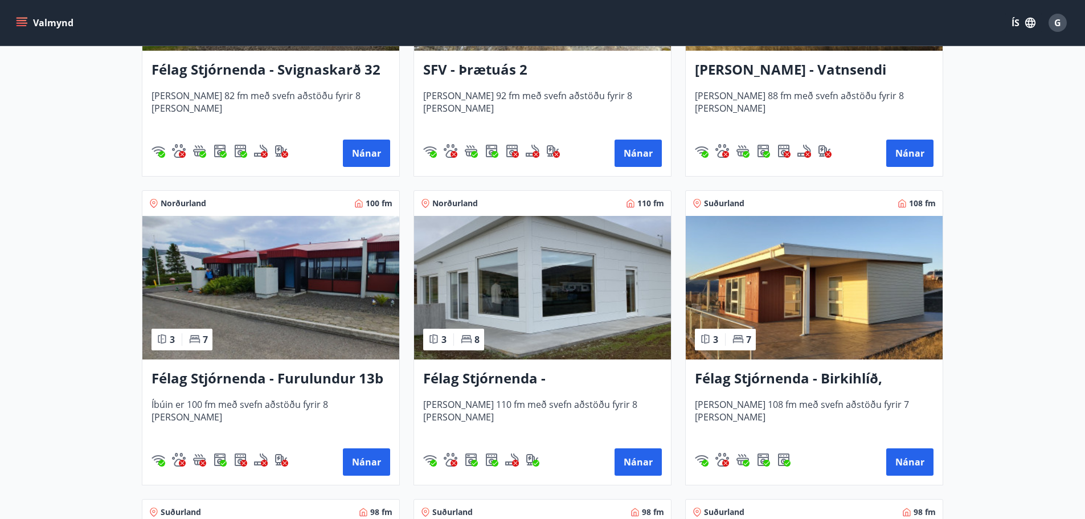
scroll to position [2222, 0]
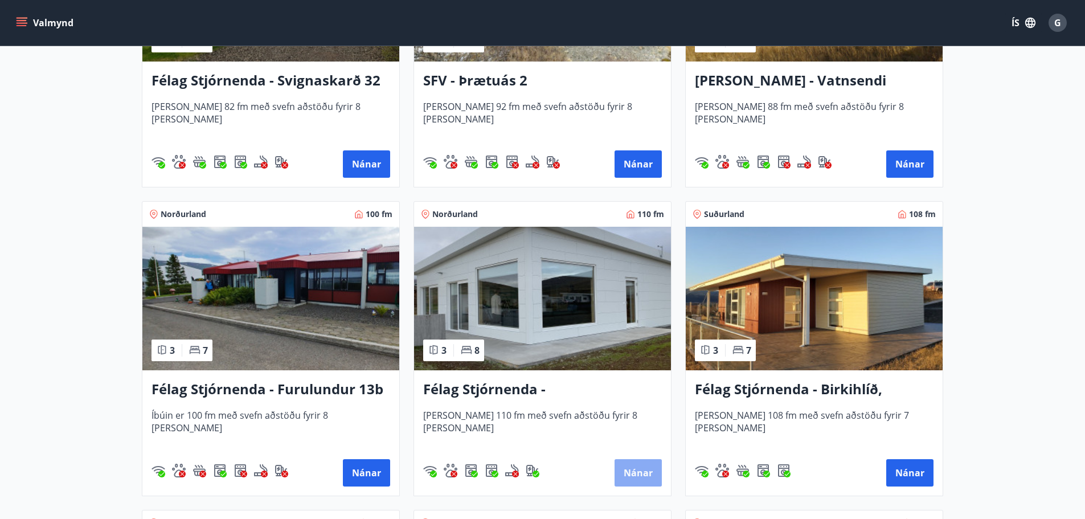
click at [630, 475] on button "Nánar" at bounding box center [638, 472] width 47 height 27
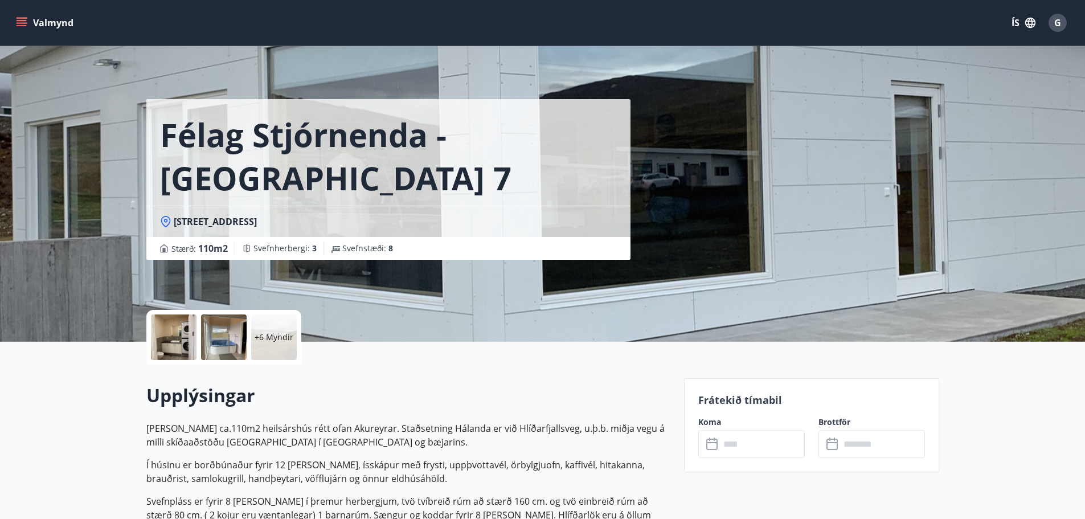
click at [711, 444] on icon at bounding box center [714, 445] width 14 height 14
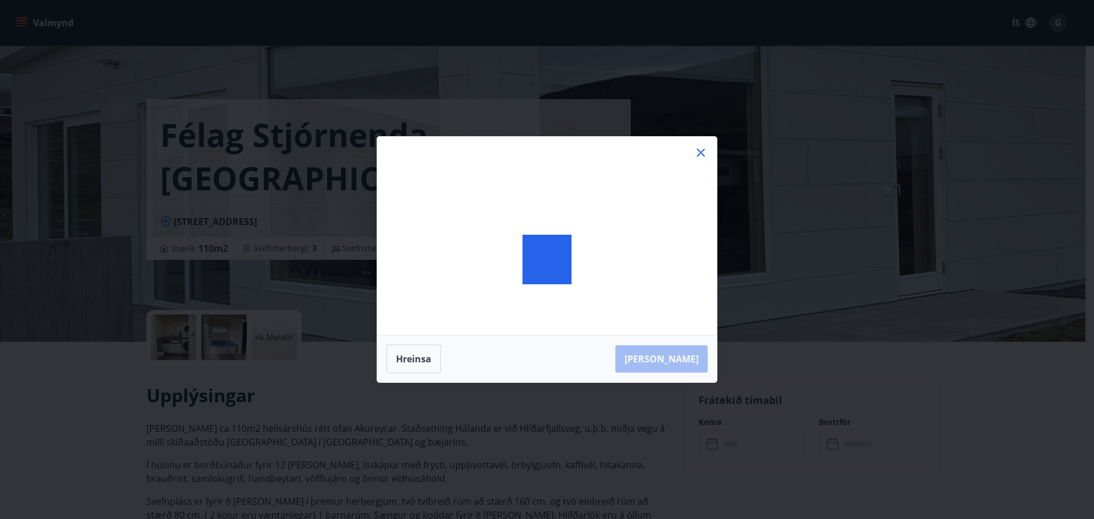
click at [711, 444] on div "Hreinsa Taka Frá" at bounding box center [547, 259] width 1094 height 519
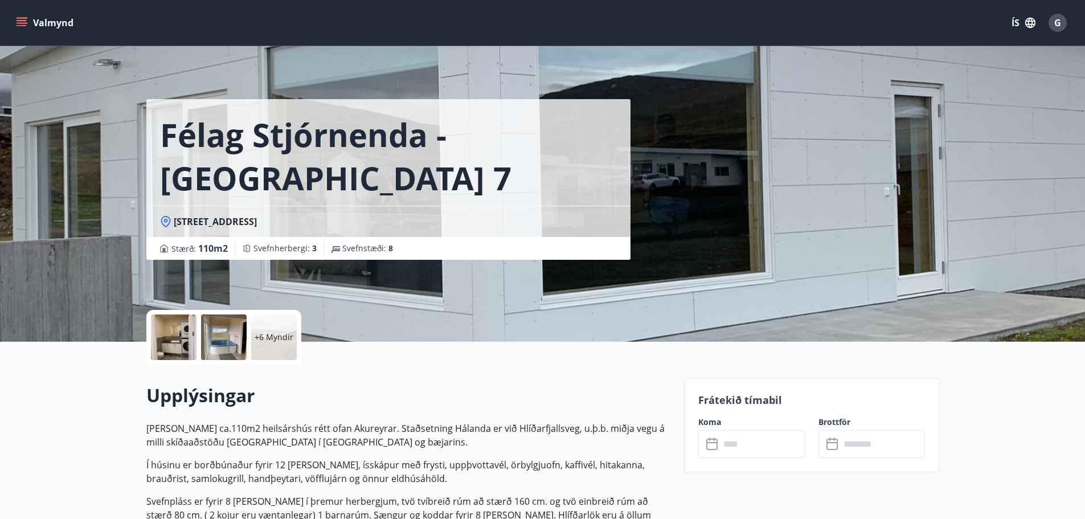
click at [711, 444] on icon at bounding box center [714, 445] width 14 height 14
click at [710, 447] on icon at bounding box center [714, 445] width 14 height 14
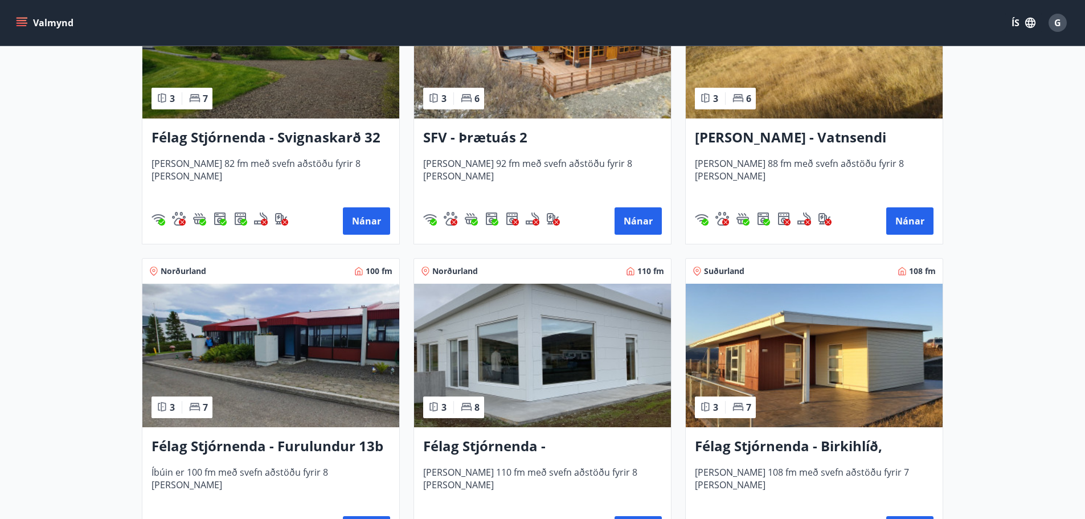
scroll to position [2222, 0]
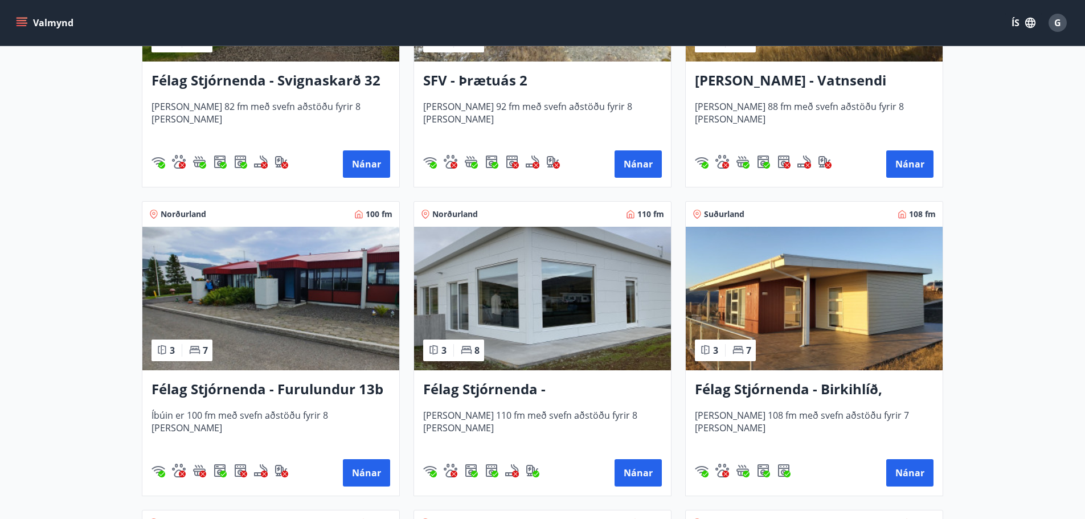
click at [512, 355] on img at bounding box center [542, 299] width 257 height 144
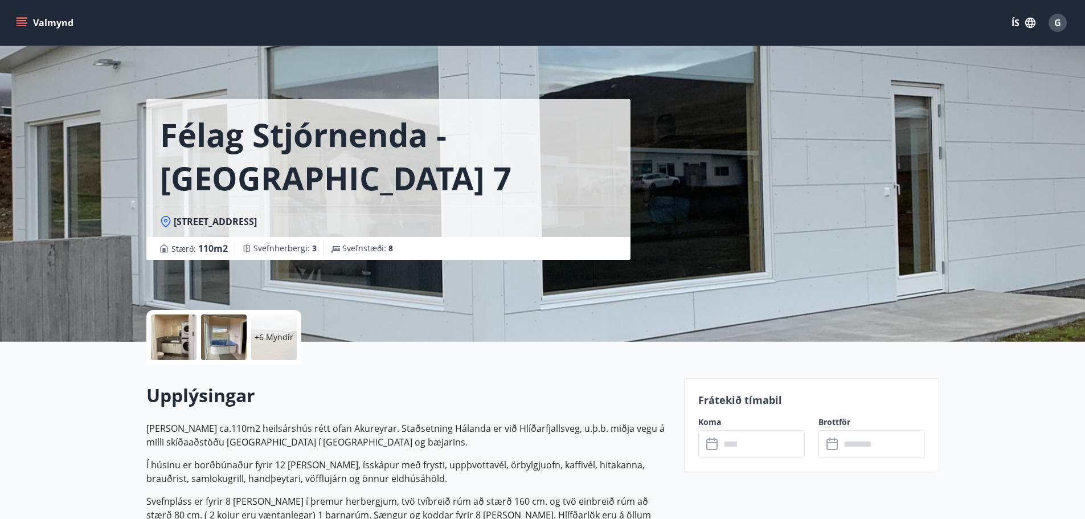
click at [709, 446] on icon at bounding box center [714, 445] width 14 height 14
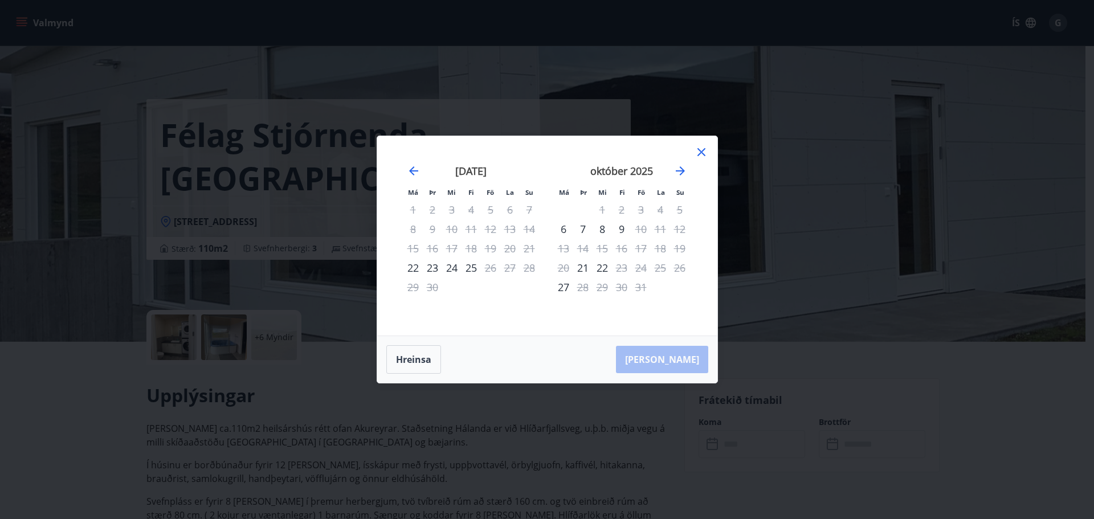
click at [681, 427] on div "Má Þr Mi Fi Fö La Su Má Þr Mi Fi Fö La Su ágúst 2025 1 2 3 4 5 6 7 8 9 10 11 12…" at bounding box center [547, 259] width 1094 height 519
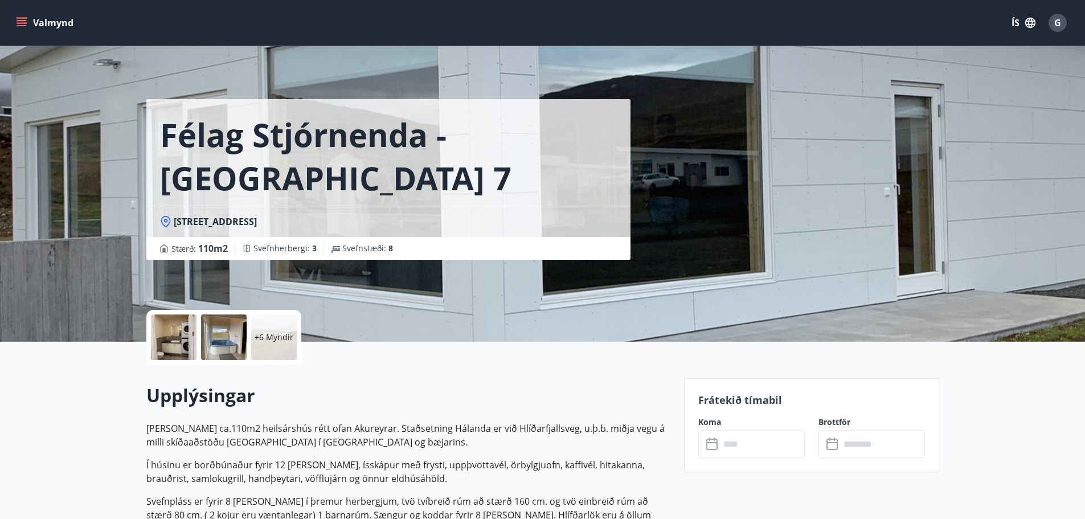
click at [904, 329] on div "Félag Stjórnenda - Hvassaland 7 Hvassalandi 7, 601 Akureyri Stærð : 110 m2 Svef…" at bounding box center [542, 171] width 793 height 342
click at [713, 439] on icon at bounding box center [712, 444] width 11 height 11
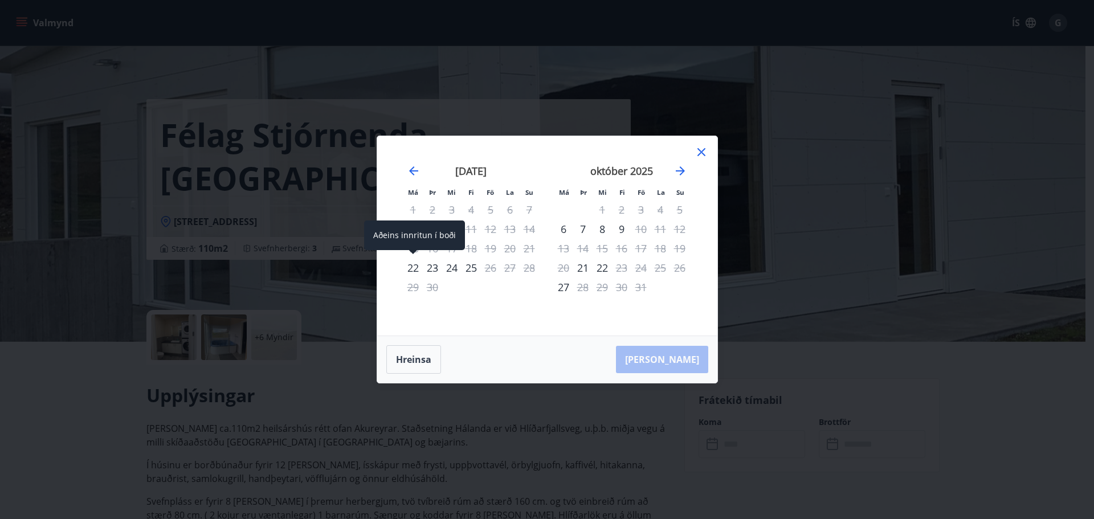
click at [410, 270] on div "22" at bounding box center [412, 267] width 19 height 19
click at [411, 267] on div "22" at bounding box center [412, 267] width 19 height 19
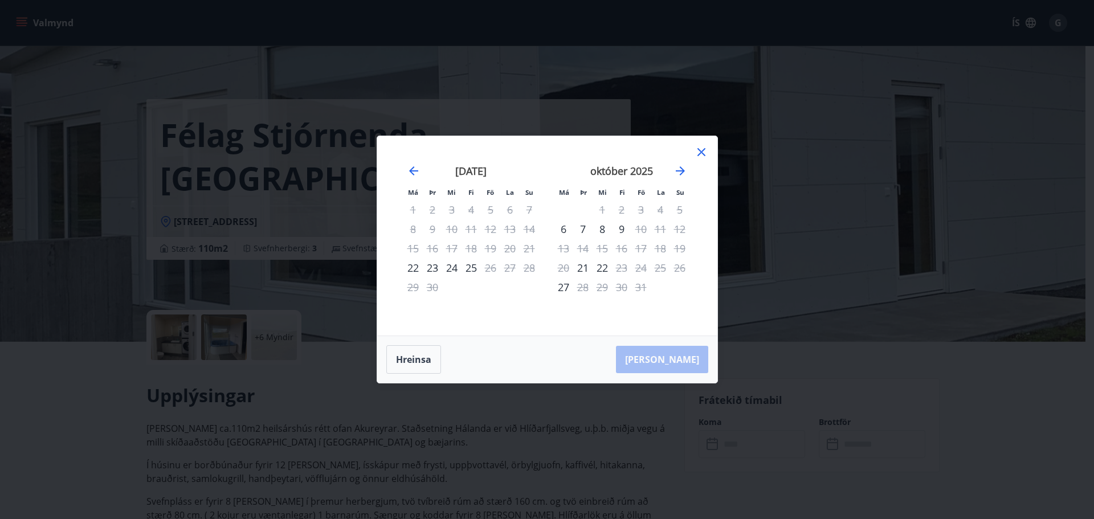
click at [465, 270] on div "25" at bounding box center [471, 267] width 19 height 19
click at [839, 367] on div "Má Þr Mi Fi Fö La Su Má Þr Mi Fi Fö La Su ágúst 2025 1 2 3 4 5 6 7 8 9 10 11 12…" at bounding box center [547, 259] width 1094 height 519
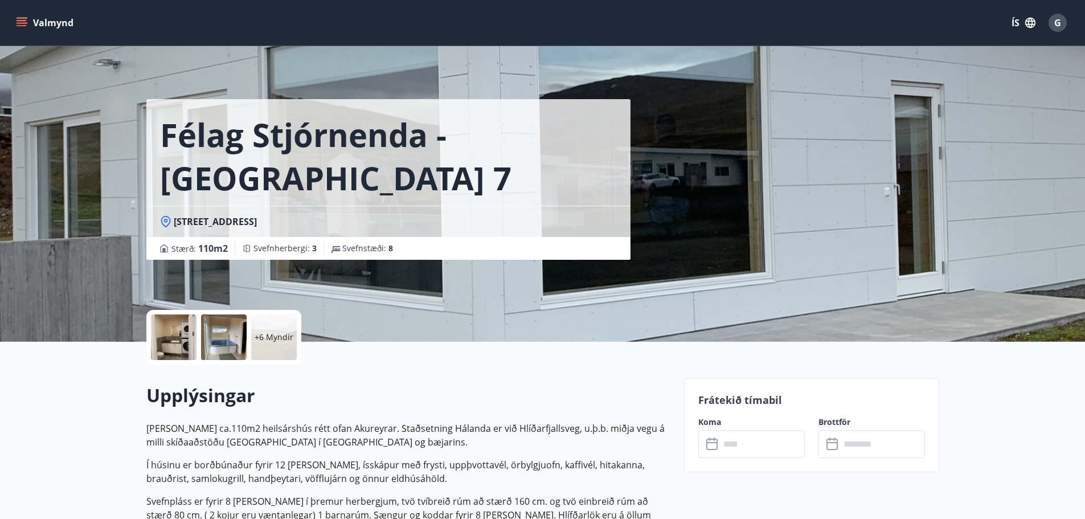
click at [714, 449] on icon at bounding box center [712, 444] width 11 height 11
click at [717, 441] on icon at bounding box center [712, 444] width 11 height 11
click at [701, 427] on label "Koma" at bounding box center [752, 421] width 107 height 11
click at [708, 440] on icon at bounding box center [714, 445] width 14 height 14
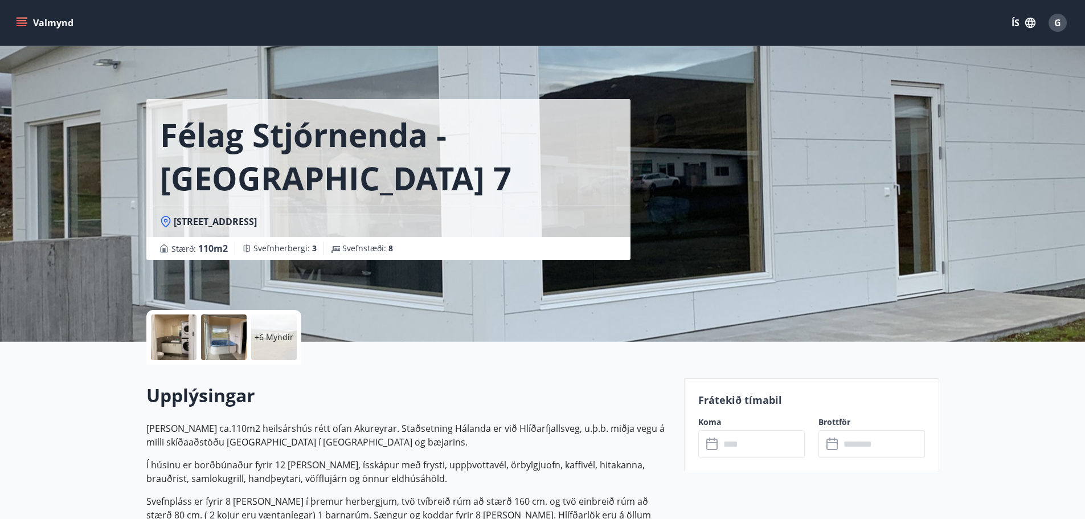
click at [709, 440] on icon at bounding box center [714, 445] width 14 height 14
click at [713, 450] on icon at bounding box center [714, 445] width 14 height 14
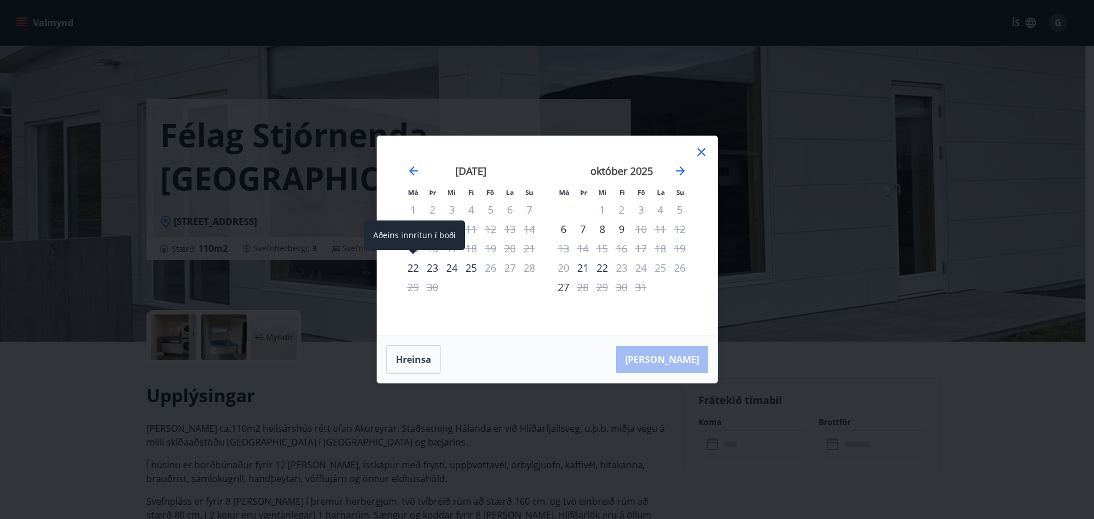
click at [411, 269] on div "22" at bounding box center [412, 267] width 19 height 19
click at [856, 299] on div "Má Þr Mi Fi Fö La Su Má Þr Mi Fi Fö La Su ágúst 2025 1 2 3 4 5 6 7 8 9 10 11 12…" at bounding box center [547, 259] width 1094 height 519
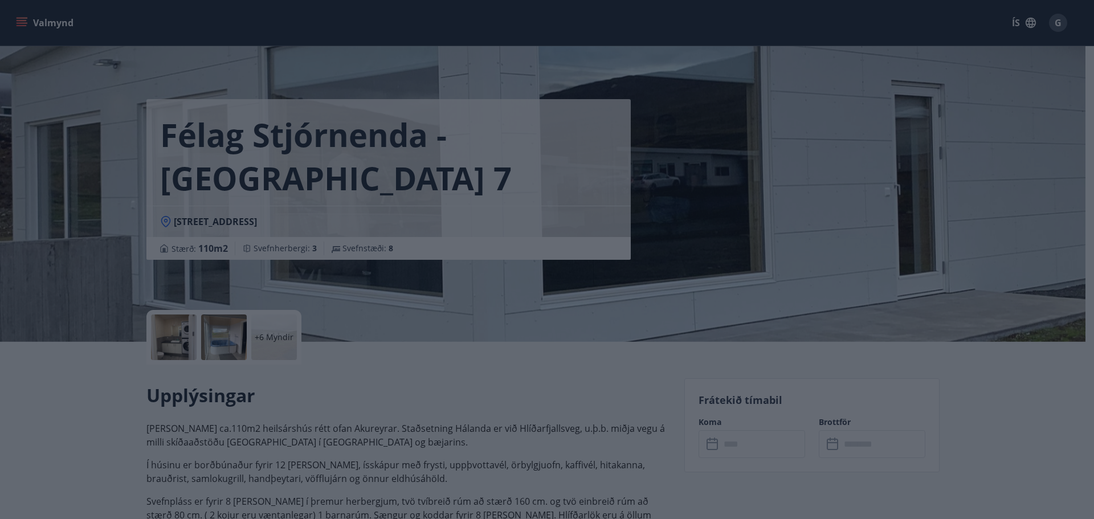
click at [856, 299] on div "Má Þr Mi Fi Fö La Su Má Þr Mi Fi Fö La Su ágúst 2025 1 2 3 4 5 6 7 8 9 10 11 12…" at bounding box center [547, 259] width 1094 height 519
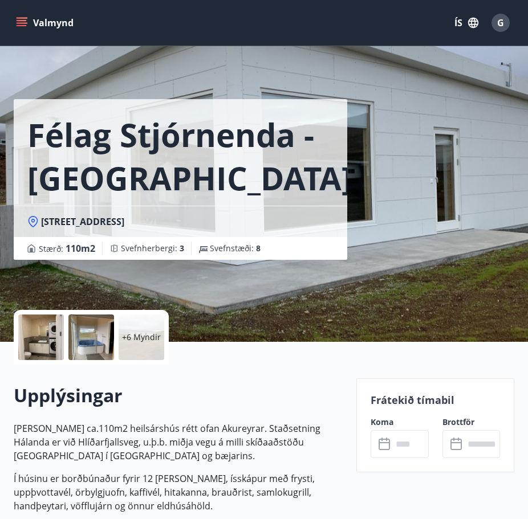
click at [47, 343] on div at bounding box center [41, 338] width 46 height 46
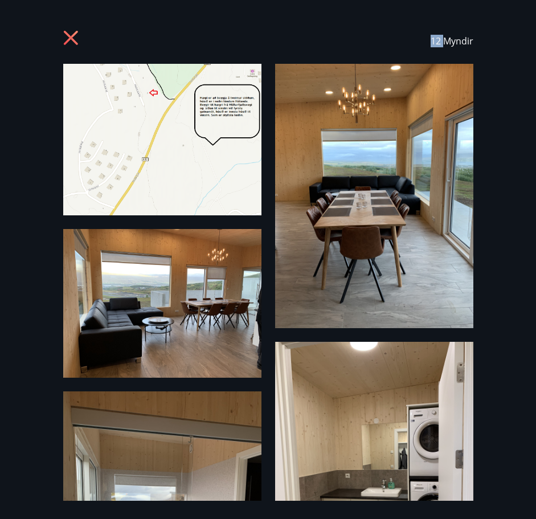
click at [110, 316] on img at bounding box center [162, 303] width 198 height 149
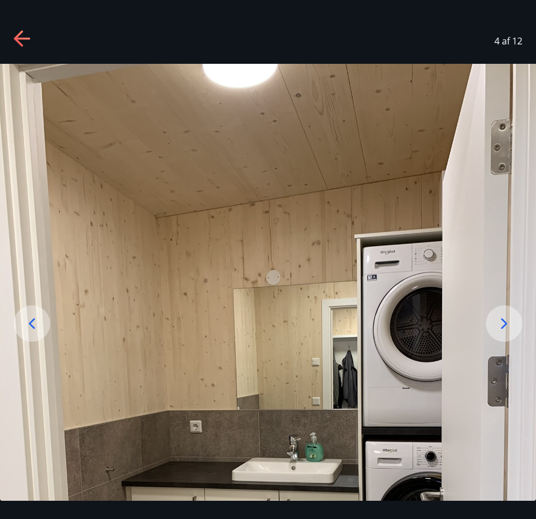
click at [499, 325] on icon at bounding box center [504, 324] width 18 height 18
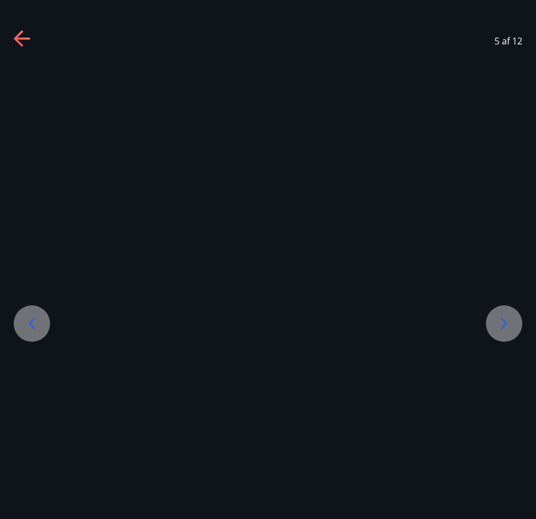
click at [499, 325] on icon at bounding box center [504, 324] width 18 height 18
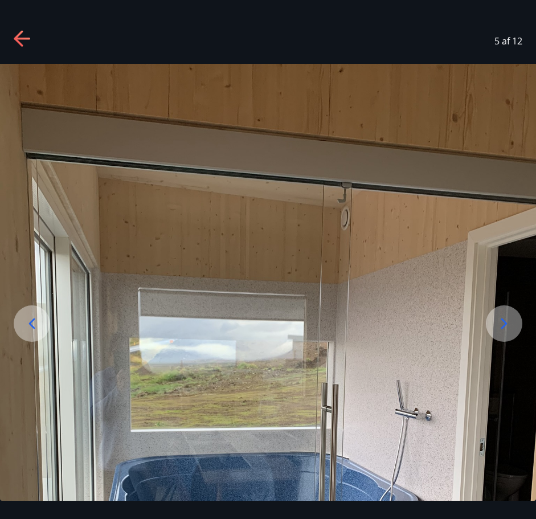
click at [499, 325] on icon at bounding box center [504, 324] width 18 height 18
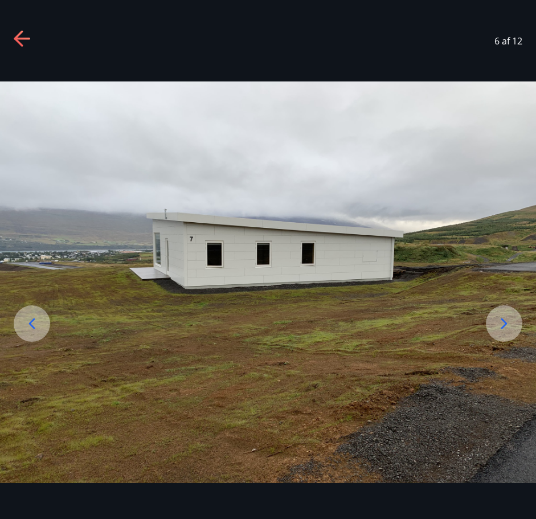
click at [499, 325] on icon at bounding box center [504, 324] width 18 height 18
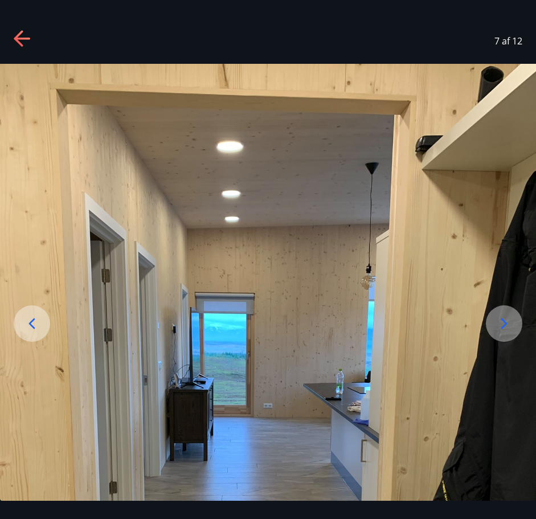
click at [499, 325] on icon at bounding box center [504, 324] width 18 height 18
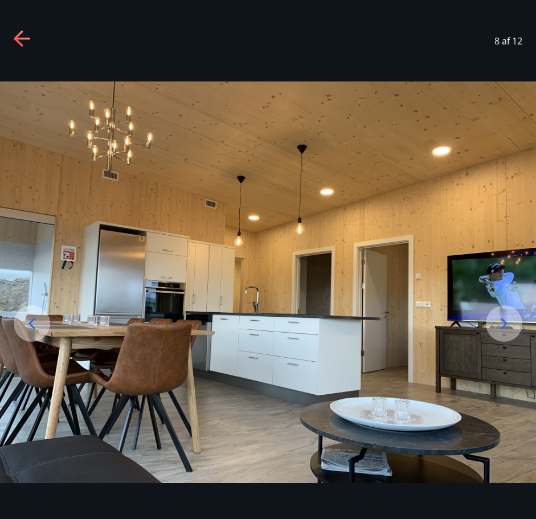
click at [499, 325] on icon at bounding box center [504, 324] width 18 height 18
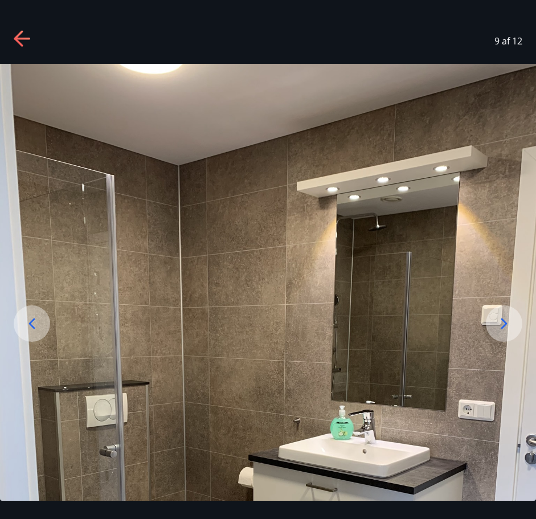
click at [499, 325] on icon at bounding box center [504, 324] width 18 height 18
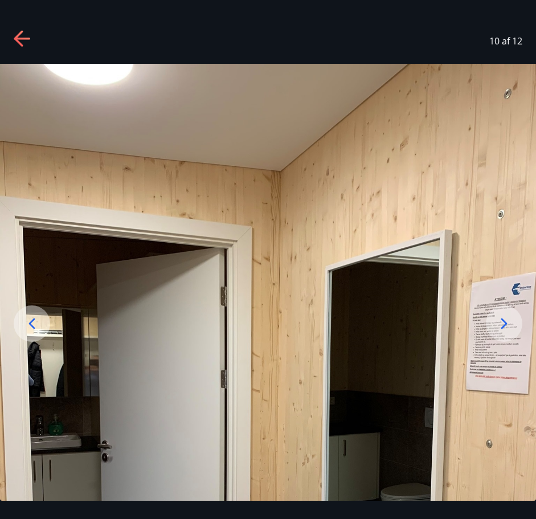
click at [499, 325] on icon at bounding box center [504, 324] width 18 height 18
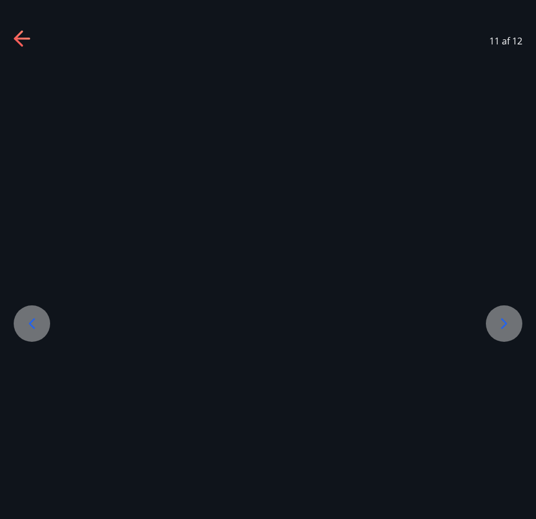
click at [499, 325] on icon at bounding box center [504, 324] width 18 height 18
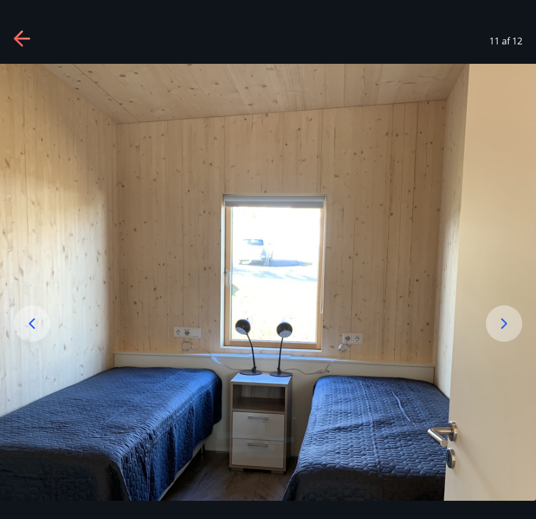
click at [498, 325] on icon at bounding box center [504, 324] width 18 height 18
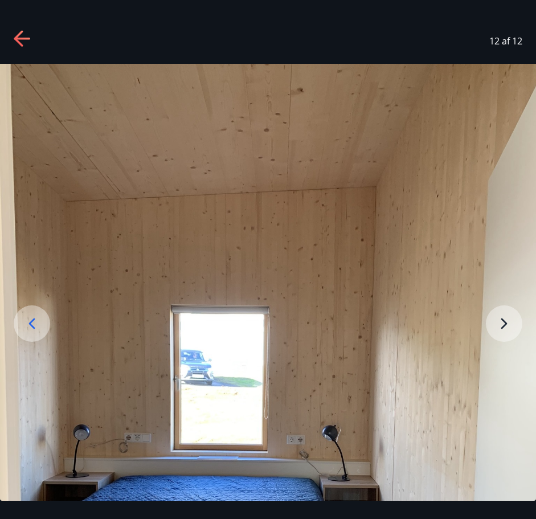
click at [497, 325] on img at bounding box center [268, 421] width 536 height 715
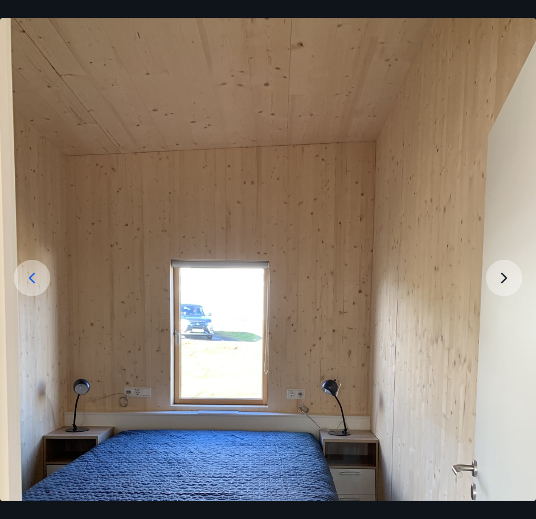
click at [497, 325] on img at bounding box center [268, 375] width 536 height 715
click at [505, 279] on img at bounding box center [268, 375] width 536 height 715
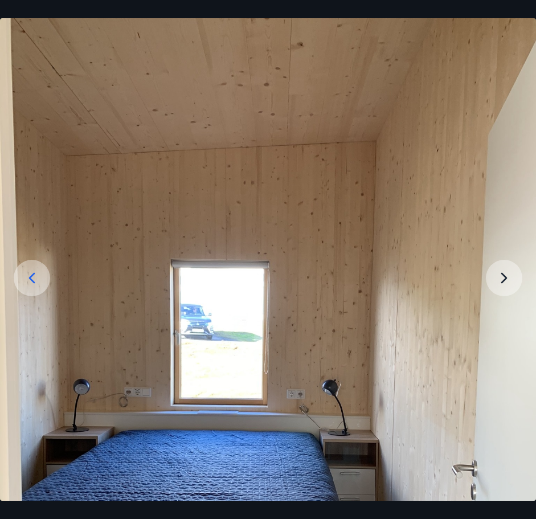
click at [504, 278] on img at bounding box center [268, 375] width 536 height 715
click at [34, 277] on icon at bounding box center [32, 278] width 18 height 18
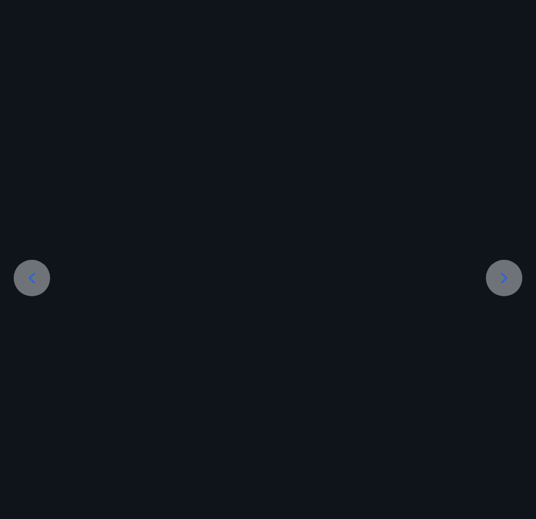
click at [34, 277] on icon at bounding box center [32, 278] width 18 height 18
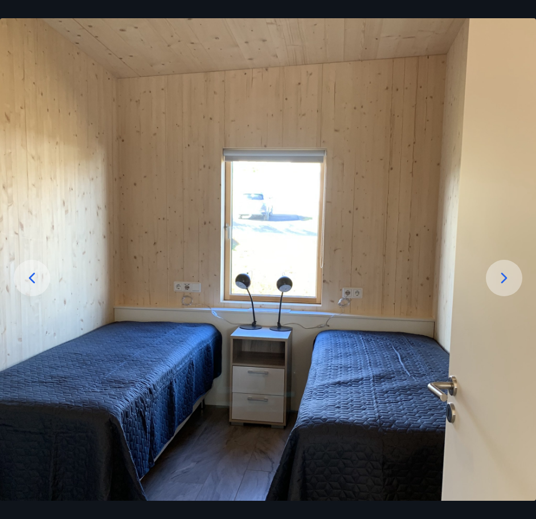
click at [34, 277] on icon at bounding box center [32, 278] width 18 height 18
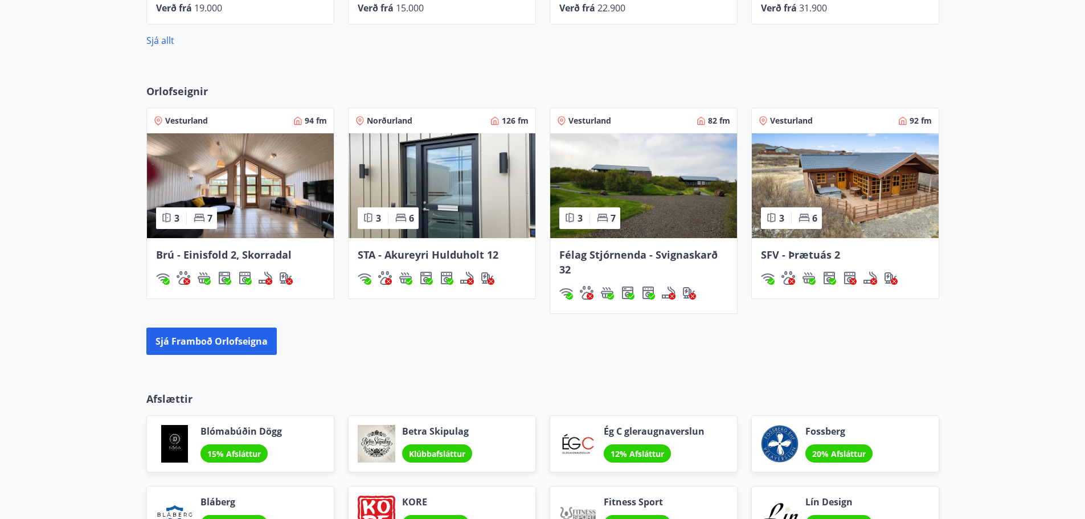
scroll to position [1197, 0]
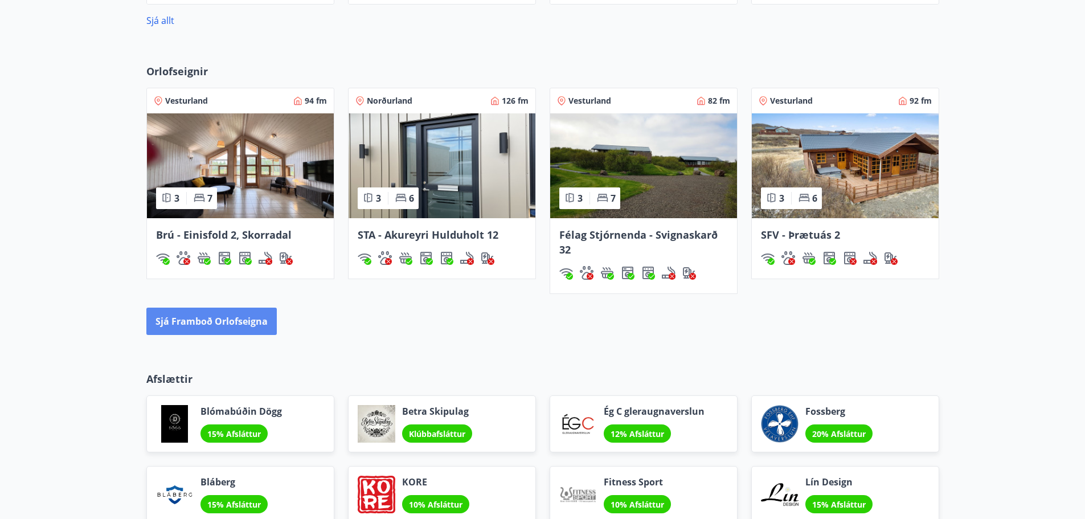
click at [198, 316] on button "Sjá framboð orlofseigna" at bounding box center [211, 321] width 130 height 27
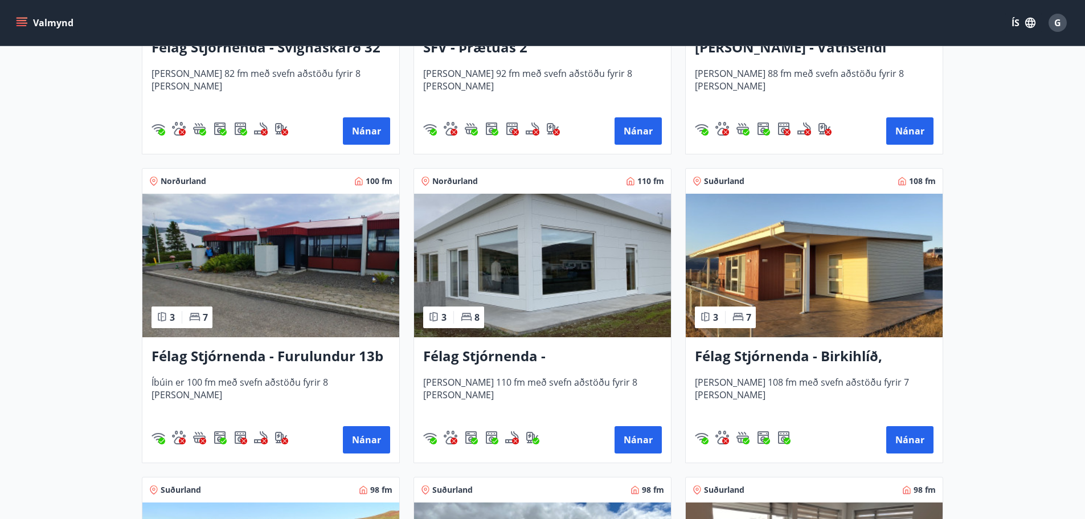
scroll to position [2227, 0]
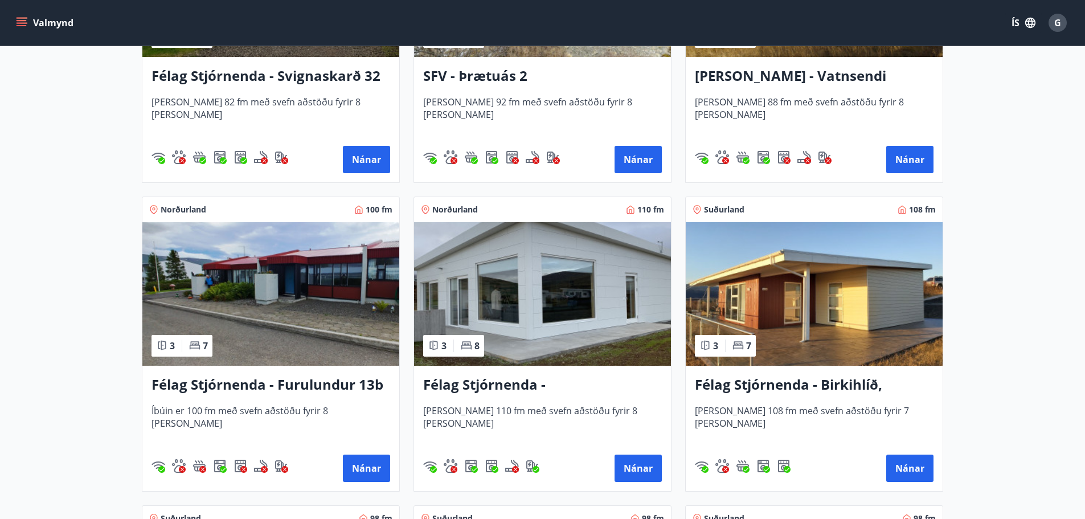
click at [260, 384] on h3 "Félag Stjórnenda - Furulundur 13b - Akureyri" at bounding box center [271, 385] width 239 height 21
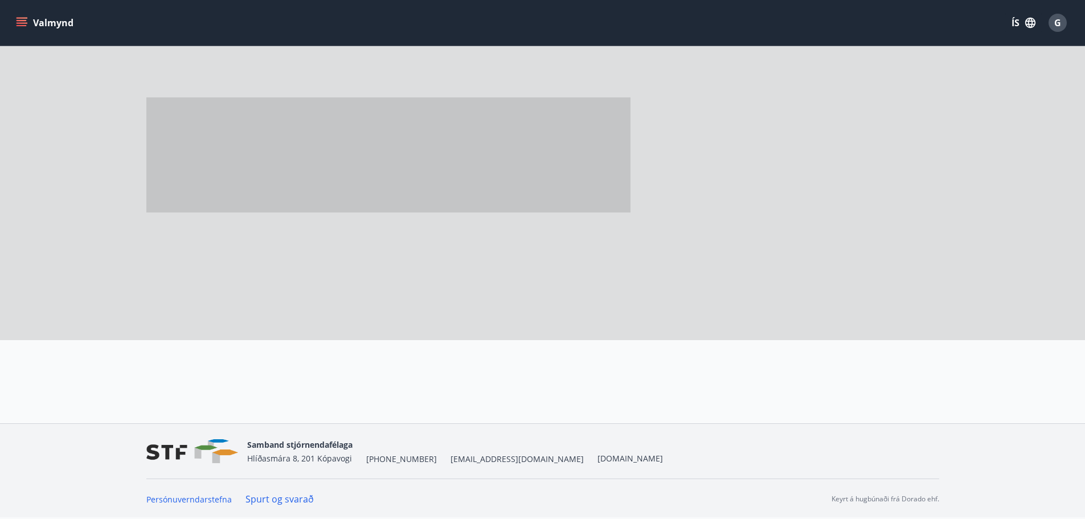
click at [260, 384] on div at bounding box center [402, 381] width 538 height 82
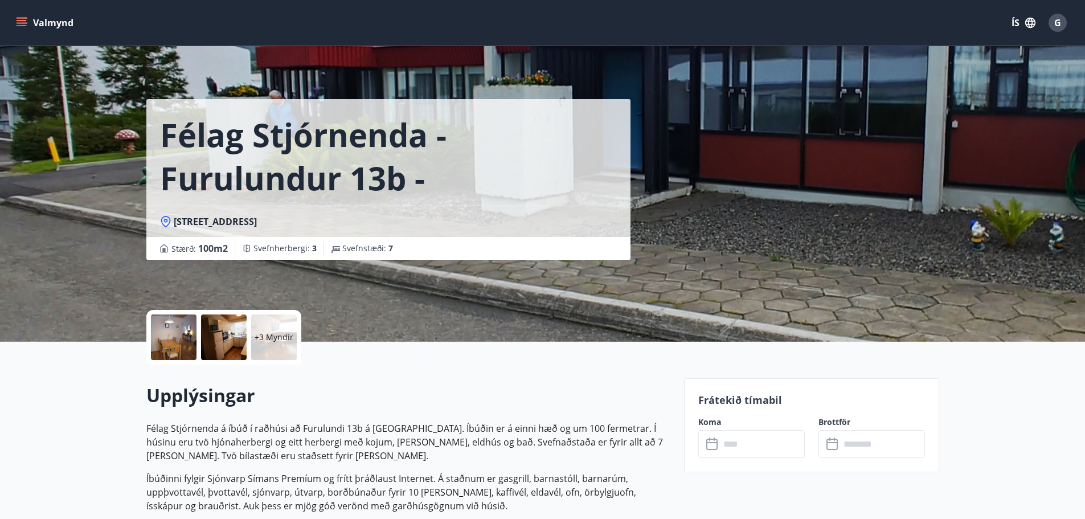
click at [726, 450] on input "text" at bounding box center [762, 444] width 85 height 28
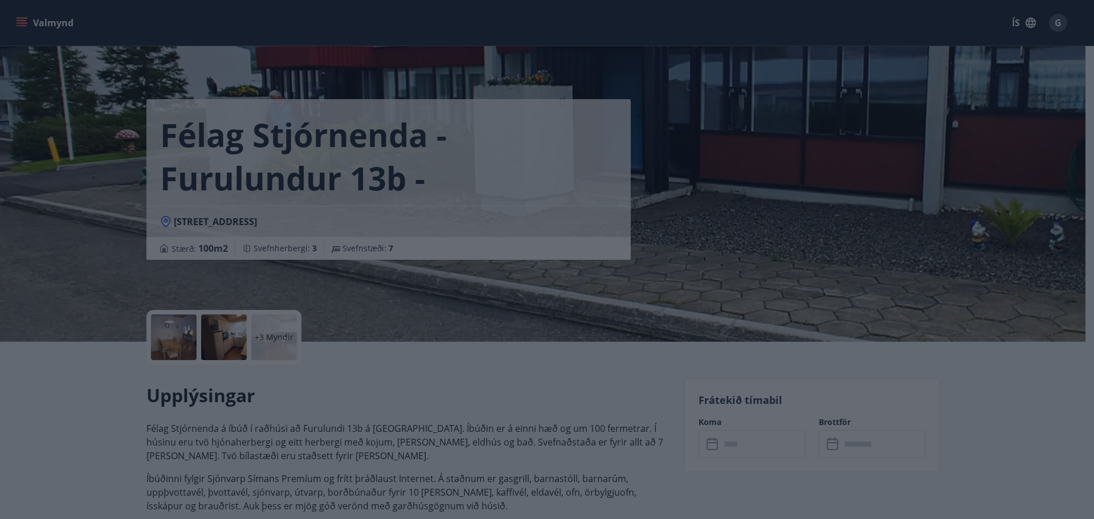
click at [725, 450] on div "Hreinsa Taka Frá" at bounding box center [547, 259] width 1094 height 519
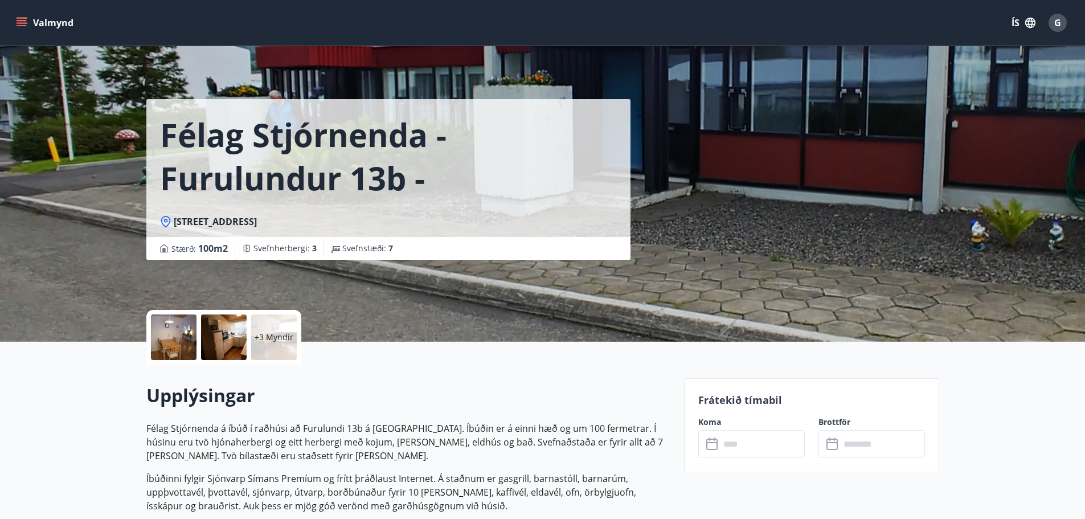
click at [721, 448] on input "text" at bounding box center [762, 444] width 85 height 28
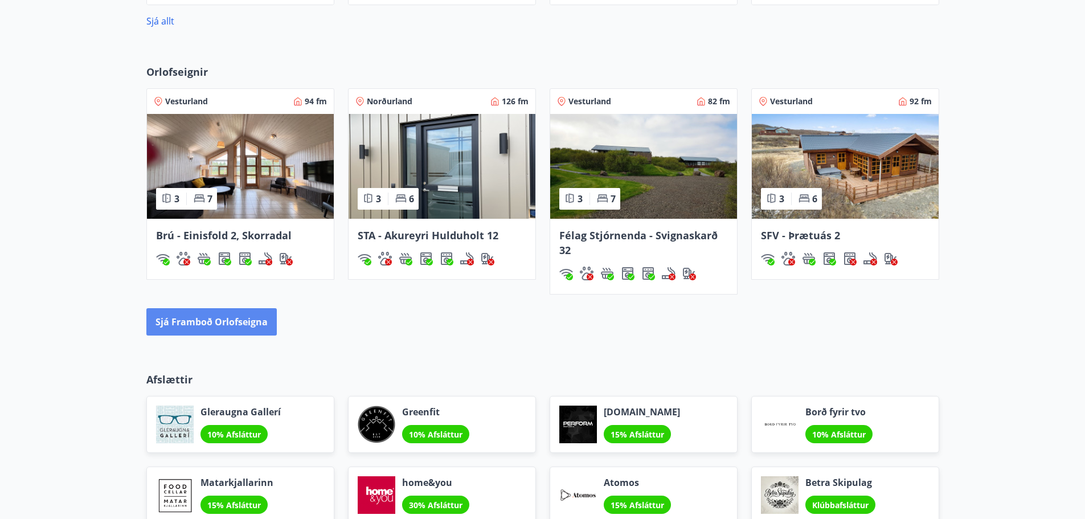
scroll to position [1180, 0]
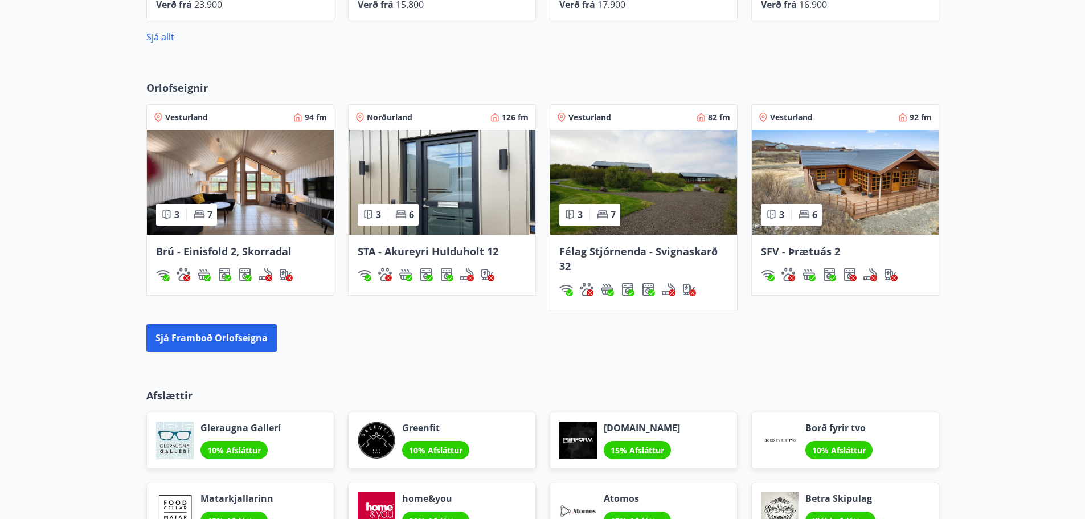
click at [403, 251] on span "STA - Akureyri Hulduholt 12" at bounding box center [428, 251] width 141 height 14
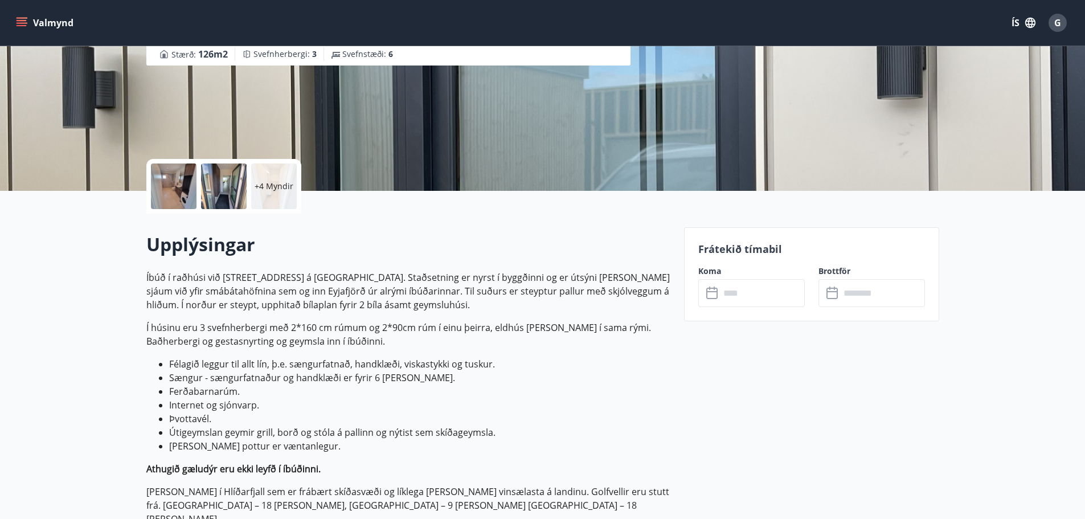
scroll to position [171, 0]
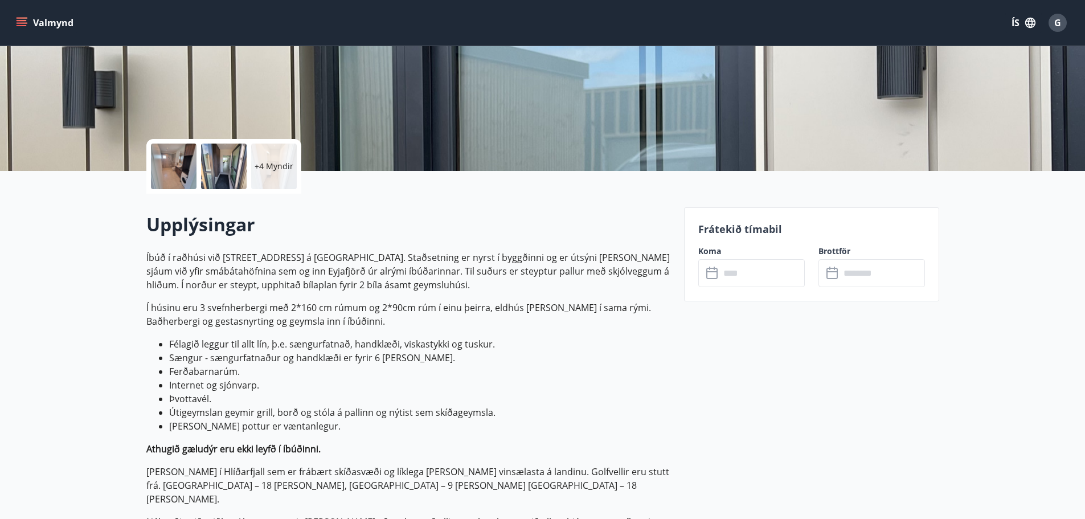
click at [711, 273] on icon at bounding box center [714, 274] width 14 height 14
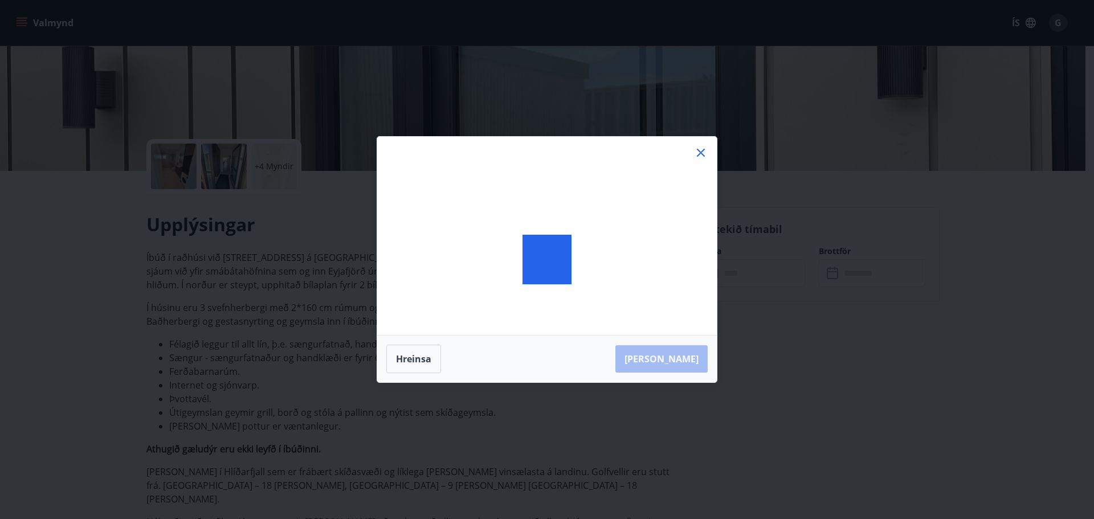
click at [711, 273] on div at bounding box center [547, 260] width 340 height 246
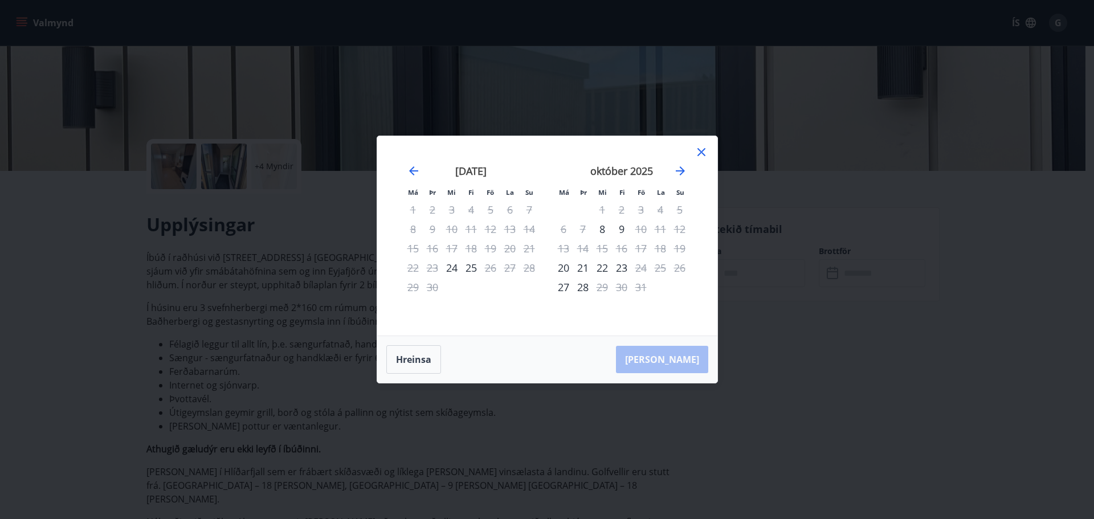
click at [699, 150] on icon at bounding box center [702, 152] width 14 height 14
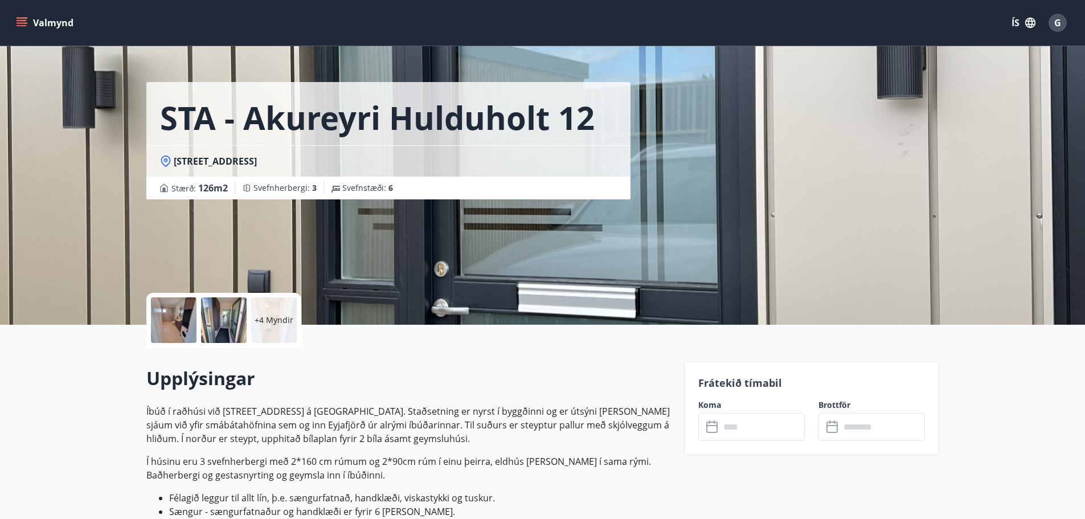
scroll to position [0, 0]
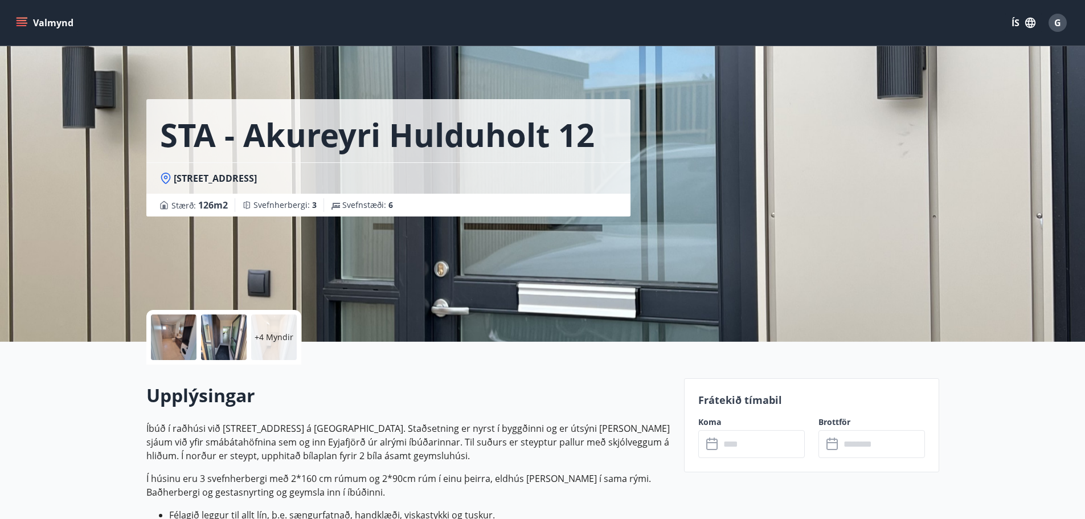
click at [707, 444] on icon at bounding box center [712, 444] width 11 height 11
click at [710, 443] on icon at bounding box center [712, 442] width 11 height 1
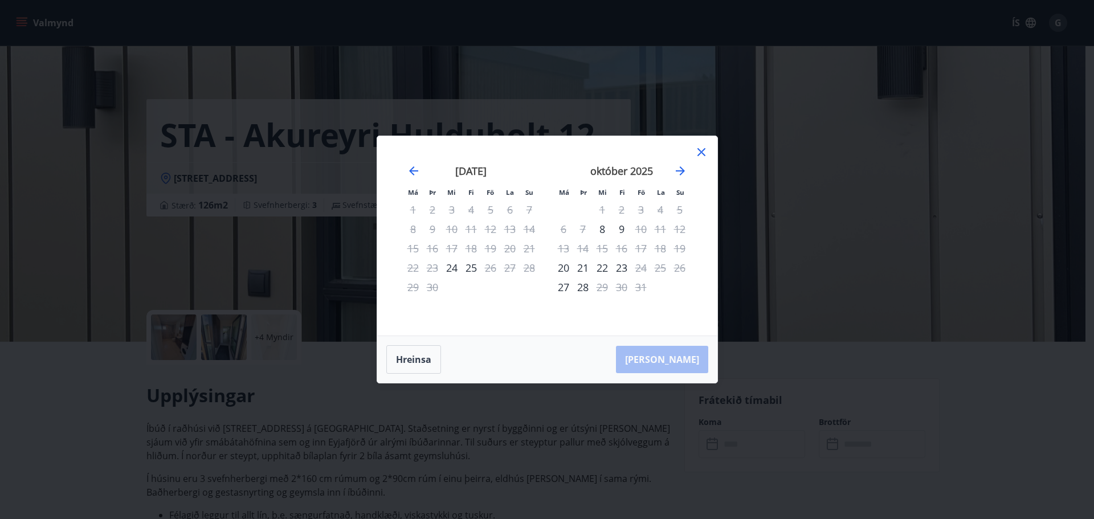
click at [770, 273] on div "Má Þr Mi Fi Fö La Su Má Þr Mi Fi Fö La Su ágúst 2025 1 2 3 4 5 6 7 8 9 10 11 12…" at bounding box center [547, 259] width 1094 height 519
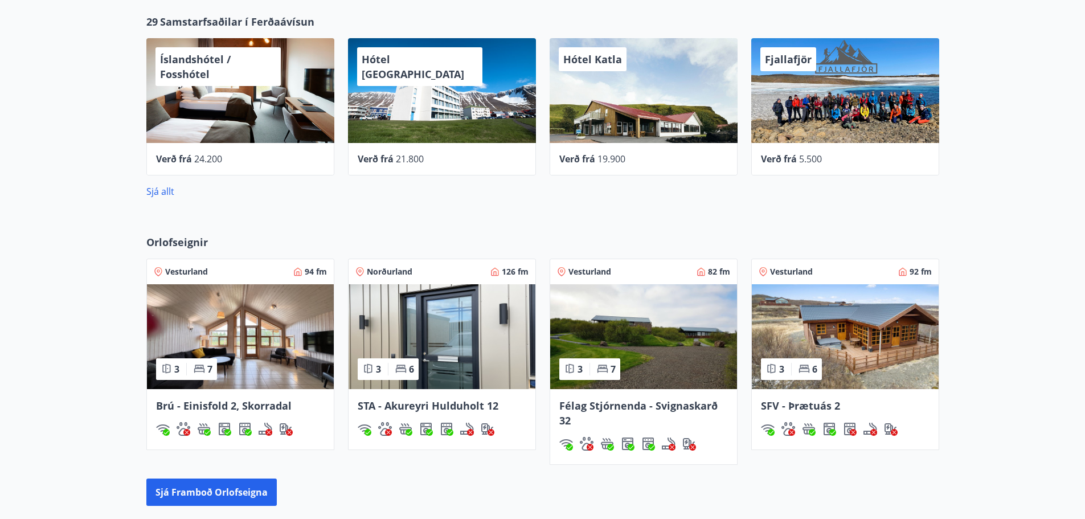
scroll to position [1083, 0]
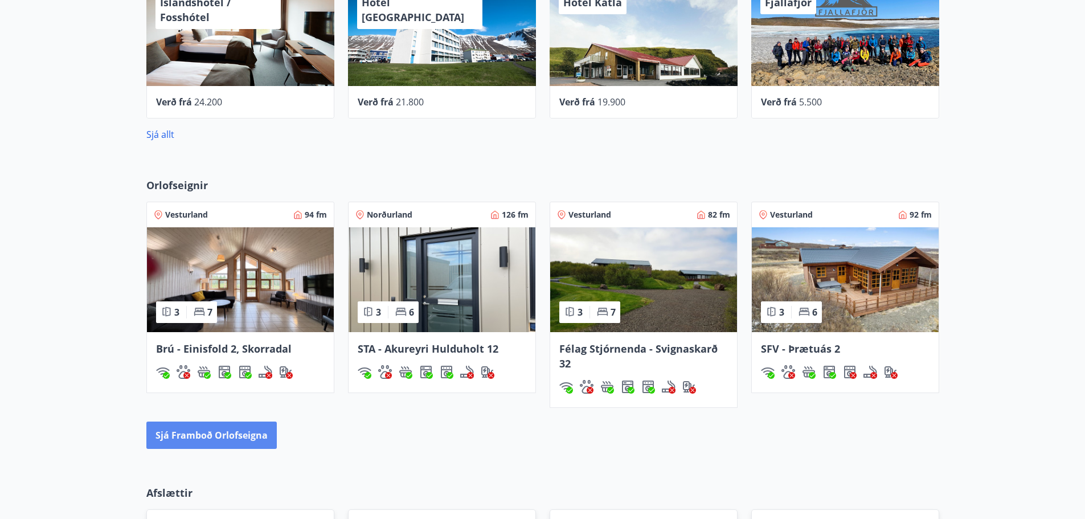
click at [242, 439] on button "Sjá framboð orlofseigna" at bounding box center [211, 435] width 130 height 27
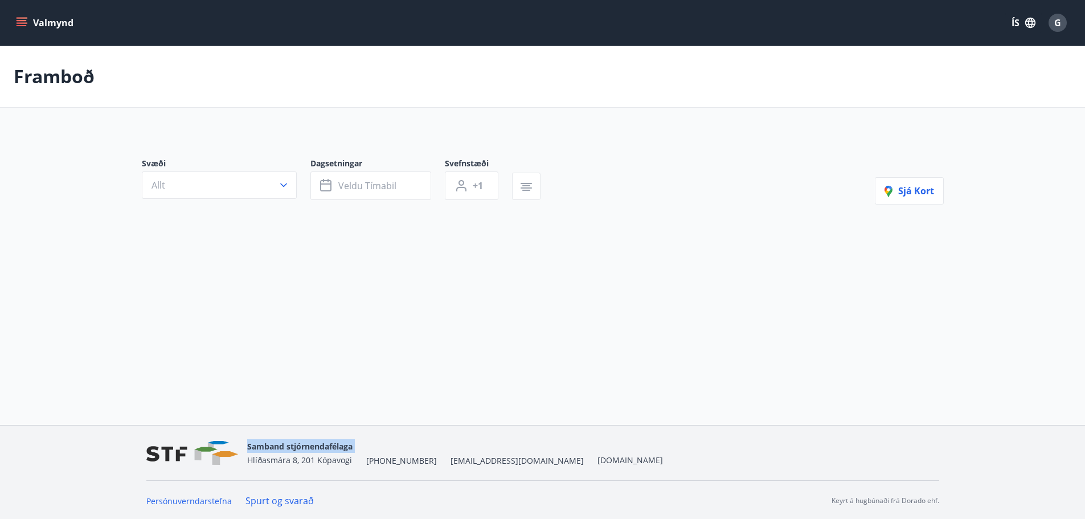
click at [242, 439] on div "Samband stjórnendafélaga Hlíðasmára 8, 201 Kópavogi +354 553-5040 stf@stf.is ww…" at bounding box center [542, 453] width 793 height 55
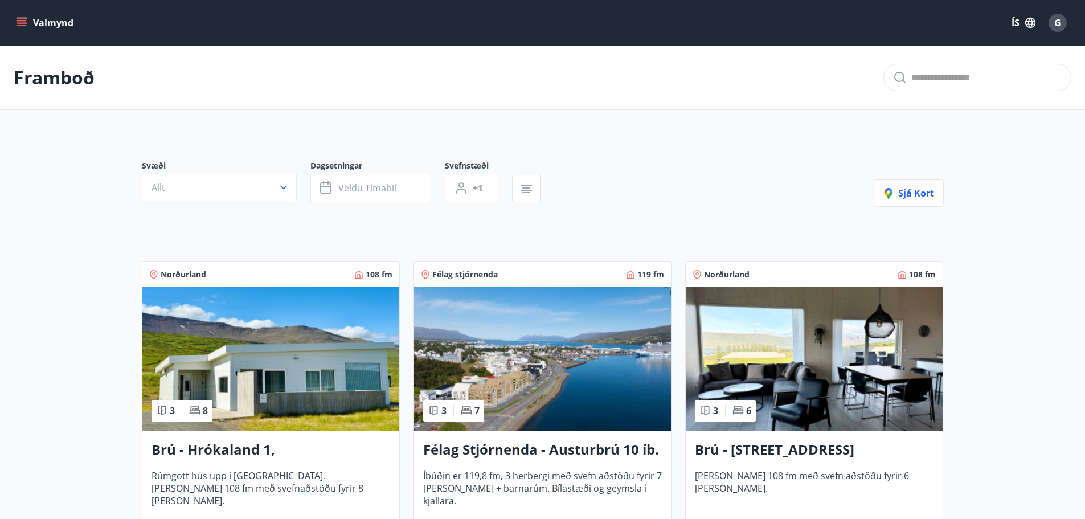
click at [232, 439] on div "Brú - Hrókaland 1, Akureyri Rúmgott hús upp í Hálöndunum. Húsið er 108 fm með s…" at bounding box center [270, 493] width 257 height 125
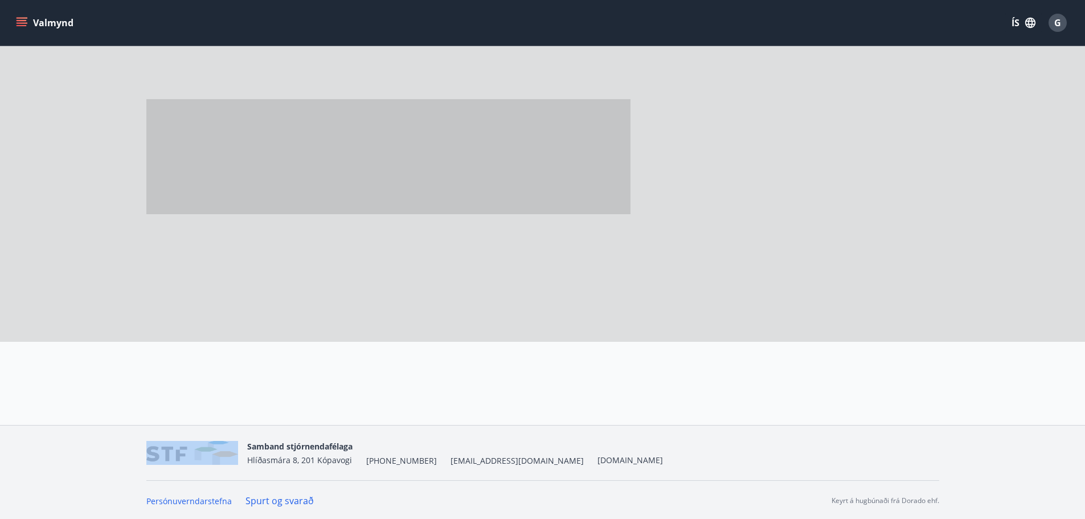
click at [232, 439] on nav "Samband stjórnendafélaga Hlíðasmára 8, 201 Kópavogi +354 553-5040 stf@stf.is ww…" at bounding box center [542, 452] width 793 height 27
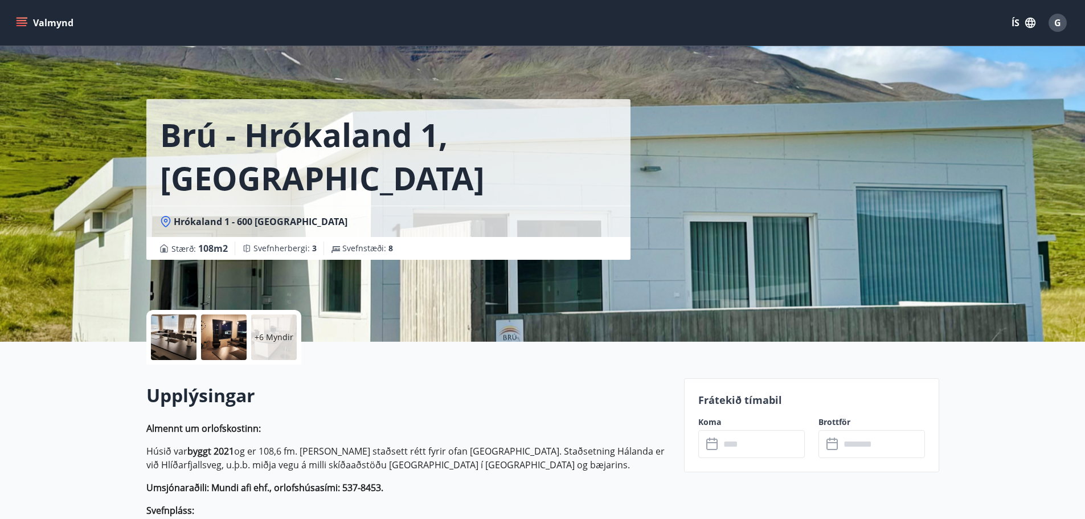
click at [713, 444] on icon at bounding box center [714, 445] width 14 height 14
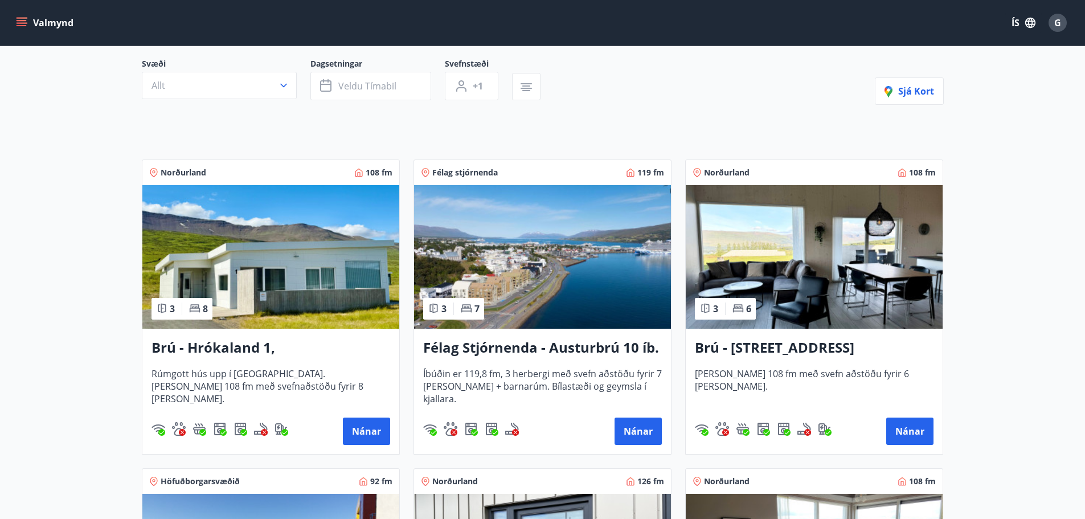
scroll to position [114, 0]
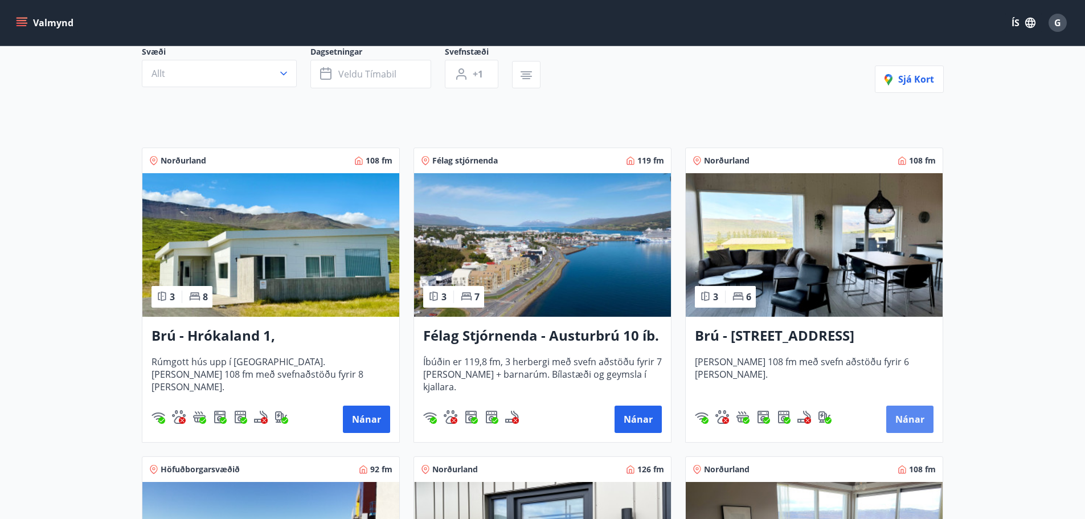
click at [903, 416] on button "Nánar" at bounding box center [910, 419] width 47 height 27
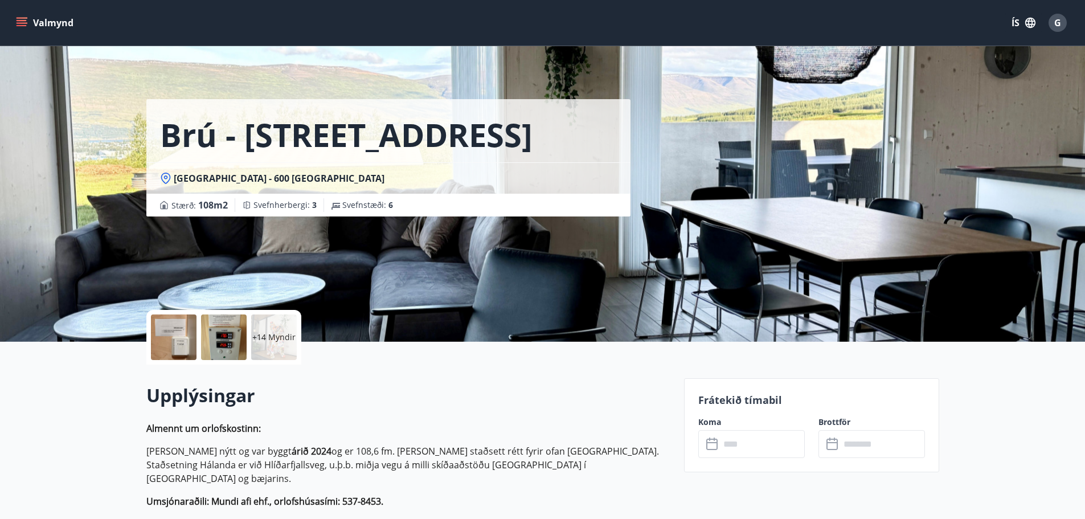
click at [711, 443] on icon at bounding box center [712, 442] width 11 height 1
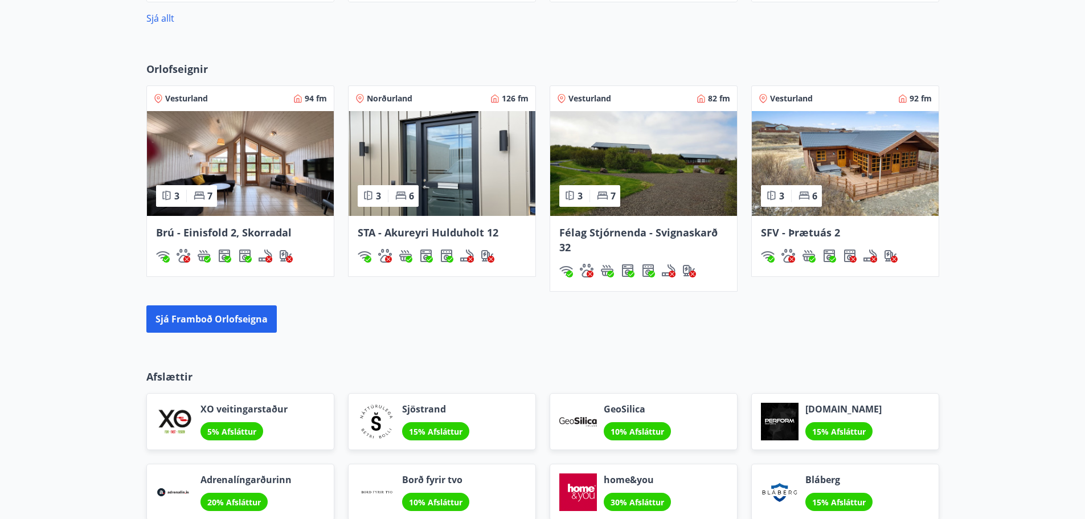
scroll to position [1194, 0]
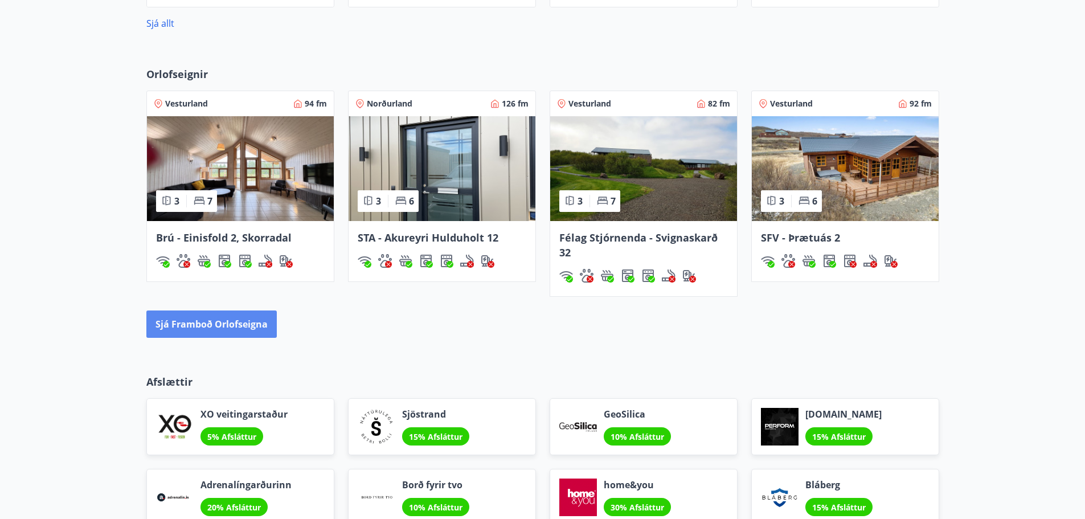
click at [242, 317] on button "Sjá framboð orlofseigna" at bounding box center [211, 324] width 130 height 27
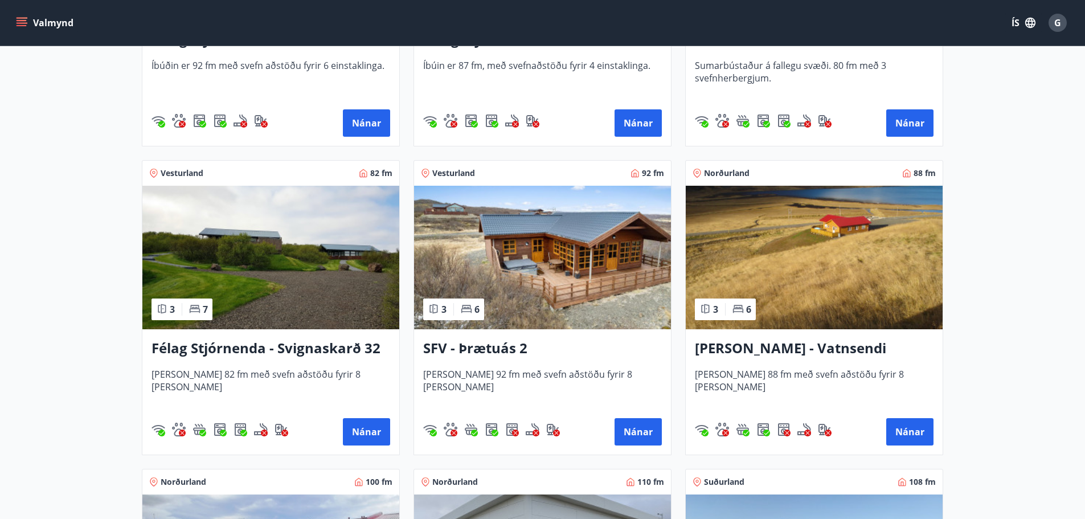
scroll to position [1937, 0]
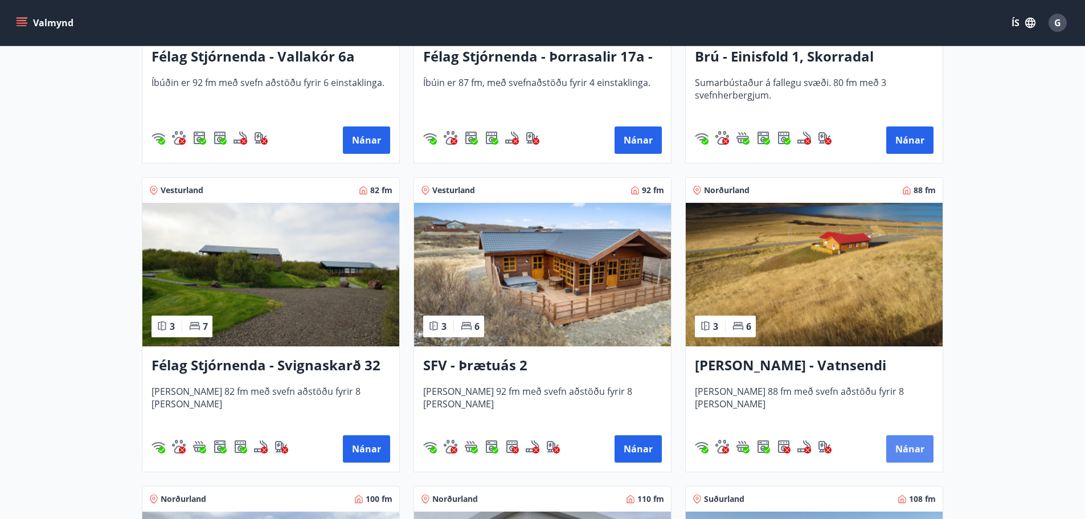
click at [899, 450] on button "Nánar" at bounding box center [910, 448] width 47 height 27
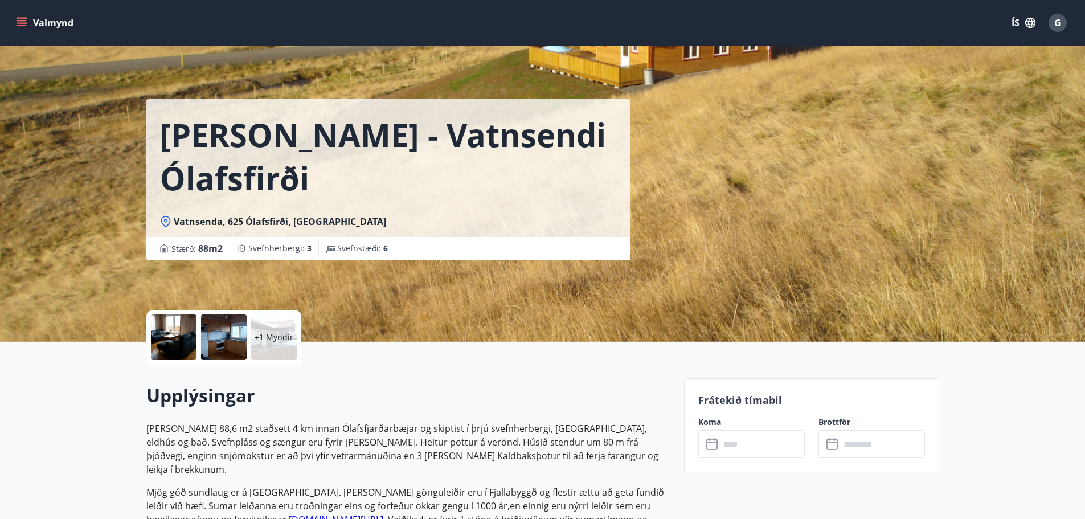
click at [719, 446] on icon at bounding box center [714, 445] width 14 height 14
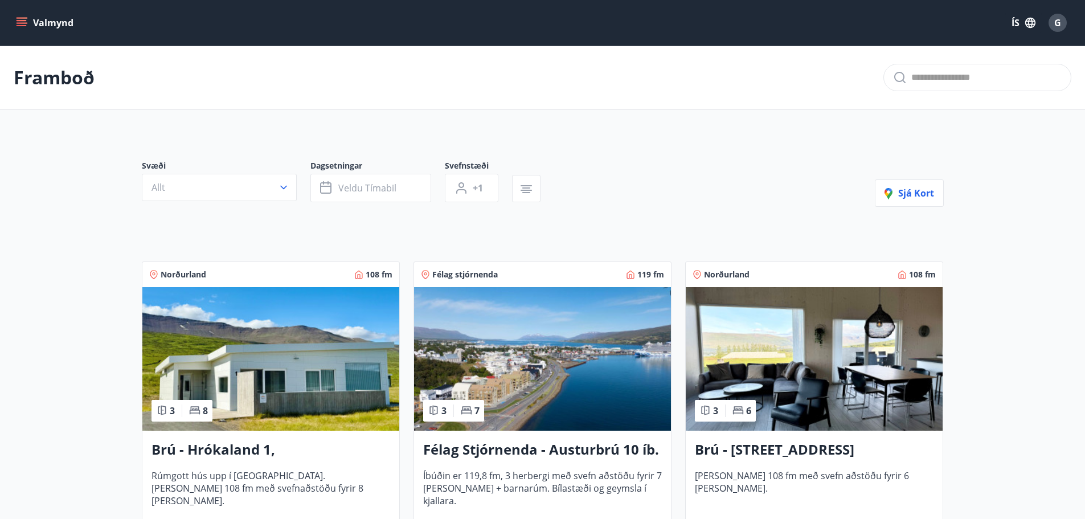
click at [260, 381] on img at bounding box center [270, 359] width 257 height 144
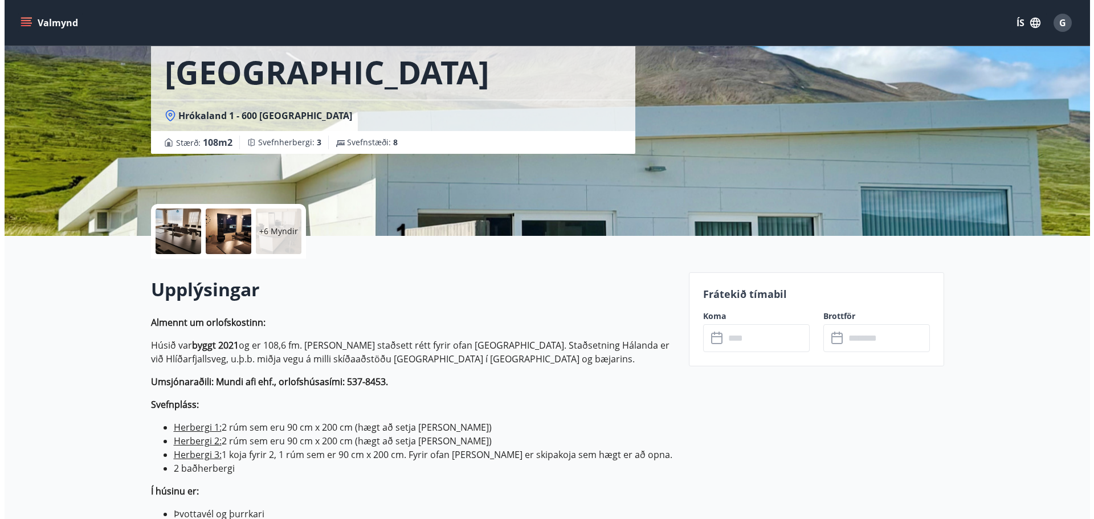
scroll to position [114, 0]
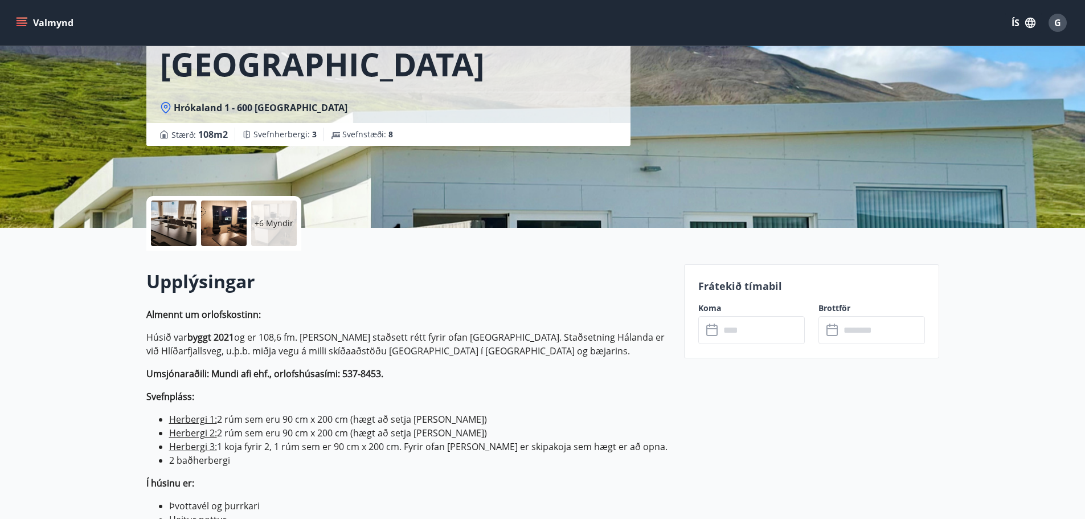
click at [708, 326] on icon at bounding box center [714, 331] width 14 height 14
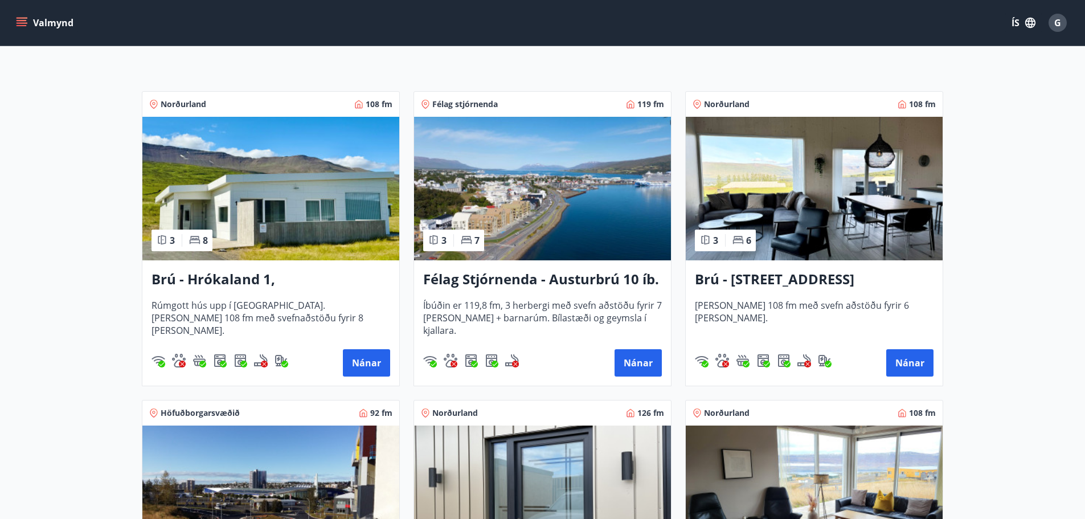
scroll to position [171, 0]
click at [473, 279] on h3 "Félag Stjórnenda - Austurbrú 10 íb. 201" at bounding box center [542, 279] width 239 height 21
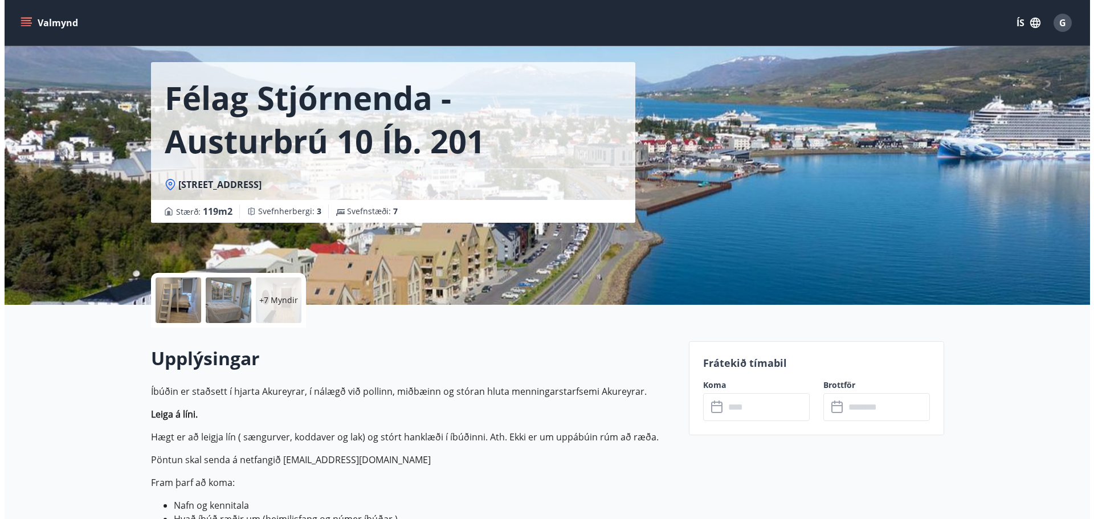
scroll to position [57, 0]
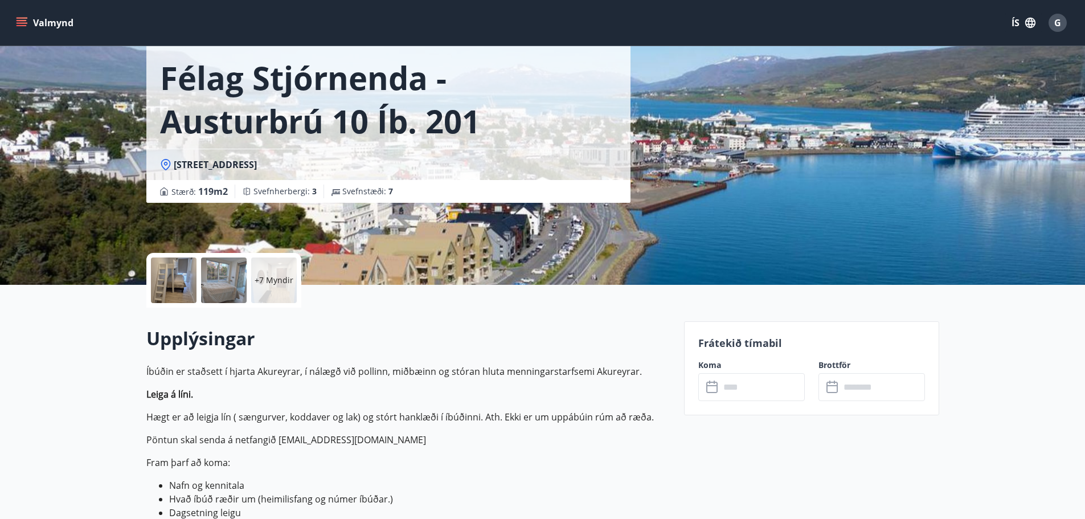
click at [709, 391] on icon at bounding box center [714, 388] width 14 height 14
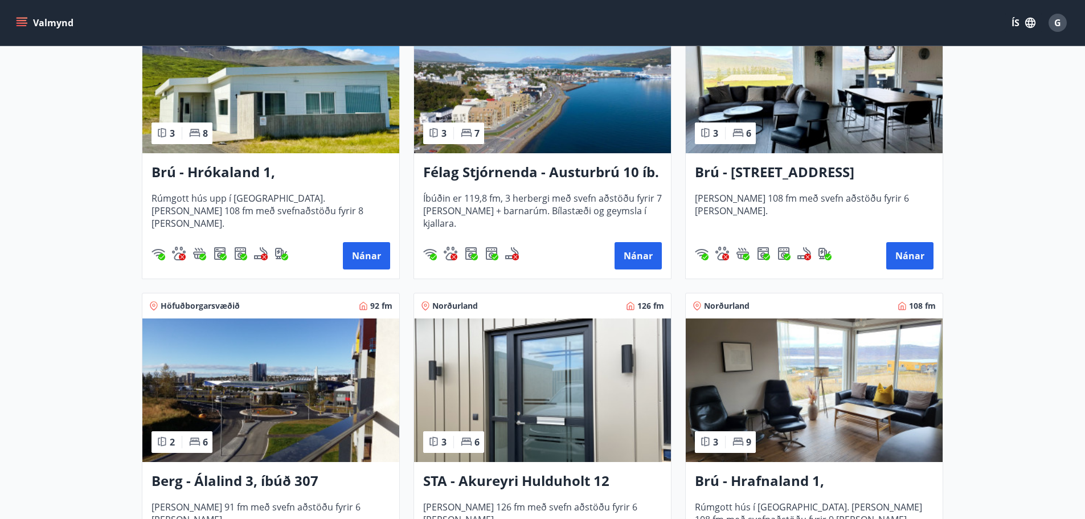
scroll to position [285, 0]
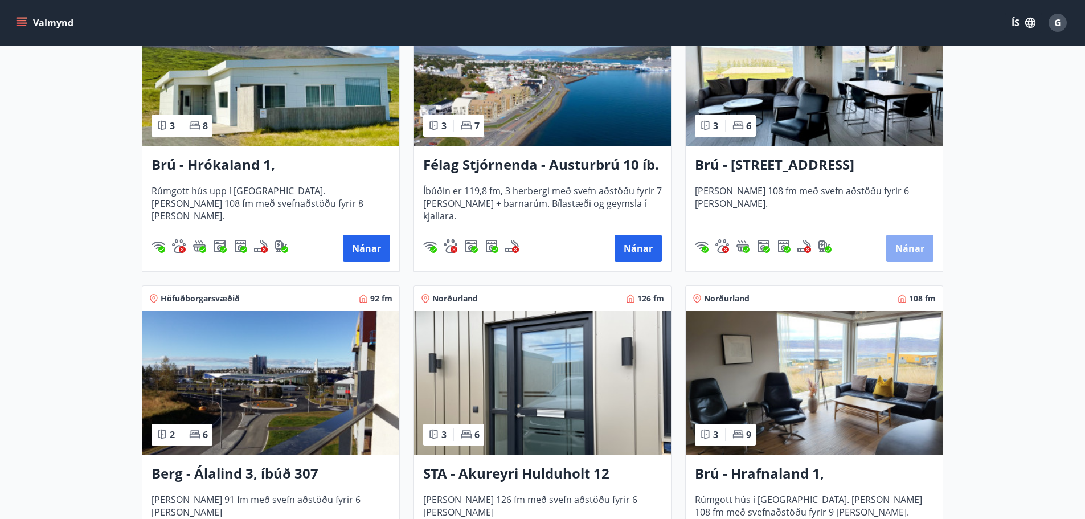
click at [913, 242] on button "Nánar" at bounding box center [910, 248] width 47 height 27
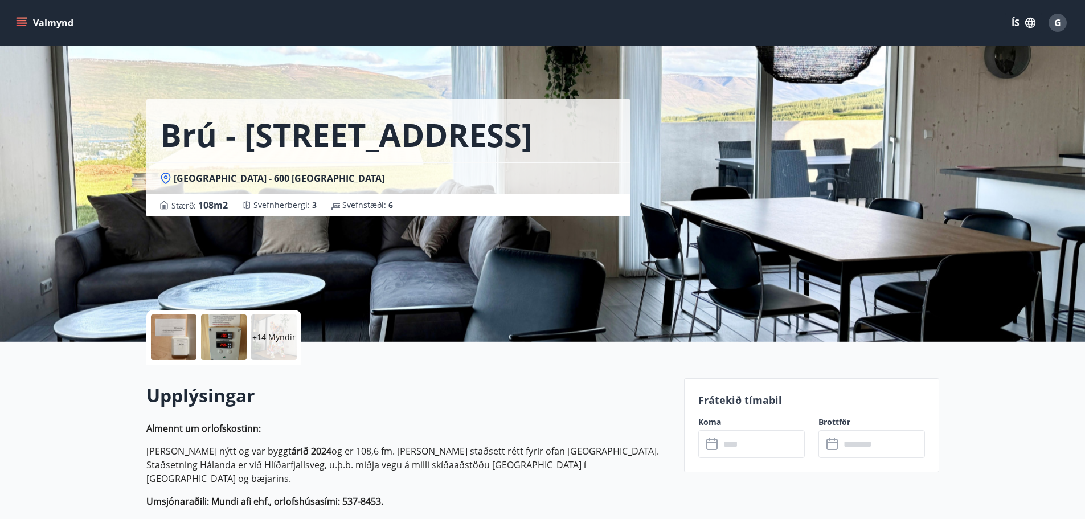
click at [712, 446] on icon at bounding box center [714, 445] width 14 height 14
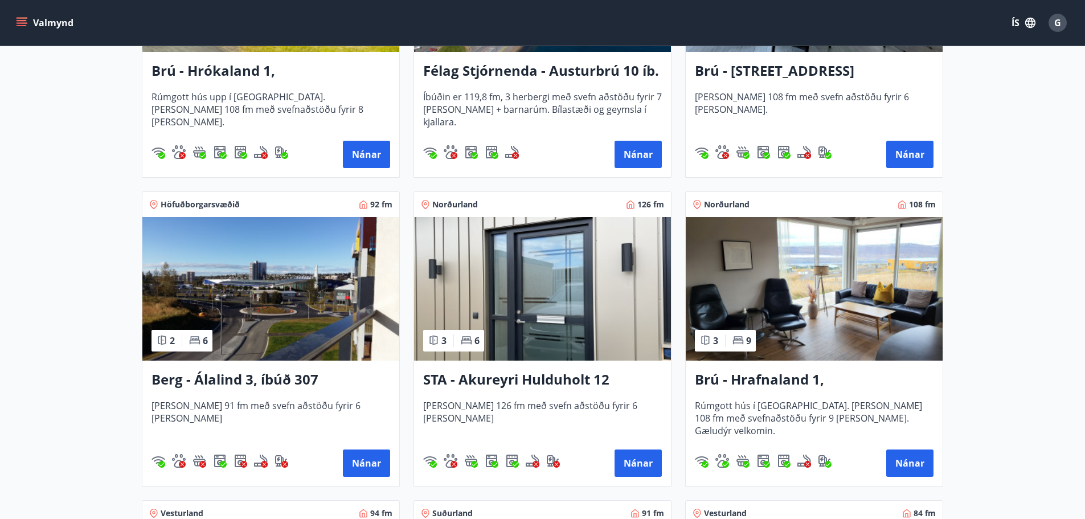
scroll to position [399, 0]
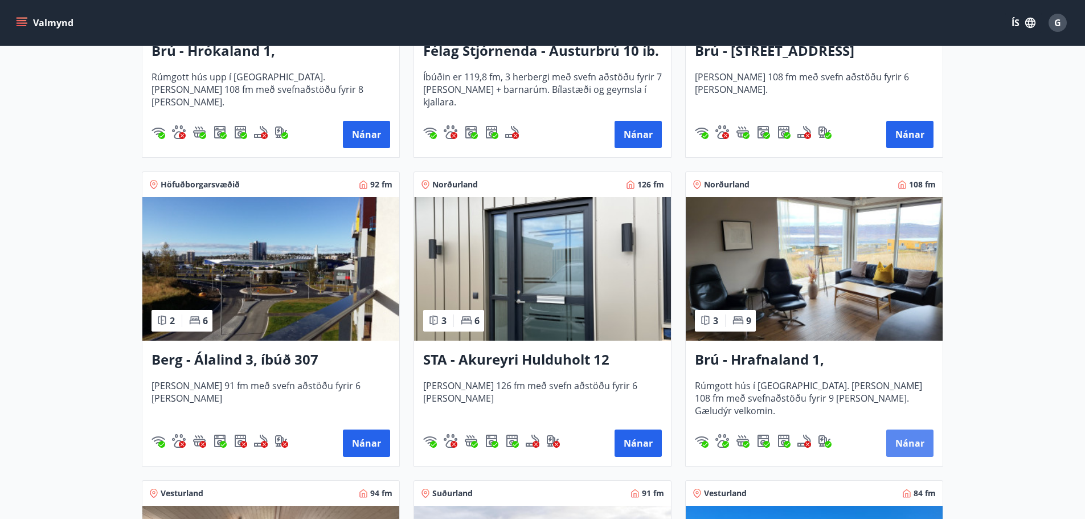
click at [905, 445] on button "Nánar" at bounding box center [910, 443] width 47 height 27
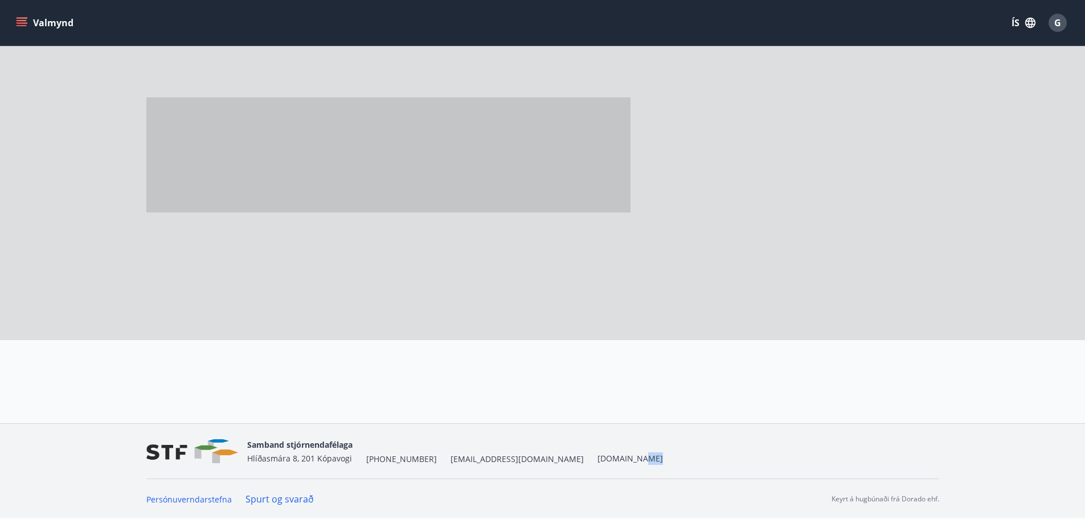
click at [905, 445] on nav "Samband stjórnendafélaga Hlíðasmára 8, 201 Kópavogi +354 553-5040 stf@stf.is ww…" at bounding box center [542, 451] width 793 height 27
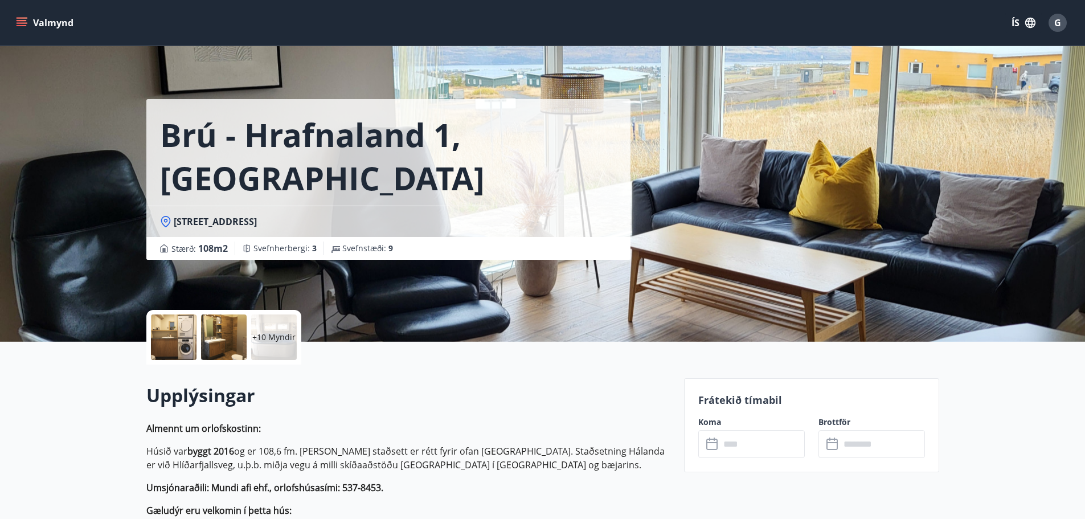
click at [712, 451] on div "​ ​" at bounding box center [752, 444] width 107 height 28
click at [704, 434] on div "​ ​" at bounding box center [752, 444] width 107 height 28
click at [707, 440] on icon at bounding box center [712, 444] width 11 height 11
click at [712, 442] on icon at bounding box center [712, 442] width 11 height 1
